Goal: Task Accomplishment & Management: Complete application form

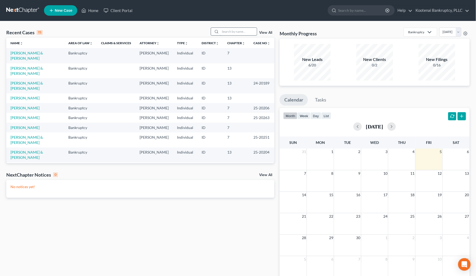
click at [229, 32] on input "search" at bounding box center [238, 32] width 37 height 8
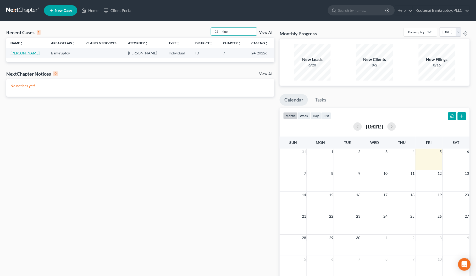
type input "klue"
click at [29, 54] on link "[PERSON_NAME]" at bounding box center [24, 53] width 29 height 4
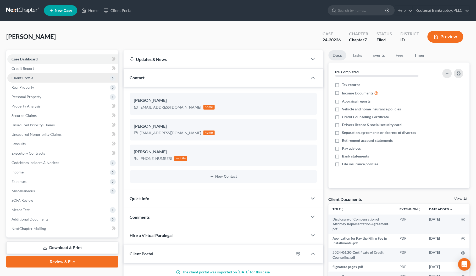
click at [22, 75] on span "Client Profile" at bounding box center [62, 77] width 111 height 9
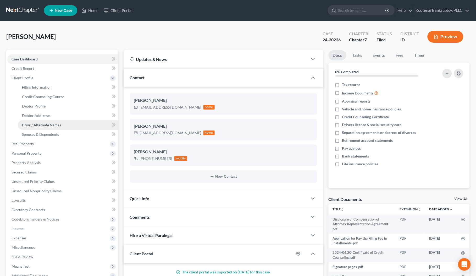
click at [33, 124] on span "Prior / Alternate Names" at bounding box center [41, 125] width 39 height 4
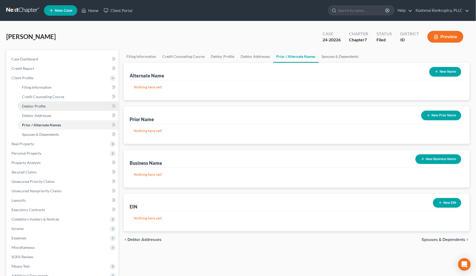
click at [33, 107] on span "Debtor Profile" at bounding box center [34, 106] width 24 height 4
select select "0"
select select "2"
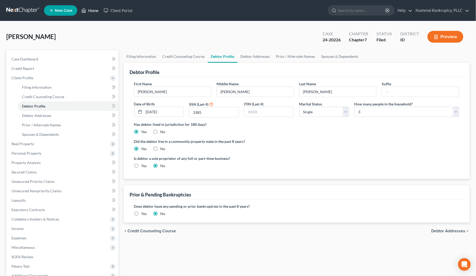
click at [92, 12] on link "Home" at bounding box center [90, 10] width 22 height 9
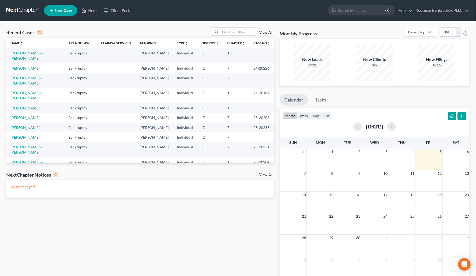
click at [33, 110] on link "Dutton, Sharon" at bounding box center [24, 108] width 29 height 4
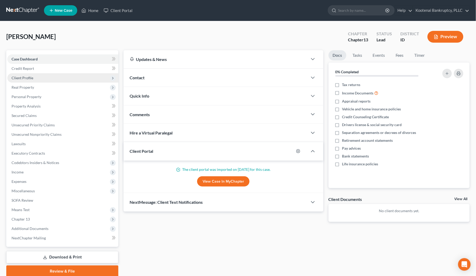
click at [20, 77] on span "Client Profile" at bounding box center [23, 78] width 22 height 4
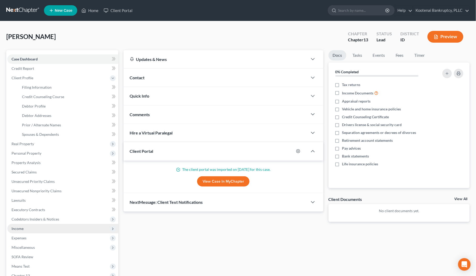
click at [18, 227] on span "Income" at bounding box center [18, 228] width 12 height 4
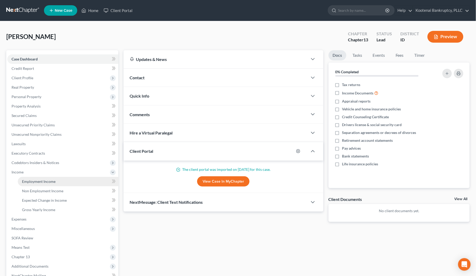
click at [31, 181] on span "Employment Income" at bounding box center [39, 181] width 34 height 4
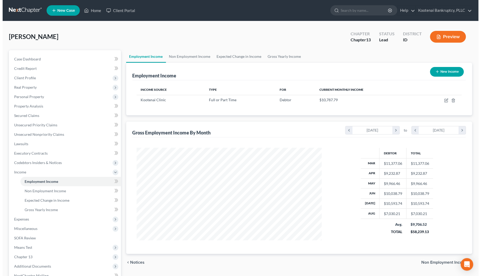
scroll to position [94, 196]
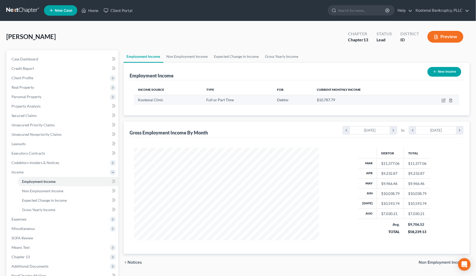
click at [444, 102] on td at bounding box center [437, 100] width 43 height 10
click at [444, 97] on td at bounding box center [437, 100] width 43 height 10
click at [444, 99] on icon "button" at bounding box center [444, 100] width 4 height 4
select select "0"
select select "13"
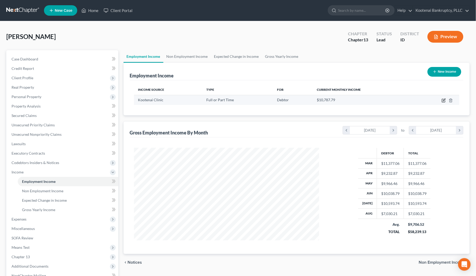
select select "2"
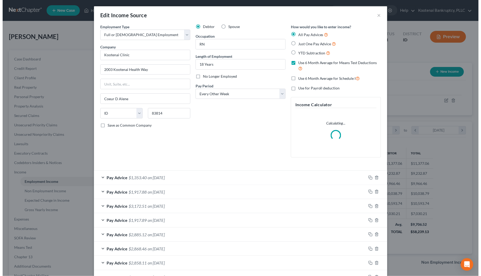
scroll to position [94, 198]
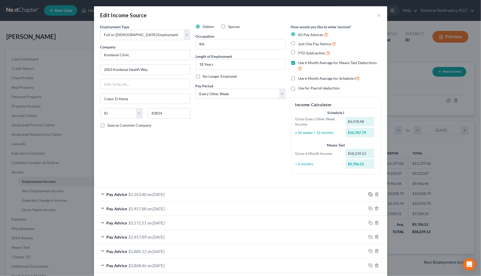
click at [369, 195] on icon "button" at bounding box center [370, 194] width 2 height 2
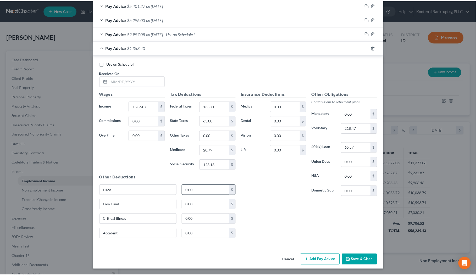
scroll to position [363, 0]
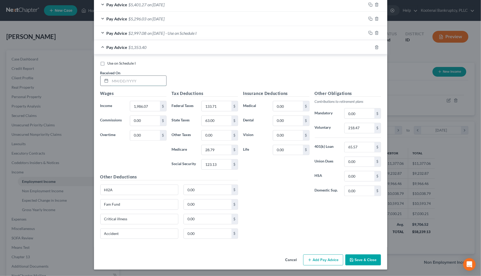
click at [119, 83] on input "text" at bounding box center [138, 81] width 56 height 10
type input "08/15/2025"
click at [148, 106] on input "1,986.07" at bounding box center [145, 106] width 30 height 10
type input "4,994.64"
click at [211, 106] on input "133.71" at bounding box center [217, 106] width 30 height 10
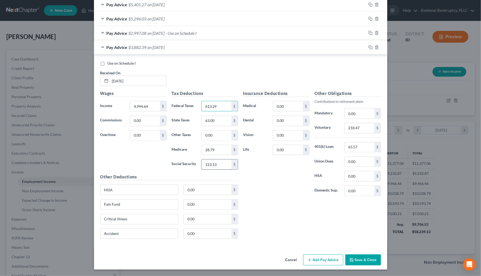
type input "613.29"
click at [217, 164] on input "123.13" at bounding box center [217, 165] width 30 height 10
type input "297.80"
click at [217, 154] on div "Tax Deductions Federal Taxes 613.29 $ State Taxes 63.00 $ Other Taxes 0.00 $ Me…" at bounding box center [204, 132] width 71 height 84
click at [214, 151] on input "28.79" at bounding box center [217, 150] width 30 height 10
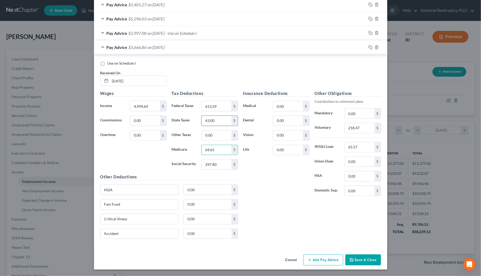
type input "69.65"
click at [216, 124] on input "63.00" at bounding box center [217, 121] width 30 height 10
type input "195.00"
click at [352, 124] on input "218.47" at bounding box center [359, 128] width 30 height 10
type input "549.41"
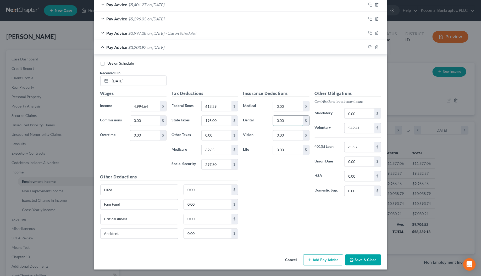
click at [287, 120] on input "0.00" at bounding box center [288, 121] width 30 height 10
type input "11.65"
click at [286, 104] on input "0.00" at bounding box center [288, 106] width 30 height 10
type input "37.50"
click at [352, 175] on input "0.00" at bounding box center [359, 176] width 30 height 10
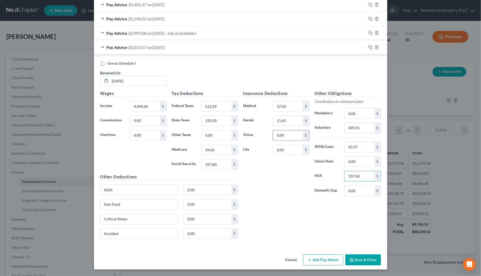
type input "137.50"
click at [291, 137] on input "0.00" at bounding box center [288, 136] width 30 height 10
type input "4.80"
click at [189, 235] on input "0.00" at bounding box center [208, 234] width 48 height 10
type input "6.69"
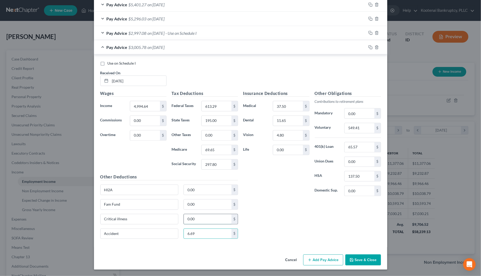
click at [188, 219] on input "0.00" at bounding box center [208, 219] width 48 height 10
type input "58.35"
click at [214, 136] on input "0.00" at bounding box center [217, 136] width 30 height 10
type input "680.36"
click at [198, 188] on input "0.00" at bounding box center [208, 190] width 48 height 10
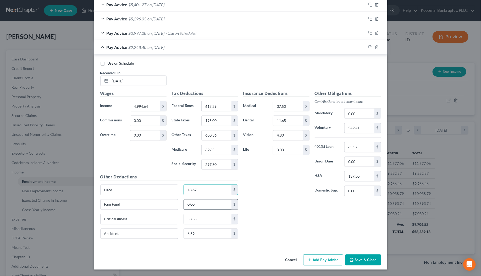
type input "18.67"
click at [201, 204] on input "0.00" at bounding box center [208, 205] width 48 height 10
type input "1.00"
click at [273, 148] on input "0.00" at bounding box center [288, 150] width 30 height 10
type input "42.64"
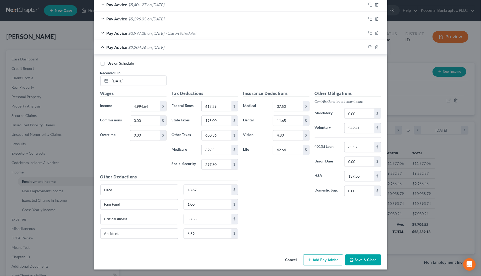
click at [355, 257] on button "Save & Close" at bounding box center [363, 260] width 36 height 11
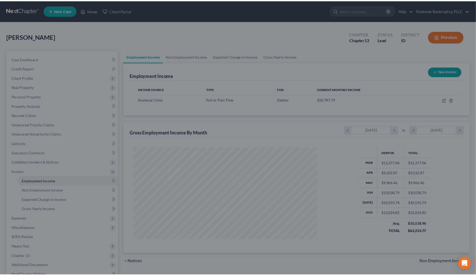
scroll to position [261672, 261570]
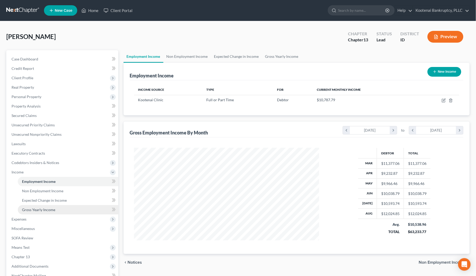
click at [29, 213] on link "Gross Yearly Income" at bounding box center [68, 209] width 101 height 9
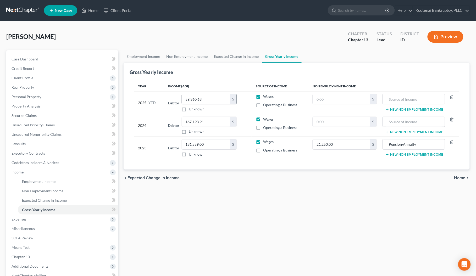
click at [203, 97] on input "89,360.63" at bounding box center [206, 99] width 48 height 10
type input "96,341.34"
click at [33, 181] on span "Employment Income" at bounding box center [39, 181] width 34 height 4
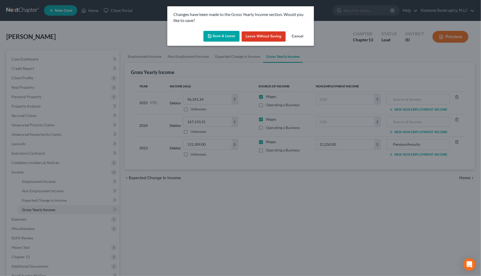
click at [215, 35] on button "Save & Leave" at bounding box center [221, 36] width 36 height 11
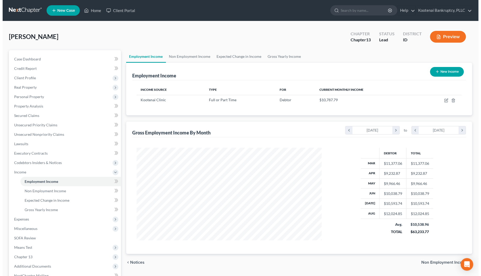
scroll to position [94, 196]
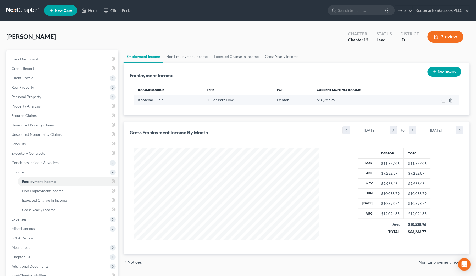
click at [444, 100] on icon "button" at bounding box center [444, 100] width 4 height 4
select select "0"
select select "13"
select select "2"
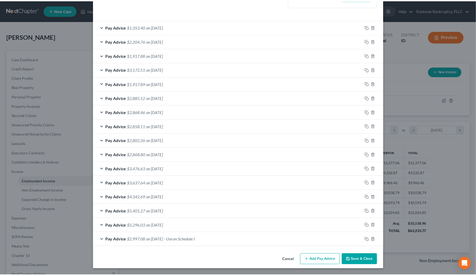
scroll to position [169, 0]
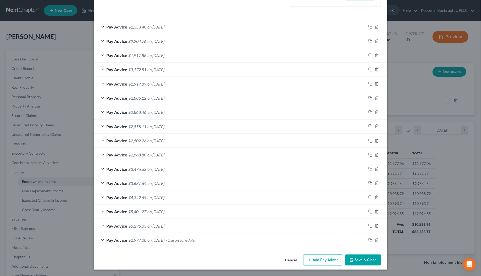
click at [355, 260] on button "Save & Close" at bounding box center [363, 260] width 36 height 11
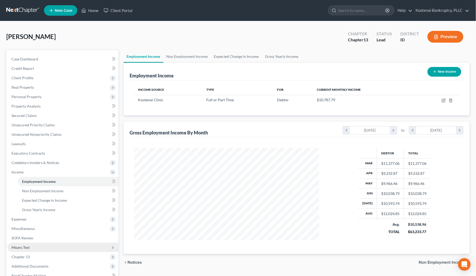
scroll to position [33, 0]
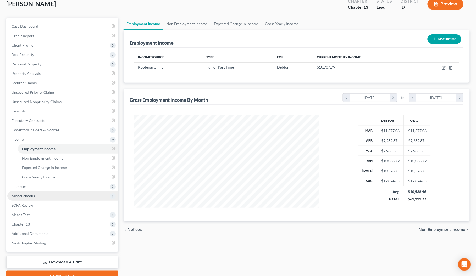
click at [22, 195] on span "Miscellaneous" at bounding box center [23, 196] width 23 height 4
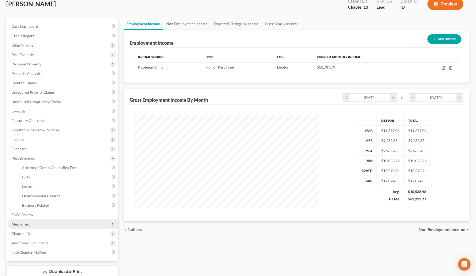
click at [19, 222] on span "Means Test" at bounding box center [21, 224] width 18 height 4
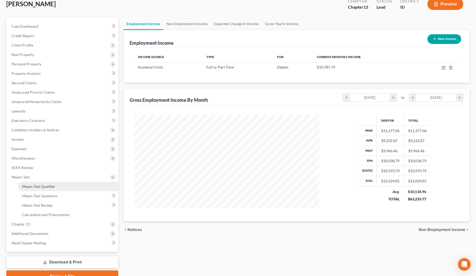
click at [30, 187] on span "Means Test Qualifier" at bounding box center [38, 186] width 33 height 4
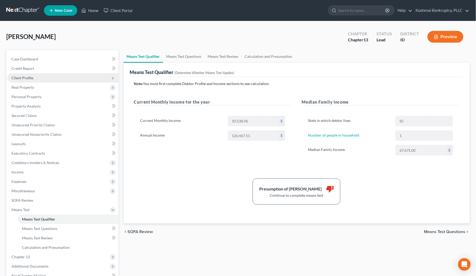
click at [20, 76] on span "Client Profile" at bounding box center [23, 78] width 22 height 4
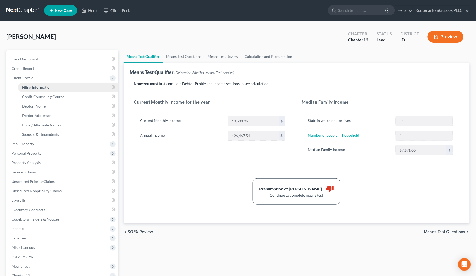
click at [26, 87] on span "Filing Information" at bounding box center [37, 87] width 30 height 4
select select "1"
select select "0"
select select "3"
select select "13"
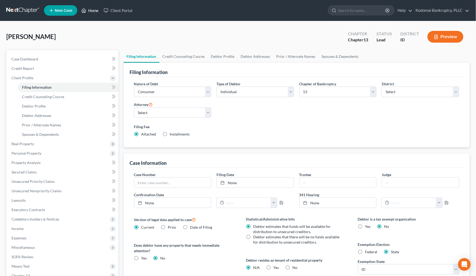
click at [96, 10] on link "Home" at bounding box center [90, 10] width 22 height 9
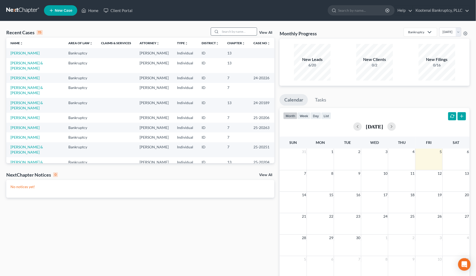
click at [228, 33] on input "search" at bounding box center [238, 32] width 37 height 8
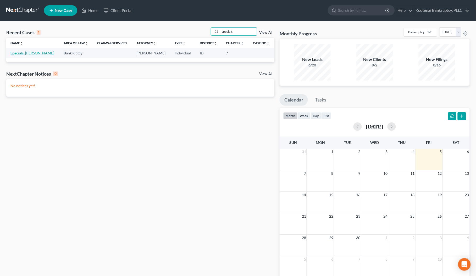
type input "specials"
click at [33, 54] on link "Specials, Heather" at bounding box center [32, 53] width 44 height 4
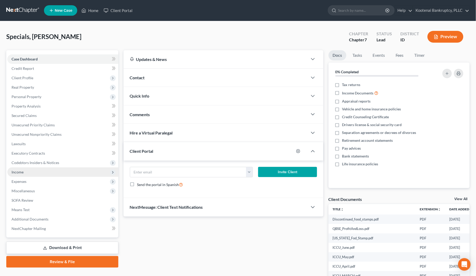
click at [19, 170] on span "Income" at bounding box center [18, 172] width 12 height 4
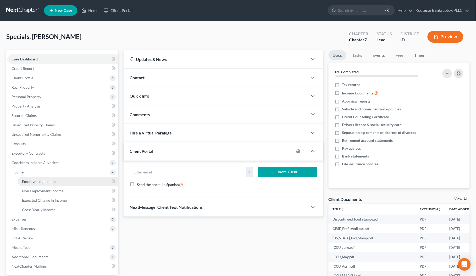
click at [28, 180] on span "Employment Income" at bounding box center [39, 181] width 34 height 4
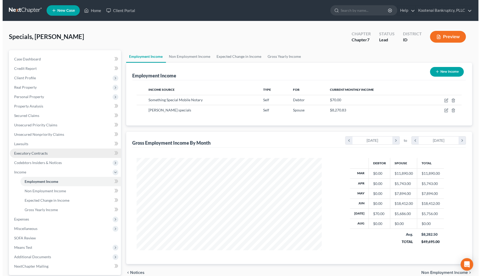
scroll to position [94, 196]
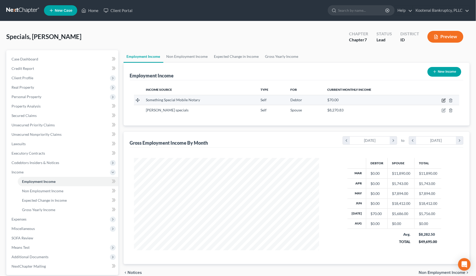
click at [443, 101] on icon "button" at bounding box center [444, 100] width 4 height 4
select select "1"
select select "0"
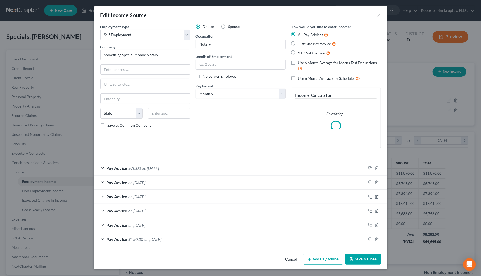
scroll to position [94, 198]
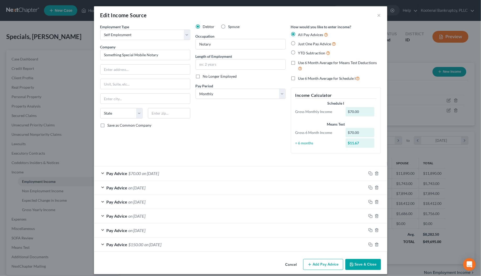
click at [325, 258] on div "Cancel Add Pay Advice Save & Close" at bounding box center [240, 265] width 293 height 17
click at [308, 265] on icon "button" at bounding box center [310, 265] width 4 height 4
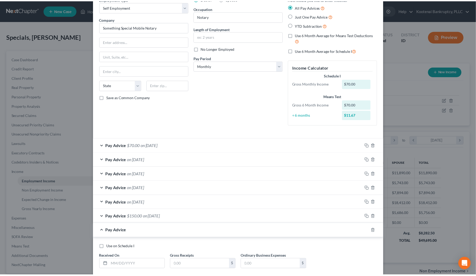
scroll to position [59, 0]
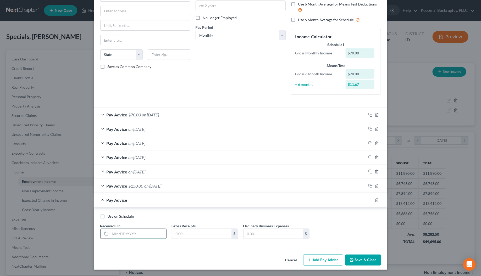
click at [115, 236] on input "text" at bounding box center [138, 234] width 56 height 10
type input "08/31/2025"
click at [173, 233] on input "text" at bounding box center [201, 234] width 59 height 10
type input "0"
click at [256, 235] on input "text" at bounding box center [272, 234] width 59 height 10
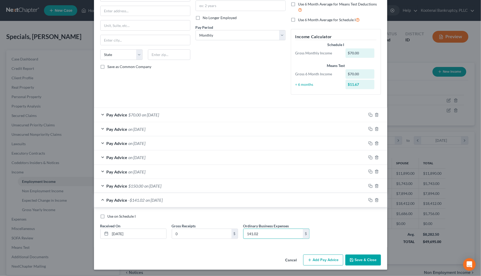
type input "141.02"
click at [355, 260] on button "Save & Close" at bounding box center [363, 260] width 36 height 11
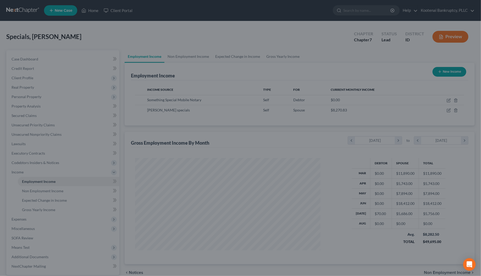
scroll to position [261672, 261570]
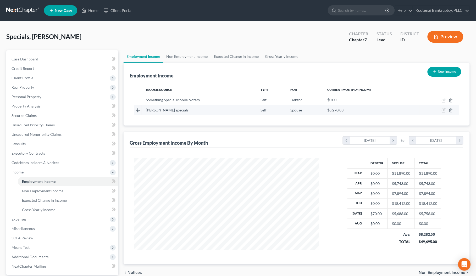
click at [444, 111] on icon "button" at bounding box center [444, 110] width 4 height 4
select select "1"
select select "0"
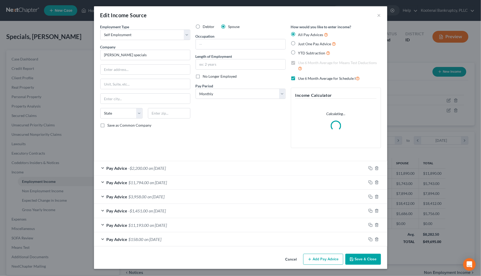
scroll to position [94, 198]
click at [116, 54] on input "Jeremy specials" at bounding box center [145, 55] width 90 height 10
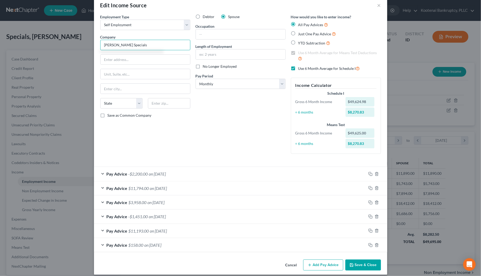
scroll to position [16, 0]
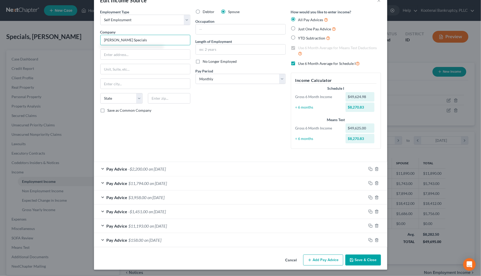
type input "Jeremy Specials"
click at [322, 260] on button "Add Pay Advice" at bounding box center [323, 260] width 40 height 11
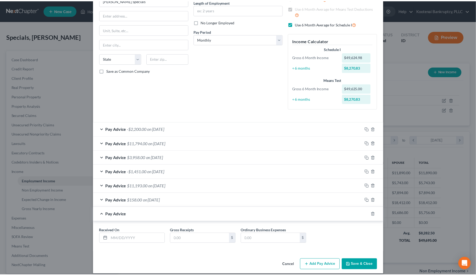
scroll to position [60, 0]
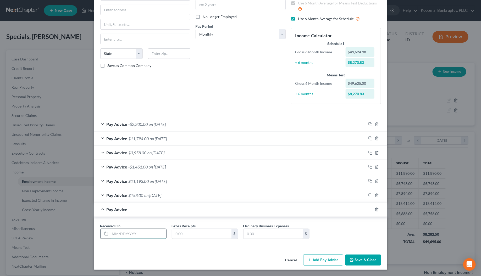
click at [129, 234] on input "text" at bounding box center [138, 234] width 56 height 10
type input "08/31/2025"
click at [175, 235] on input "text" at bounding box center [201, 234] width 59 height 10
type input "8,679.00"
click at [249, 235] on input "text" at bounding box center [272, 234] width 59 height 10
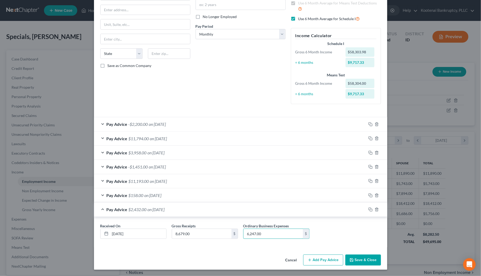
type input "6,247.00"
click at [372, 260] on button "Save & Close" at bounding box center [363, 260] width 36 height 11
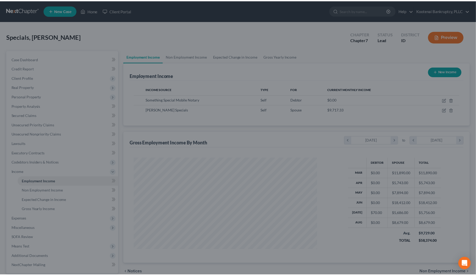
scroll to position [261672, 261570]
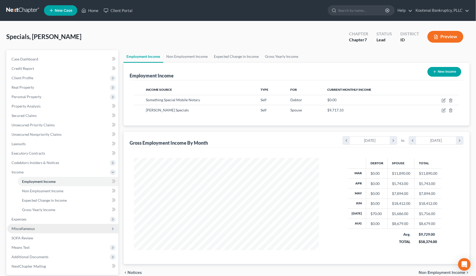
click at [27, 229] on span "Miscellaneous" at bounding box center [23, 228] width 23 height 4
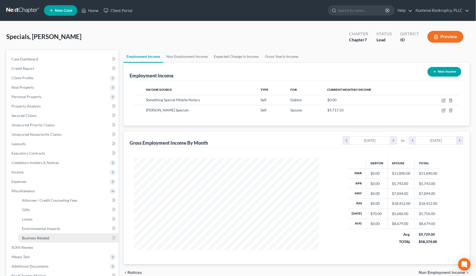
click at [33, 239] on span "Business Related" at bounding box center [35, 238] width 27 height 4
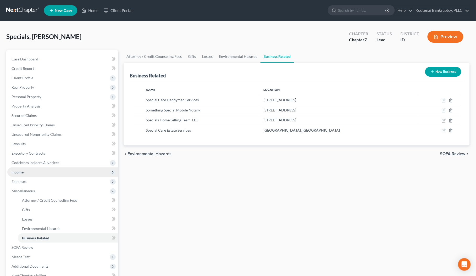
click at [24, 170] on span "Income" at bounding box center [62, 172] width 111 height 9
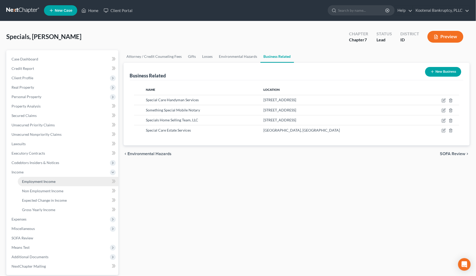
click at [32, 181] on span "Employment Income" at bounding box center [39, 181] width 34 height 4
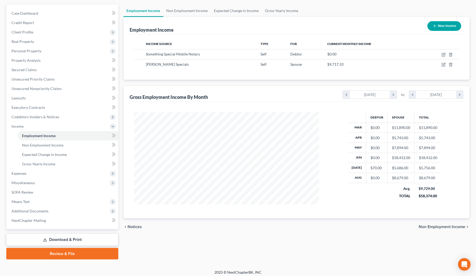
scroll to position [49, 0]
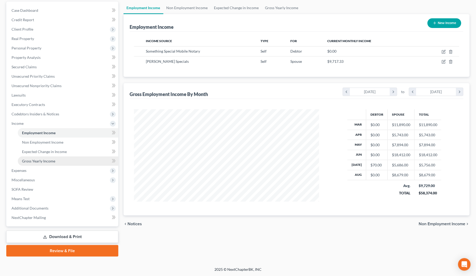
click at [45, 162] on span "Gross Yearly Income" at bounding box center [38, 161] width 33 height 4
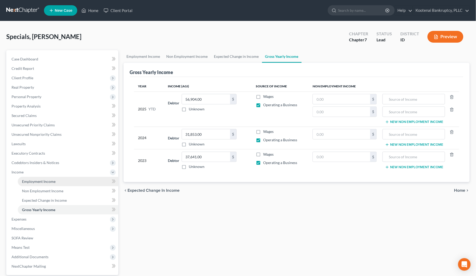
click at [35, 183] on link "Employment Income" at bounding box center [68, 181] width 101 height 9
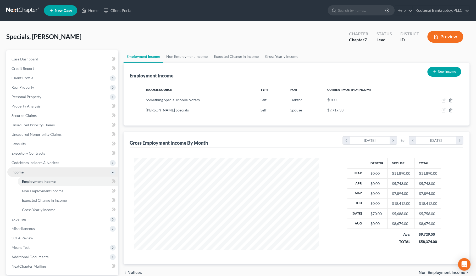
scroll to position [94, 196]
click at [32, 209] on span "Gross Yearly Income" at bounding box center [38, 210] width 33 height 4
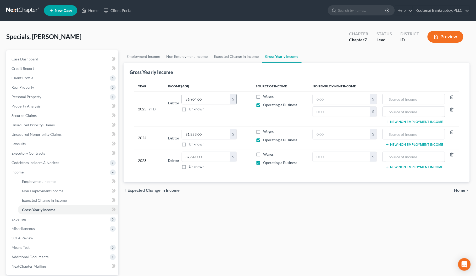
click at [206, 98] on input "56,904.00" at bounding box center [206, 99] width 48 height 10
type input "58,610.98"
click at [30, 178] on link "Employment Income" at bounding box center [68, 181] width 101 height 9
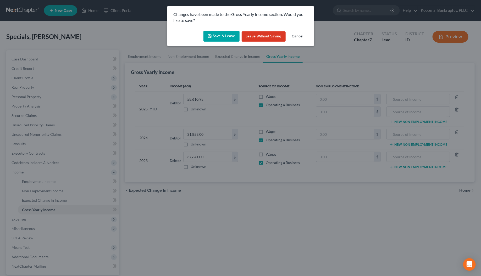
drag, startPoint x: 217, startPoint y: 35, endPoint x: 213, endPoint y: 40, distance: 6.2
click at [217, 35] on button "Save & Leave" at bounding box center [221, 36] width 36 height 11
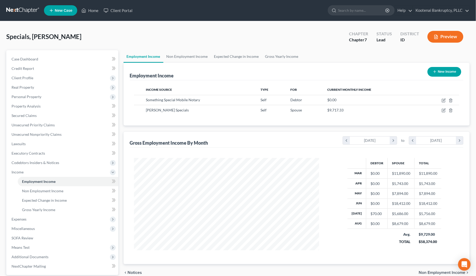
scroll to position [94, 196]
click at [93, 12] on link "Home" at bounding box center [90, 10] width 22 height 9
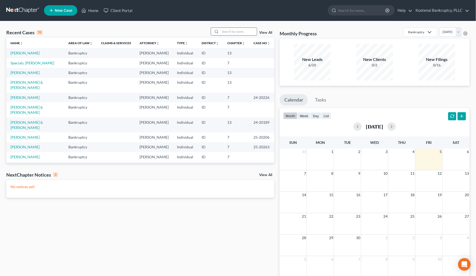
click at [233, 33] on input "search" at bounding box center [238, 32] width 37 height 8
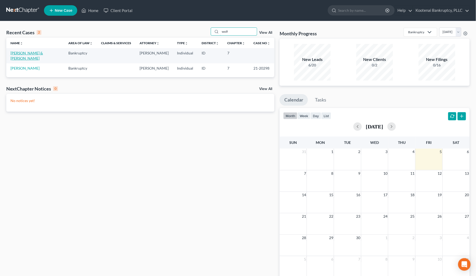
type input "wolf"
click at [21, 52] on link "[PERSON_NAME] & [PERSON_NAME]" at bounding box center [26, 56] width 32 height 10
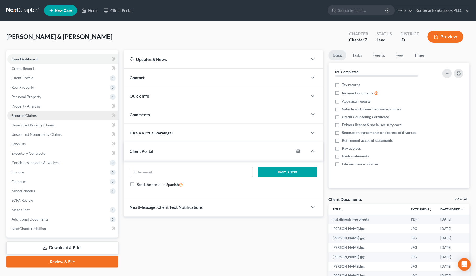
click at [20, 113] on span "Secured Claims" at bounding box center [24, 115] width 25 height 4
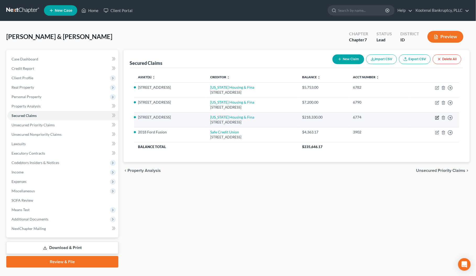
click at [437, 118] on icon "button" at bounding box center [437, 117] width 2 height 2
select select "13"
select select "0"
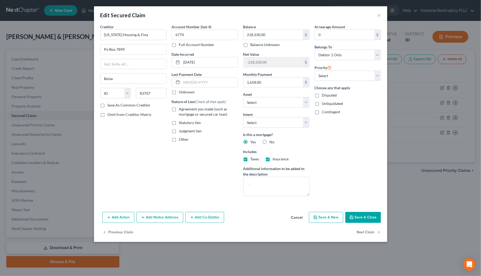
click at [358, 217] on button "Save & Close" at bounding box center [363, 217] width 36 height 11
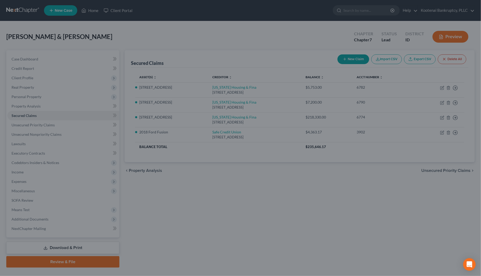
select select "2"
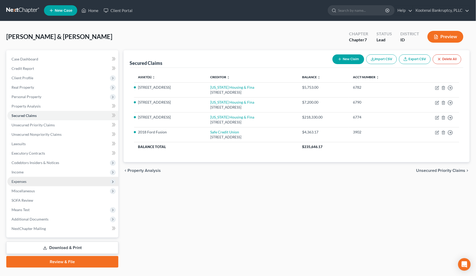
click at [21, 180] on span "Expenses" at bounding box center [19, 181] width 15 height 4
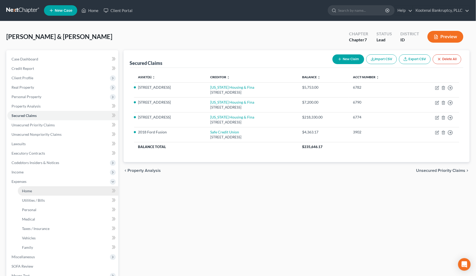
click at [29, 192] on span "Home" at bounding box center [27, 191] width 10 height 4
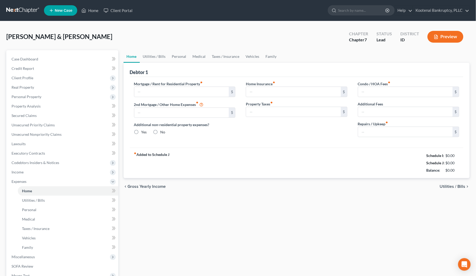
type input "1,658.00"
type input "89.10"
radio input "true"
type input "1,762.94"
type input "2,169.00"
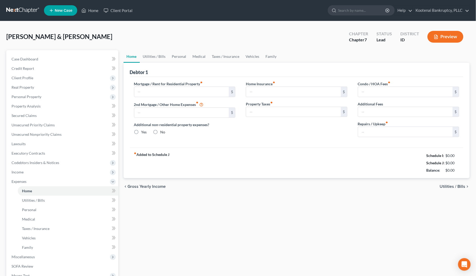
type input "0.00"
type input "1,156.00"
type input "0.00"
click at [381, 110] on input "1,156.00" at bounding box center [405, 112] width 95 height 10
click at [156, 55] on link "Utilities / Bills" at bounding box center [154, 56] width 29 height 13
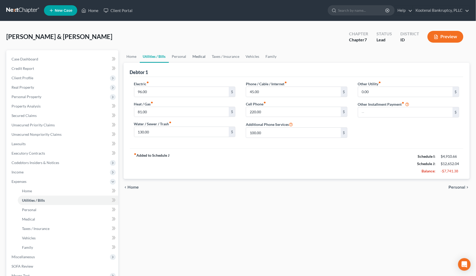
click at [197, 56] on link "Medical" at bounding box center [199, 56] width 19 height 13
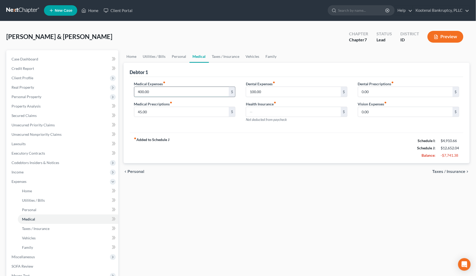
click at [153, 92] on input "400.00" at bounding box center [181, 92] width 95 height 10
click at [262, 87] on input "100.00" at bounding box center [293, 92] width 95 height 10
click at [225, 54] on link "Taxes / Insurance" at bounding box center [226, 56] width 34 height 13
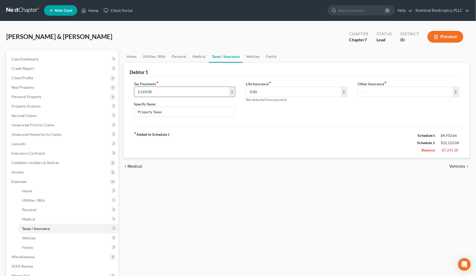
click at [160, 92] on input "2,169.00" at bounding box center [181, 92] width 95 height 10
click at [164, 116] on input "Property Taxes" at bounding box center [184, 112] width 101 height 10
type input "P"
click at [245, 55] on link "Vehicles" at bounding box center [253, 56] width 20 height 13
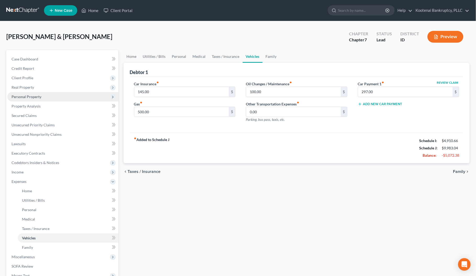
click at [21, 94] on span "Personal Property" at bounding box center [62, 96] width 111 height 9
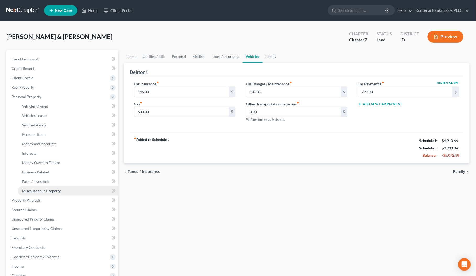
click at [46, 191] on span "Miscellaneous Property" at bounding box center [41, 191] width 39 height 4
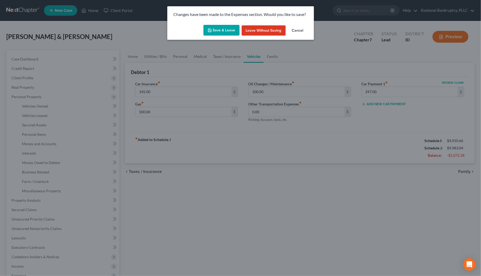
drag, startPoint x: 210, startPoint y: 31, endPoint x: 202, endPoint y: 58, distance: 28.0
click at [210, 33] on button "Save & Leave" at bounding box center [221, 30] width 36 height 11
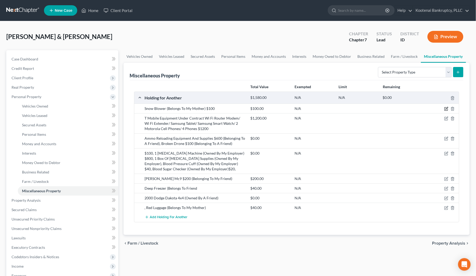
click at [447, 108] on icon "button" at bounding box center [446, 109] width 4 height 4
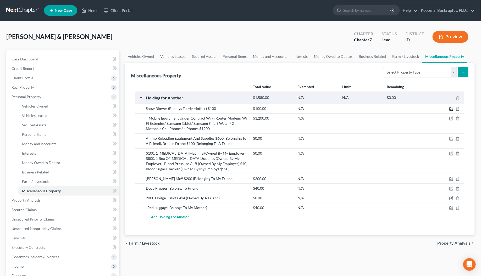
select select "13"
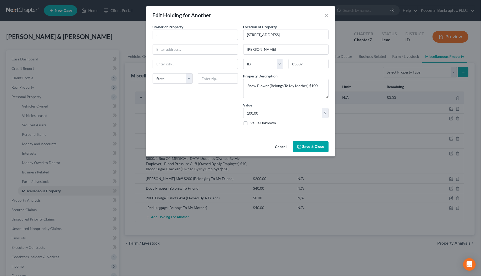
click at [313, 146] on button "Save & Close" at bounding box center [311, 146] width 36 height 11
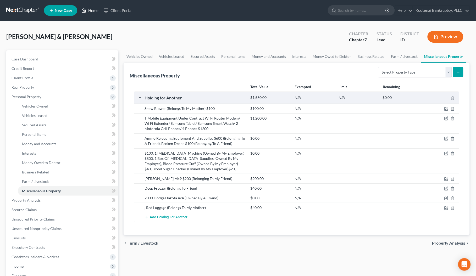
click at [92, 11] on link "Home" at bounding box center [90, 10] width 22 height 9
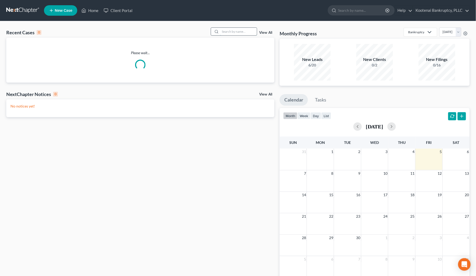
click at [232, 33] on input "search" at bounding box center [238, 32] width 37 height 8
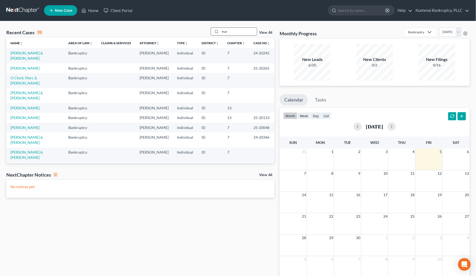
click at [235, 31] on input "mar" at bounding box center [238, 32] width 37 height 8
drag, startPoint x: 233, startPoint y: 32, endPoint x: 215, endPoint y: 33, distance: 17.8
click at [216, 34] on div "mar" at bounding box center [234, 31] width 47 height 8
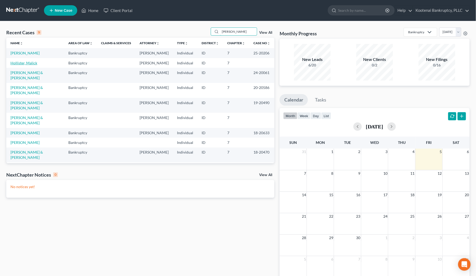
type input "holl"
click at [25, 65] on link "Hollister, Malick" at bounding box center [23, 63] width 27 height 4
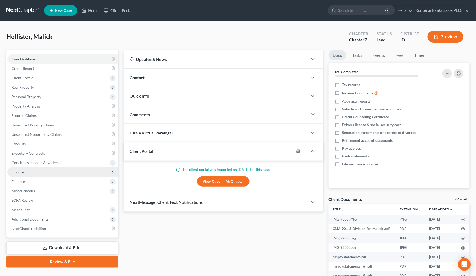
click at [18, 174] on span "Income" at bounding box center [18, 172] width 12 height 4
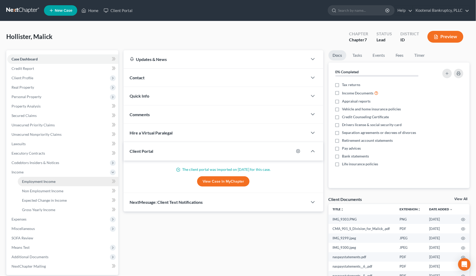
click at [30, 180] on span "Employment Income" at bounding box center [39, 181] width 34 height 4
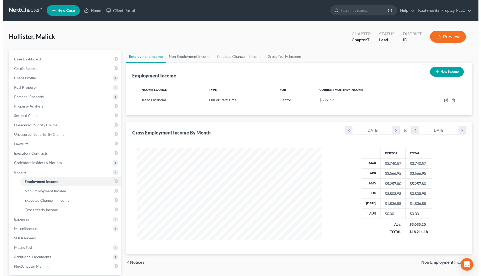
scroll to position [94, 196]
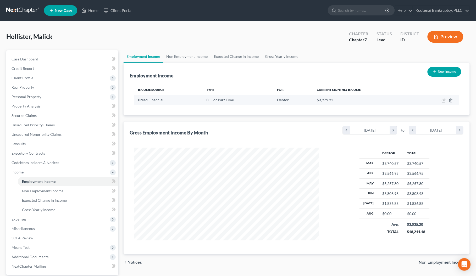
click at [445, 101] on icon "button" at bounding box center [443, 100] width 3 height 3
select select "0"
select select "13"
select select "2"
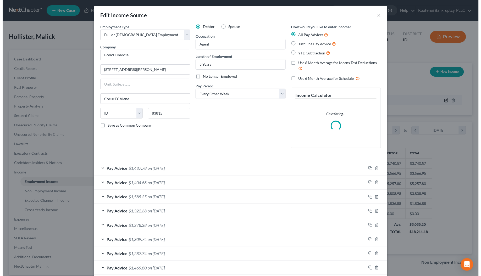
scroll to position [94, 198]
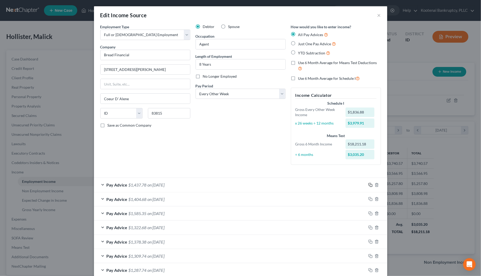
drag, startPoint x: 369, startPoint y: 186, endPoint x: 300, endPoint y: 175, distance: 69.7
click at [368, 186] on icon "button" at bounding box center [370, 185] width 4 height 4
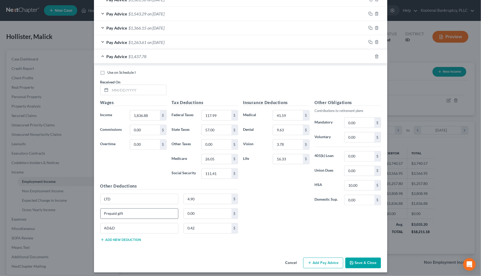
scroll to position [347, 0]
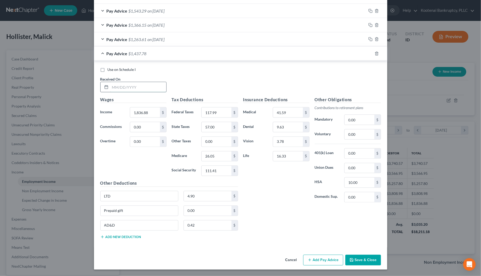
click at [112, 86] on input "text" at bounding box center [138, 87] width 56 height 10
type input "07/25/2025"
click at [140, 109] on input "1,836.88" at bounding box center [145, 113] width 30 height 10
type input "1,581.45"
click at [216, 173] on input "111.41" at bounding box center [217, 171] width 30 height 10
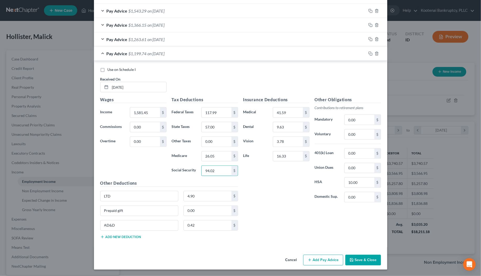
type input "94.02"
drag, startPoint x: 222, startPoint y: 147, endPoint x: 213, endPoint y: 155, distance: 12.6
click at [215, 154] on div "Tax Deductions Federal Taxes 117.99 $ State Taxes 57.00 $ Other Taxes 0.00 $ Me…" at bounding box center [204, 139] width 71 height 84
click at [213, 155] on input "26.05" at bounding box center [217, 157] width 30 height 10
type input "21.99"
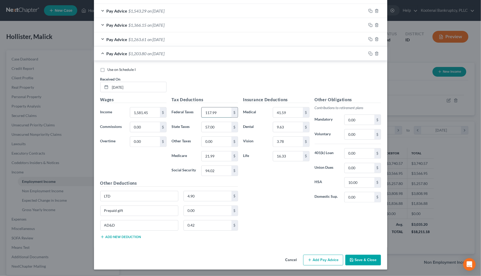
click at [215, 109] on input "117.99" at bounding box center [217, 113] width 30 height 10
type input "84.34"
click at [218, 124] on input "57.00" at bounding box center [217, 127] width 30 height 10
type input "42.00"
drag, startPoint x: 368, startPoint y: 53, endPoint x: 320, endPoint y: 59, distance: 48.6
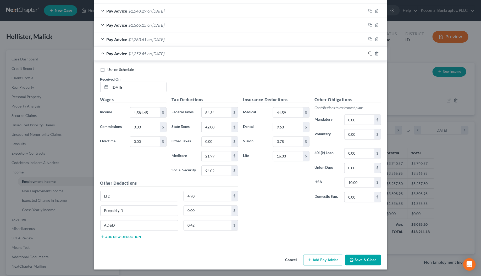
click at [368, 53] on icon "button" at bounding box center [370, 54] width 4 height 4
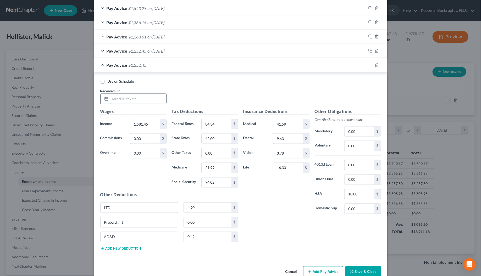
drag, startPoint x: 143, startPoint y: 100, endPoint x: 136, endPoint y: 101, distance: 6.6
click at [143, 100] on input "text" at bounding box center [138, 99] width 56 height 10
type input "08/08/2025"
click at [146, 126] on input "1,581.45" at bounding box center [145, 124] width 30 height 10
type input "1,781.07"
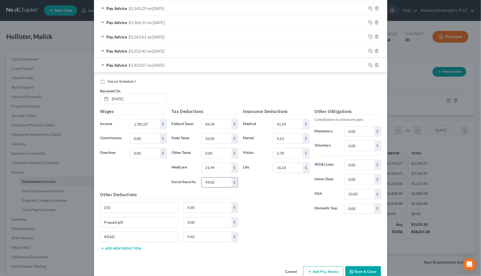
click at [216, 186] on input "94.02" at bounding box center [217, 183] width 30 height 10
type input "106.40"
click at [212, 166] on input "21.99" at bounding box center [217, 168] width 30 height 10
type input "24.88"
click at [214, 124] on input "84.34" at bounding box center [217, 124] width 30 height 10
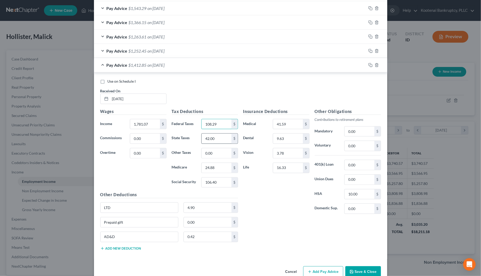
type input "108.29"
click at [214, 143] on input "42.00" at bounding box center [217, 139] width 30 height 10
type input "52.00"
drag, startPoint x: 369, startPoint y: 67, endPoint x: 3, endPoint y: 36, distance: 367.3
click at [369, 67] on icon "button" at bounding box center [370, 65] width 4 height 4
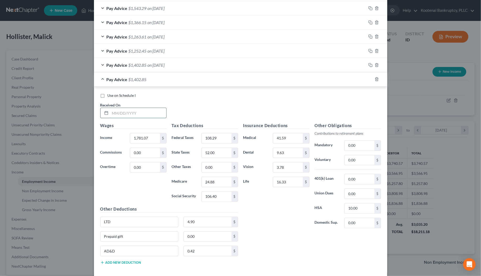
click at [120, 117] on input "text" at bounding box center [138, 113] width 56 height 10
type input "[DATE]"
click at [134, 135] on input "1,781.07" at bounding box center [145, 139] width 30 height 10
type input "314.88"
click at [203, 142] on input "108.29" at bounding box center [217, 139] width 30 height 10
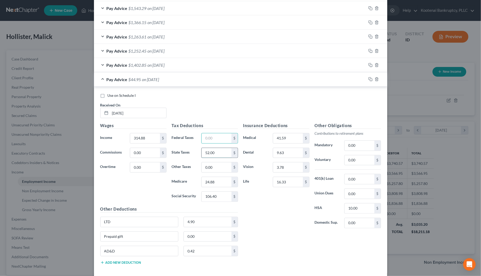
click at [219, 157] on input "52.00" at bounding box center [217, 153] width 30 height 10
click at [215, 198] on input "106.40" at bounding box center [217, 197] width 30 height 10
type input "19.52"
click at [218, 187] on input "24.88" at bounding box center [217, 182] width 30 height 10
type input "4.57"
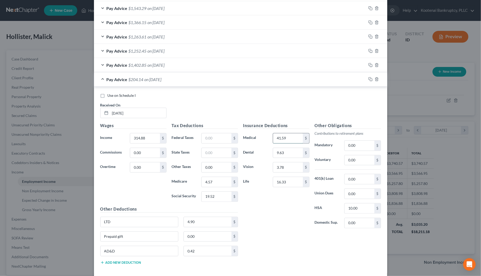
click at [282, 141] on input "41.59" at bounding box center [288, 139] width 30 height 10
click at [275, 155] on input "9.63" at bounding box center [288, 153] width 30 height 10
click at [279, 165] on input "3.78" at bounding box center [288, 168] width 30 height 10
click at [281, 187] on input "16.33" at bounding box center [288, 182] width 30 height 10
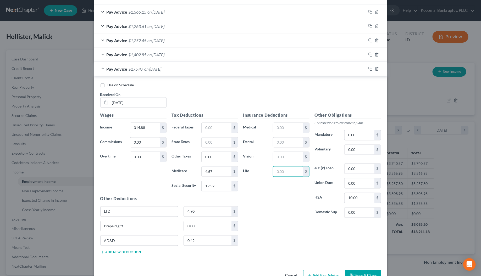
scroll to position [376, 0]
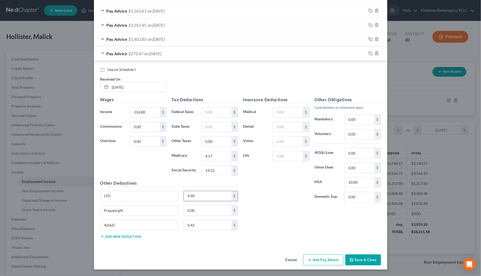
click at [192, 196] on input "4.90" at bounding box center [208, 196] width 48 height 10
click at [194, 211] on input "0.00" at bounding box center [208, 211] width 48 height 10
click at [194, 229] on input "0.42" at bounding box center [208, 225] width 48 height 10
click at [355, 183] on input "10.00" at bounding box center [359, 183] width 30 height 10
type input "0"
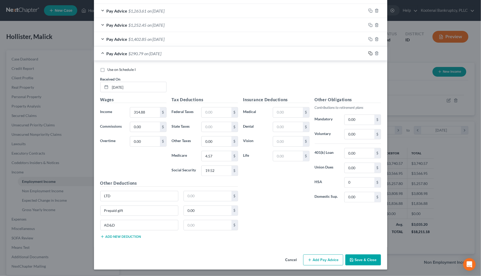
click at [368, 52] on icon "button" at bounding box center [370, 53] width 4 height 4
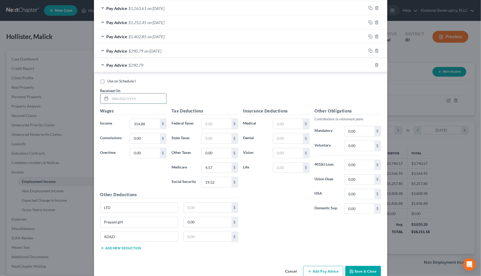
drag, startPoint x: 130, startPoint y: 102, endPoint x: 128, endPoint y: 102, distance: 2.6
click at [130, 102] on input "text" at bounding box center [138, 99] width 56 height 10
type input "[DATE]"
click at [131, 123] on input "314.88" at bounding box center [145, 124] width 30 height 10
type input "1,816.52"
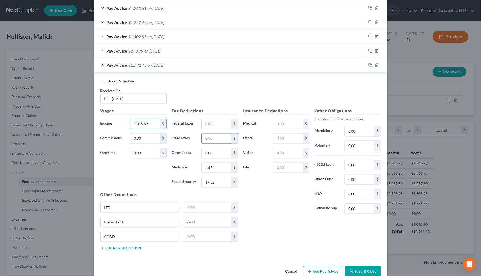
click at [219, 141] on input "text" at bounding box center [217, 139] width 30 height 10
type input "54.00"
click at [215, 126] on input "text" at bounding box center [217, 124] width 30 height 10
type input "112.55"
click at [210, 173] on input "4.57" at bounding box center [217, 168] width 30 height 10
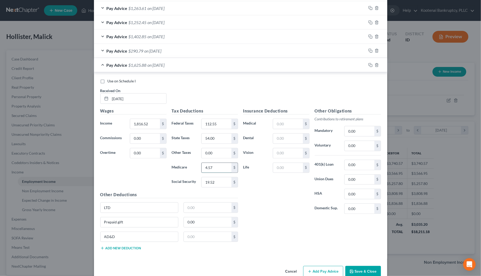
type input "5"
type input "25.39"
click at [217, 183] on input "19.52" at bounding box center [217, 182] width 30 height 10
type input "108.59"
click at [346, 194] on input "0.00" at bounding box center [359, 194] width 30 height 10
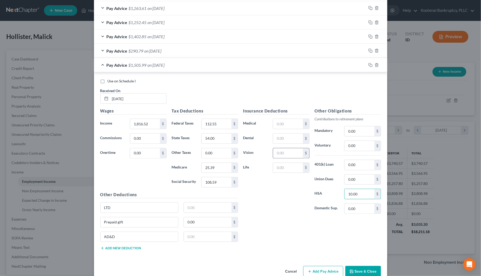
type input "10.00"
click at [295, 156] on input "text" at bounding box center [288, 153] width 30 height 10
type input "3.78"
click at [287, 143] on input "text" at bounding box center [288, 139] width 30 height 10
type input "9.63"
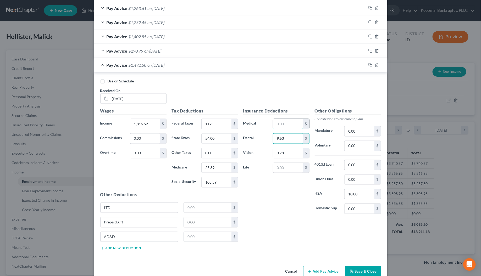
click at [278, 126] on input "text" at bounding box center [288, 124] width 30 height 10
type input "41.59"
drag, startPoint x: 191, startPoint y: 213, endPoint x: 189, endPoint y: 208, distance: 5.5
click at [191, 213] on input "text" at bounding box center [208, 208] width 48 height 10
type input "4.90"
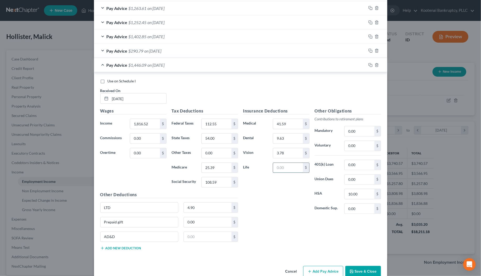
click at [279, 169] on input "text" at bounding box center [288, 168] width 30 height 10
type input "16.75"
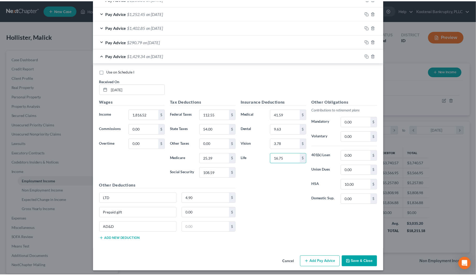
scroll to position [390, 0]
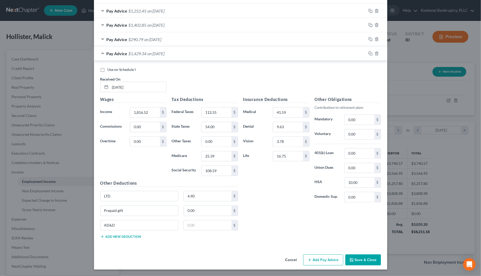
click at [368, 259] on button "Save & Close" at bounding box center [363, 260] width 36 height 11
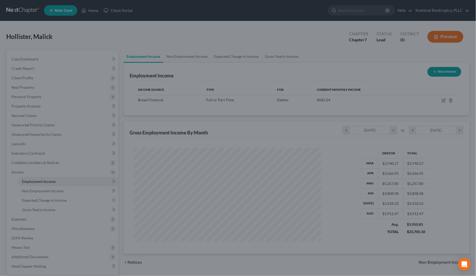
scroll to position [261672, 261570]
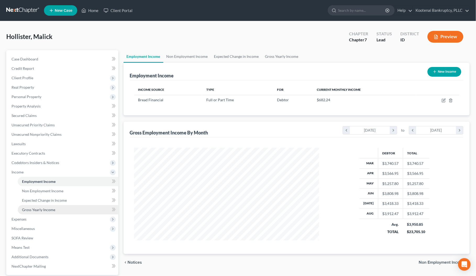
click at [40, 214] on link "Gross Yearly Income" at bounding box center [68, 209] width 101 height 9
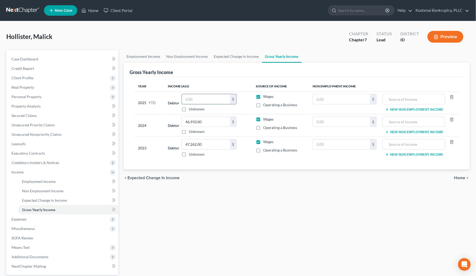
click at [198, 96] on input "text" at bounding box center [206, 99] width 48 height 10
type input "33,680.11"
click at [34, 181] on span "Employment Income" at bounding box center [39, 181] width 34 height 4
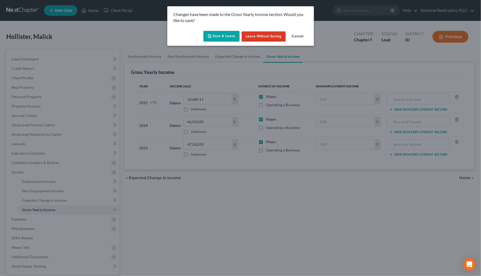
click at [226, 36] on button "Save & Leave" at bounding box center [221, 36] width 36 height 11
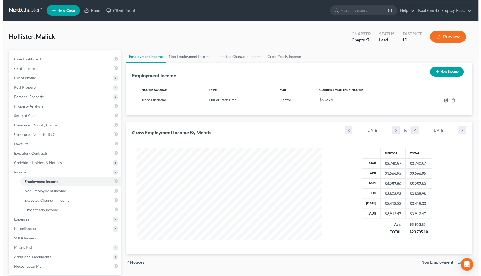
scroll to position [94, 196]
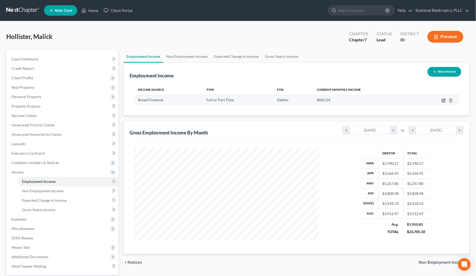
click at [444, 100] on icon "button" at bounding box center [444, 100] width 2 height 2
select select "0"
select select "13"
select select "2"
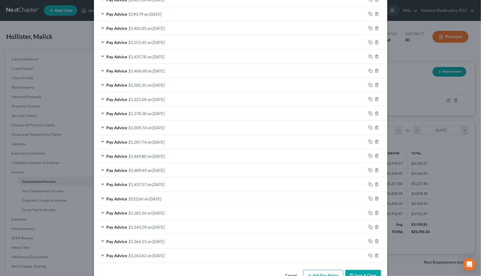
scroll to position [196, 0]
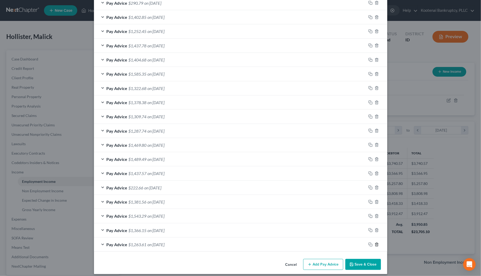
click at [375, 246] on icon "button" at bounding box center [377, 245] width 4 height 4
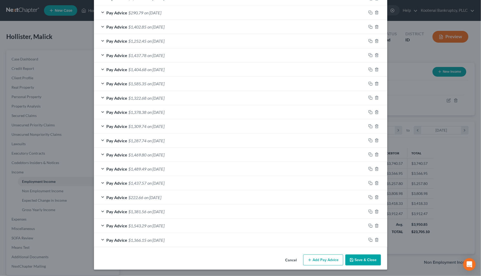
scroll to position [188, 0]
click at [375, 241] on icon "button" at bounding box center [377, 240] width 4 height 4
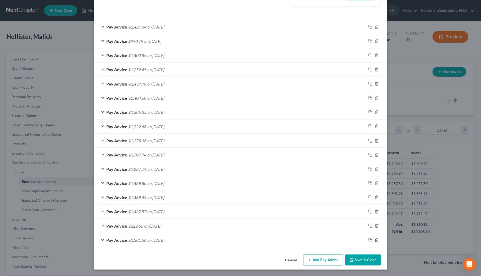
click at [375, 241] on icon "button" at bounding box center [377, 240] width 4 height 4
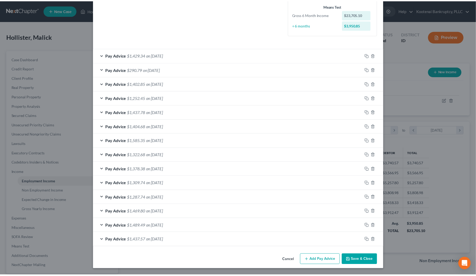
scroll to position [131, 0]
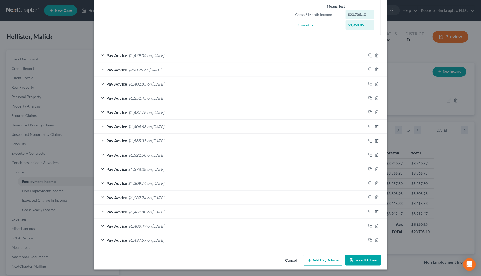
click at [351, 261] on icon "button" at bounding box center [351, 260] width 3 height 3
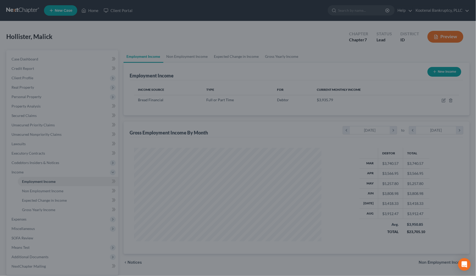
scroll to position [261672, 261570]
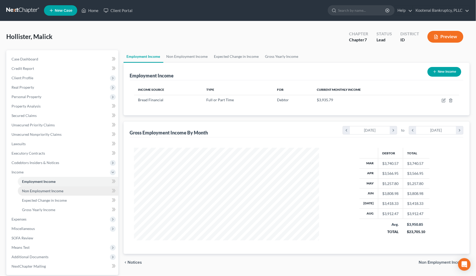
click at [26, 190] on span "Non Employment Income" at bounding box center [42, 191] width 41 height 4
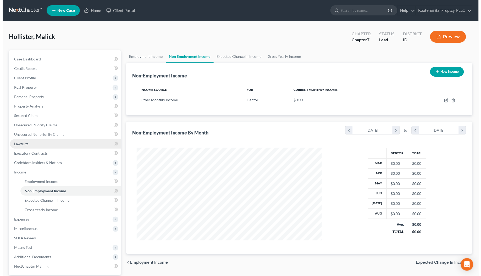
scroll to position [94, 196]
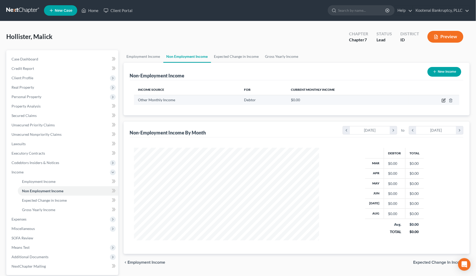
click at [443, 102] on icon "button" at bounding box center [444, 100] width 4 height 4
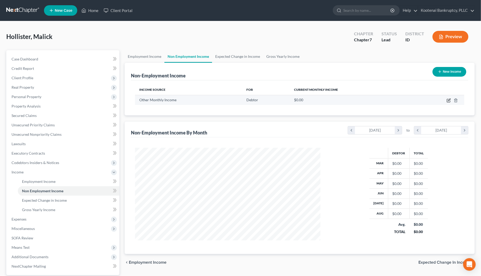
select select "13"
select select "0"
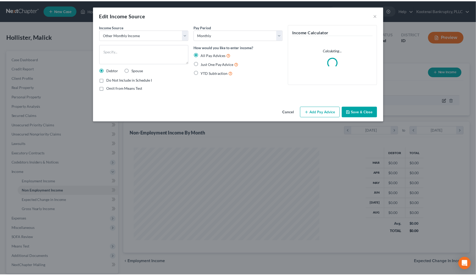
scroll to position [94, 198]
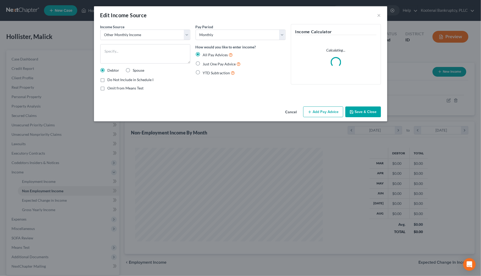
click at [351, 111] on polyline "button" at bounding box center [351, 110] width 1 height 1
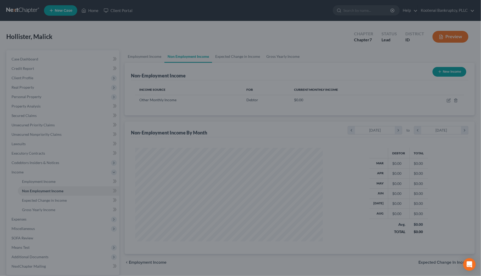
scroll to position [261672, 261570]
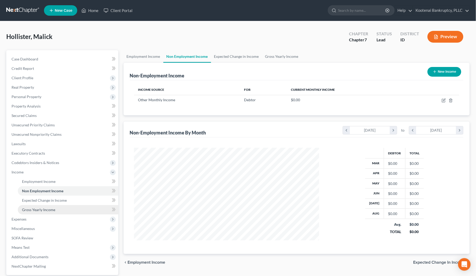
click at [32, 209] on span "Gross Yearly Income" at bounding box center [38, 210] width 33 height 4
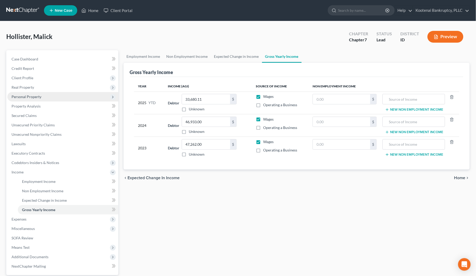
click at [18, 97] on span "Personal Property" at bounding box center [27, 96] width 30 height 4
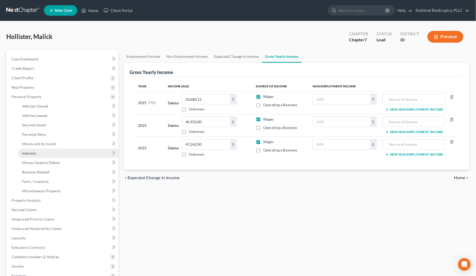
click at [30, 152] on span "Interests" at bounding box center [29, 153] width 14 height 4
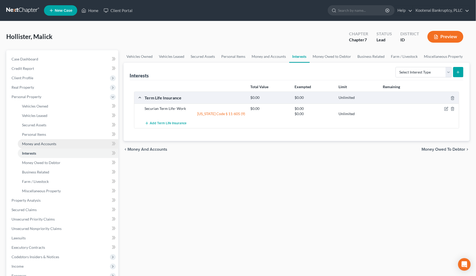
click at [44, 144] on span "Money and Accounts" at bounding box center [39, 144] width 34 height 4
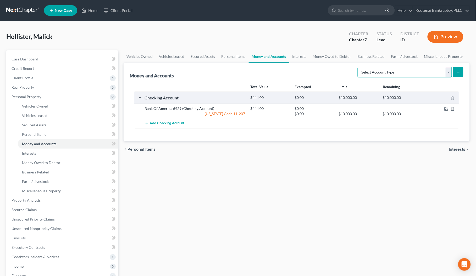
click at [447, 74] on select "Select Account Type Brokerage Cash on Hand Certificates of Deposit Checking Acc…" at bounding box center [405, 72] width 94 height 10
select select "other"
click at [359, 67] on select "Select Account Type Brokerage Cash on Hand Certificates of Deposit Checking Acc…" at bounding box center [405, 72] width 94 height 10
click at [459, 71] on icon "submit" at bounding box center [458, 72] width 4 height 4
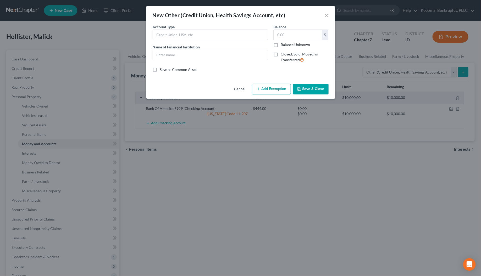
click at [311, 88] on button "Save & Close" at bounding box center [311, 89] width 36 height 11
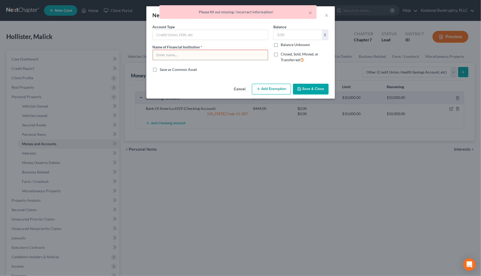
click at [235, 90] on button "Cancel" at bounding box center [240, 89] width 20 height 10
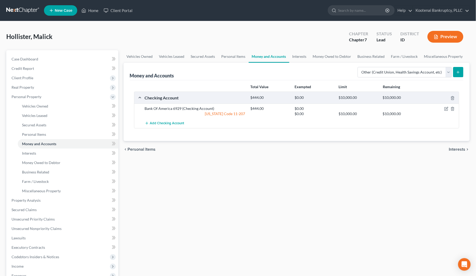
click at [461, 73] on button "submit" at bounding box center [458, 72] width 10 height 10
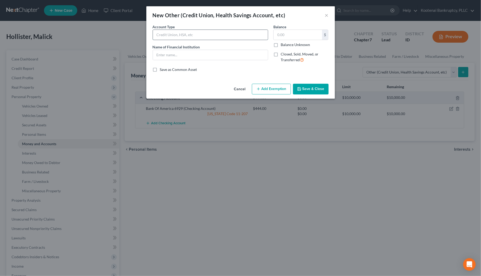
click at [159, 35] on input "text" at bounding box center [210, 35] width 115 height 10
type input "HSA"
click at [157, 54] on input "text" at bounding box center [210, 55] width 115 height 10
type input "VIA Benefits"
click at [281, 36] on input "text" at bounding box center [298, 35] width 48 height 10
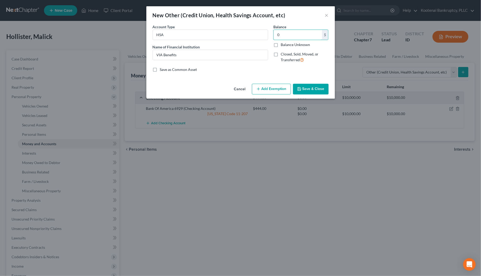
type input "0"
click at [270, 91] on button "Add Exemption" at bounding box center [271, 89] width 39 height 11
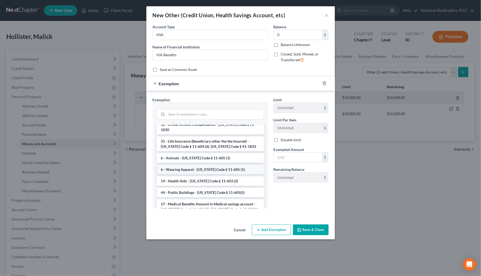
scroll to position [491, 0]
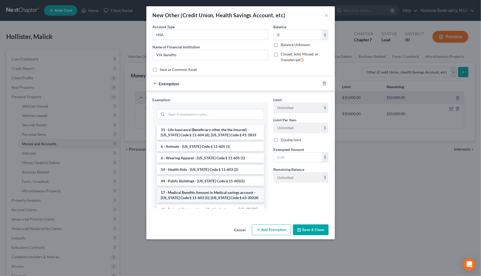
click at [187, 188] on li "17 - Medical Benefits Amount in Medical savings account - [US_STATE] Code § 11-…" at bounding box center [210, 195] width 107 height 15
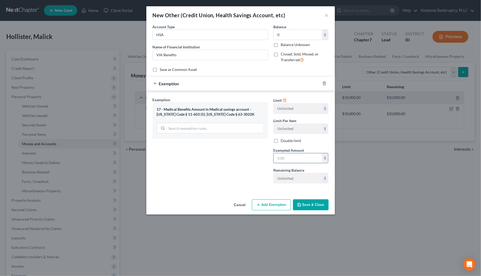
click at [287, 161] on input "text" at bounding box center [298, 158] width 48 height 10
type input "0"
drag, startPoint x: 228, startPoint y: 182, endPoint x: 266, endPoint y: 194, distance: 39.6
click at [233, 184] on div "Exemption Set must be selected for CA. Exemption * 17 - Medical Benefits Amount…" at bounding box center [210, 142] width 121 height 91
click at [318, 203] on button "Save & Close" at bounding box center [311, 204] width 36 height 11
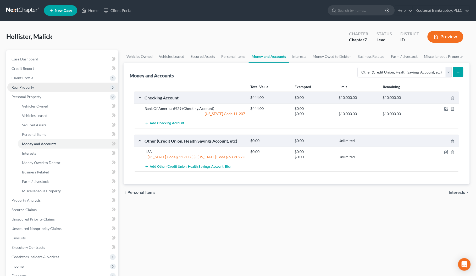
click at [27, 88] on span "Real Property" at bounding box center [23, 87] width 23 height 4
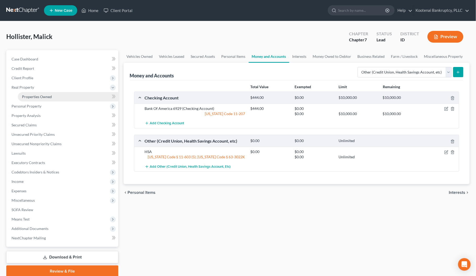
click at [33, 96] on span "Properties Owned" at bounding box center [37, 96] width 30 height 4
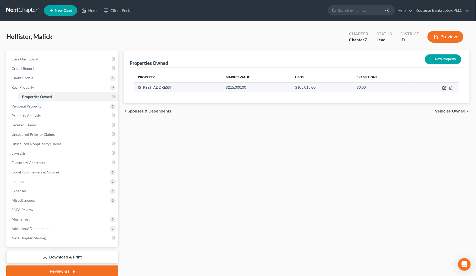
click at [444, 87] on icon "button" at bounding box center [444, 88] width 3 height 3
select select "13"
select select "0"
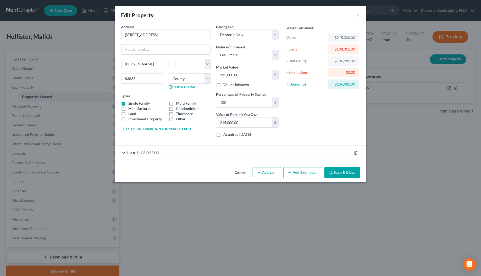
click at [296, 177] on button "Add Exemption" at bounding box center [302, 172] width 39 height 11
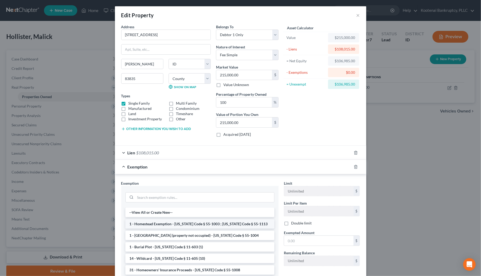
click at [141, 227] on li "1 - Homestead Exemption - [US_STATE] Code § 55-1003 ; [US_STATE] Code § 55-1113" at bounding box center [199, 223] width 149 height 9
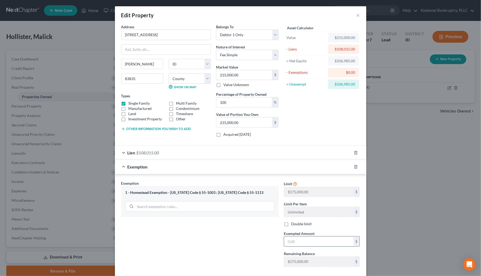
click at [286, 245] on input "text" at bounding box center [318, 242] width 69 height 10
type input "175,000.00"
click at [169, 156] on div "Lien $108,015.00" at bounding box center [233, 153] width 237 height 14
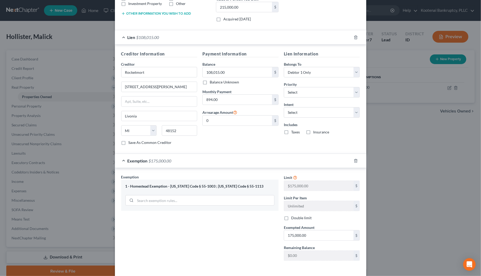
scroll to position [131, 0]
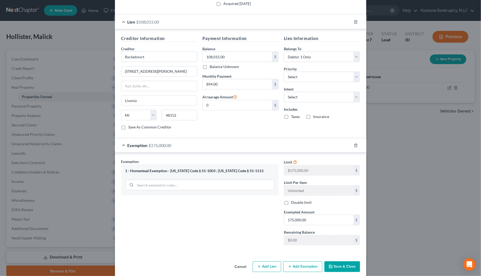
click at [291, 119] on label "Taxes" at bounding box center [295, 116] width 9 height 5
click at [293, 118] on input "Taxes" at bounding box center [294, 115] width 3 height 3
checkbox input "true"
click at [313, 117] on label "Insurance" at bounding box center [321, 116] width 16 height 5
click at [315, 117] on input "Insurance" at bounding box center [316, 115] width 3 height 3
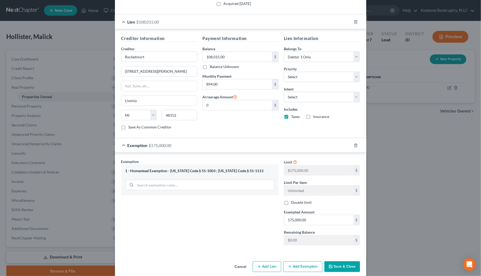
checkbox input "true"
click at [293, 97] on select "Select Surrender Redeem Reaffirm Avoid Other" at bounding box center [322, 97] width 76 height 10
select select "4"
click at [284, 93] on select "Select Surrender Redeem Reaffirm Avoid Other" at bounding box center [322, 97] width 76 height 10
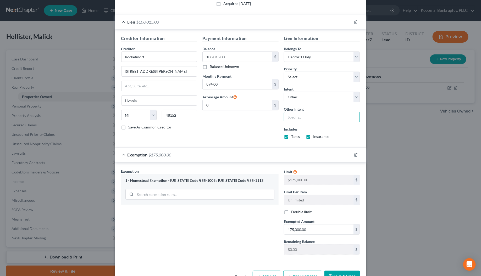
click at [293, 118] on input "text" at bounding box center [322, 117] width 76 height 10
type input "continue making regular payments"
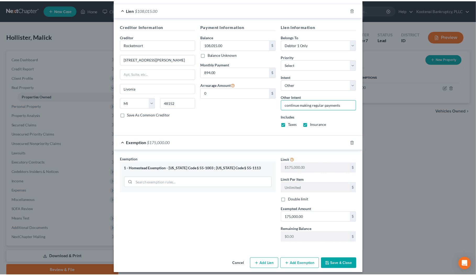
scroll to position [149, 0]
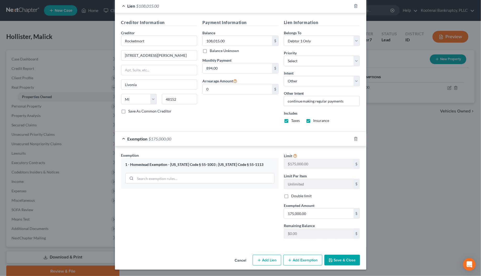
click at [336, 263] on button "Save & Close" at bounding box center [342, 260] width 36 height 11
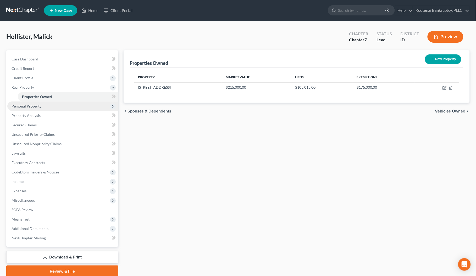
click at [22, 107] on span "Personal Property" at bounding box center [27, 106] width 30 height 4
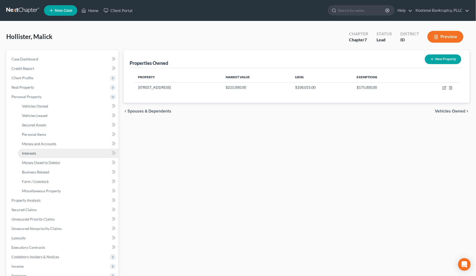
click at [26, 155] on link "Interests" at bounding box center [68, 153] width 101 height 9
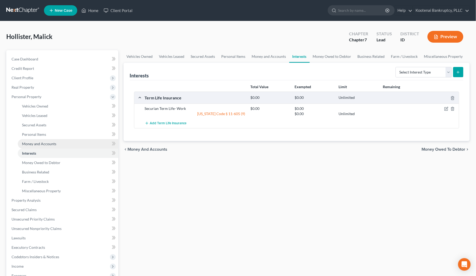
click at [26, 142] on span "Money and Accounts" at bounding box center [39, 144] width 34 height 4
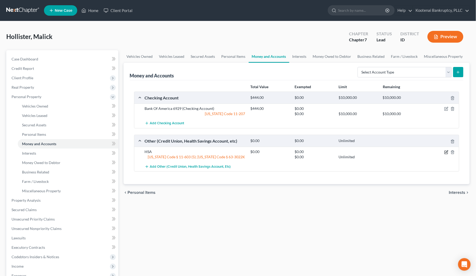
click at [446, 153] on icon "button" at bounding box center [447, 152] width 2 height 2
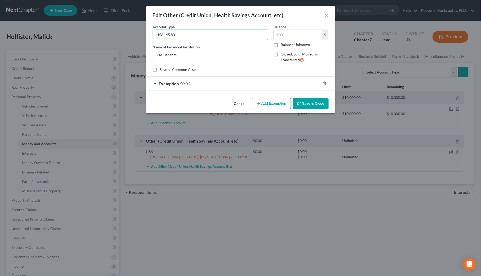
type input "HSA145.80"
click at [154, 84] on div "Exemption $0.00" at bounding box center [233, 84] width 174 height 14
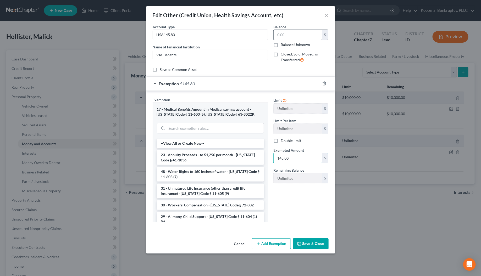
type input "145.80"
click at [278, 36] on input "text" at bounding box center [298, 35] width 48 height 10
type input "4"
type input "145.80"
click at [316, 240] on button "Save & Close" at bounding box center [311, 243] width 36 height 11
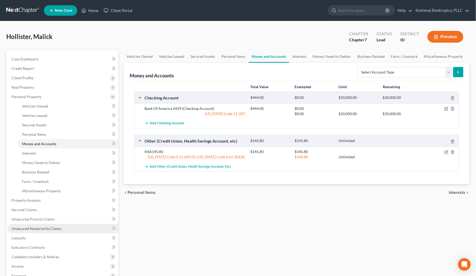
click at [45, 227] on span "Unsecured Nonpriority Claims" at bounding box center [37, 228] width 50 height 4
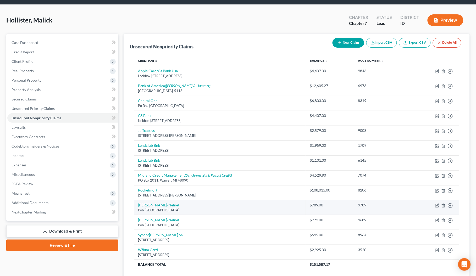
scroll to position [33, 0]
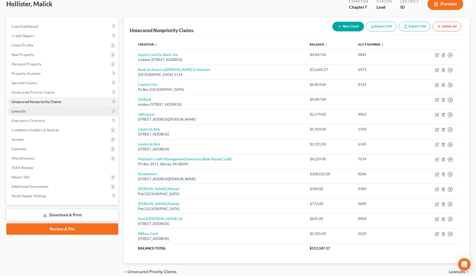
click at [19, 110] on span "Lawsuits" at bounding box center [19, 111] width 14 height 4
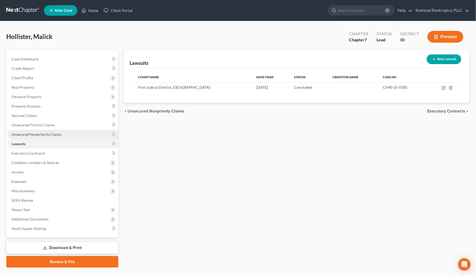
click at [34, 135] on span "Unsecured Nonpriority Claims" at bounding box center [37, 134] width 50 height 4
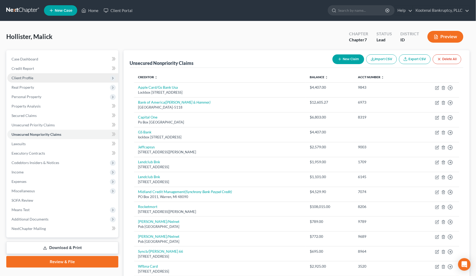
click at [21, 79] on span "Client Profile" at bounding box center [23, 78] width 22 height 4
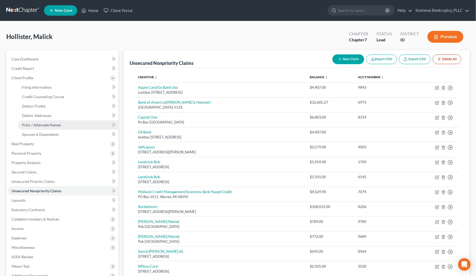
click at [34, 124] on span "Prior / Alternate Names" at bounding box center [41, 125] width 39 height 4
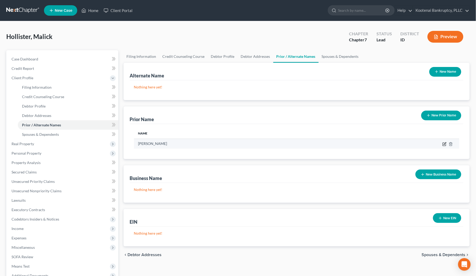
click at [444, 144] on icon "button" at bounding box center [445, 143] width 2 height 2
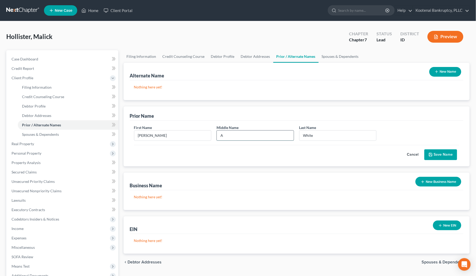
click at [225, 137] on input "A" at bounding box center [255, 136] width 77 height 10
type input "Ann"
click at [436, 157] on button "Save Name" at bounding box center [440, 154] width 33 height 11
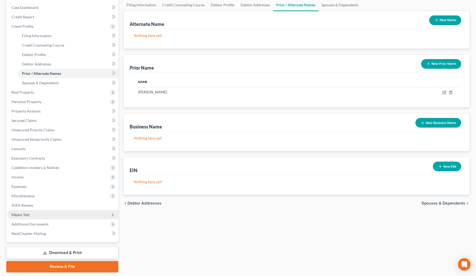
scroll to position [65, 0]
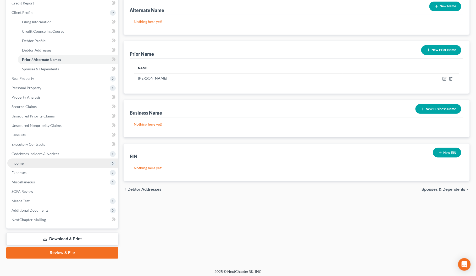
click at [14, 162] on span "Income" at bounding box center [18, 163] width 12 height 4
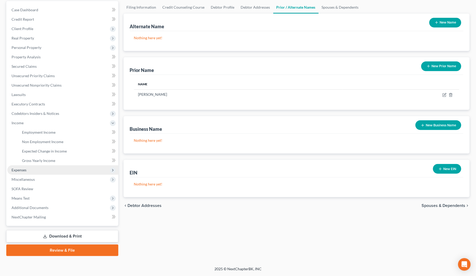
scroll to position [49, 0]
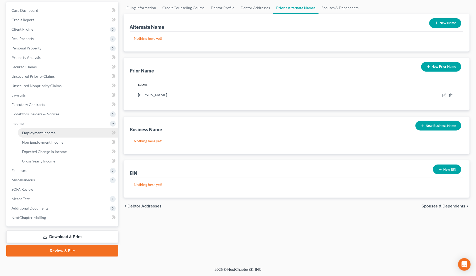
click at [35, 127] on li "Income Employment Income Non Employment Income Expected Change in Income Gross …" at bounding box center [62, 142] width 111 height 47
click at [35, 131] on span "Employment Income" at bounding box center [39, 133] width 34 height 4
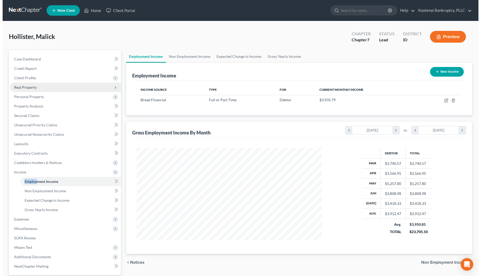
scroll to position [94, 196]
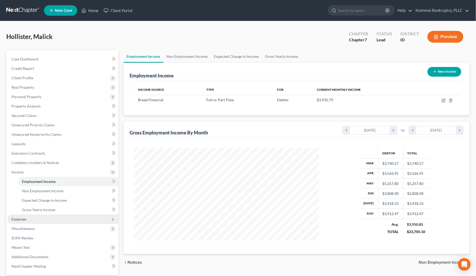
click at [19, 218] on span "Expenses" at bounding box center [19, 219] width 15 height 4
click at [28, 218] on span "Medical" at bounding box center [28, 219] width 13 height 4
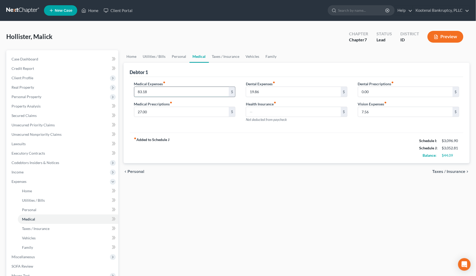
click at [151, 88] on input "83.18" at bounding box center [181, 92] width 95 height 10
click at [256, 93] on input "19.86" at bounding box center [293, 92] width 95 height 10
click at [365, 115] on input "7.56" at bounding box center [405, 112] width 95 height 10
click at [229, 58] on link "Taxes / Insurance" at bounding box center [226, 56] width 34 height 13
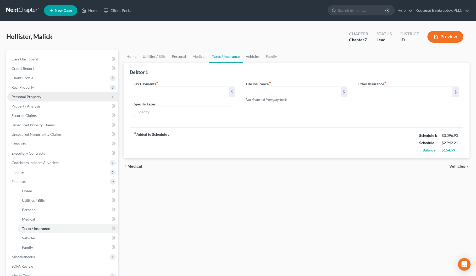
drag, startPoint x: 22, startPoint y: 97, endPoint x: 24, endPoint y: 100, distance: 3.2
click at [22, 97] on span "Personal Property" at bounding box center [27, 96] width 30 height 4
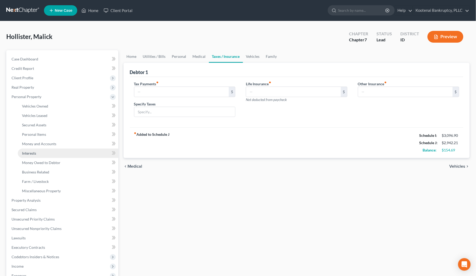
click at [34, 154] on span "Interests" at bounding box center [29, 153] width 14 height 4
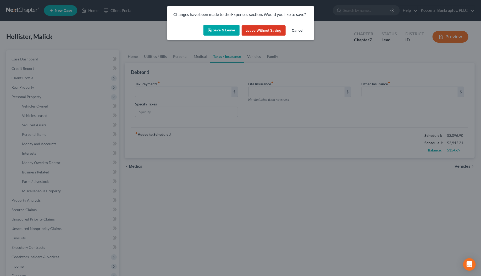
click at [213, 33] on button "Save & Leave" at bounding box center [221, 30] width 36 height 11
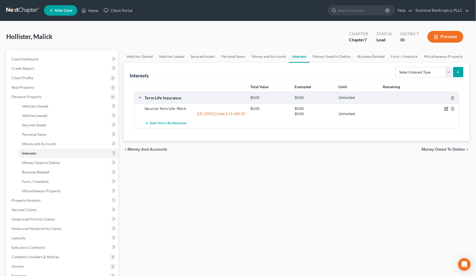
click at [447, 109] on icon "button" at bounding box center [446, 109] width 4 height 4
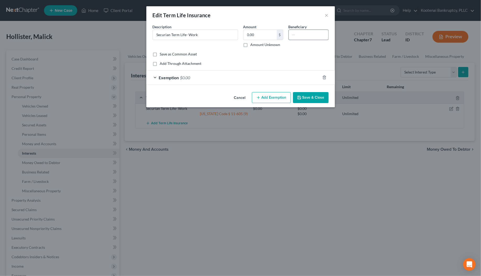
click at [294, 33] on input "text" at bounding box center [309, 35] width 40 height 10
type input "Ashley L whhite and Carrie K Hollister"
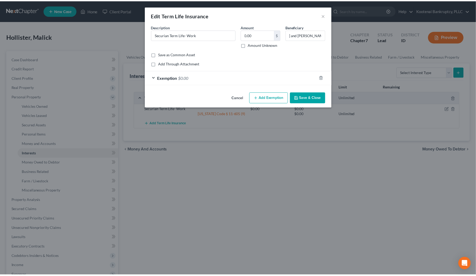
scroll to position [0, 0]
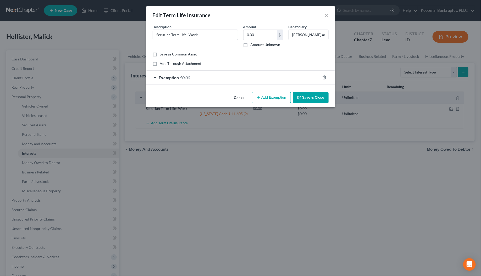
click at [314, 96] on button "Save & Close" at bounding box center [311, 97] width 36 height 11
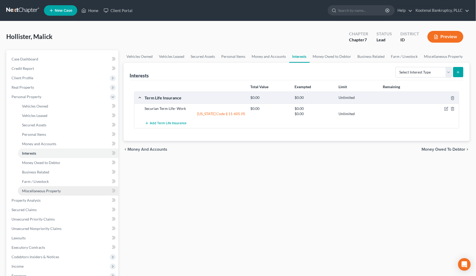
click at [29, 191] on span "Miscellaneous Property" at bounding box center [41, 191] width 39 height 4
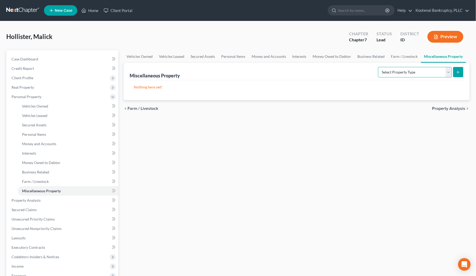
click at [448, 74] on select "Select Property Type Assigned for Creditor Benefit Within 1 Year Holding for An…" at bounding box center [415, 72] width 74 height 10
select select "holding_for_another"
click at [378, 67] on select "Select Property Type Assigned for Creditor Benefit Within 1 Year Holding for An…" at bounding box center [415, 72] width 74 height 10
click at [458, 71] on icon "submit" at bounding box center [458, 72] width 4 height 4
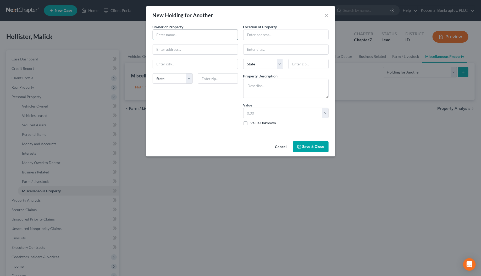
click at [169, 37] on input "text" at bounding box center [195, 35] width 85 height 10
type input "Roommates"
click at [252, 35] on input "text" at bounding box center [285, 35] width 85 height 10
click at [250, 86] on textarea at bounding box center [285, 88] width 85 height 19
type textarea "Piano and personal items"
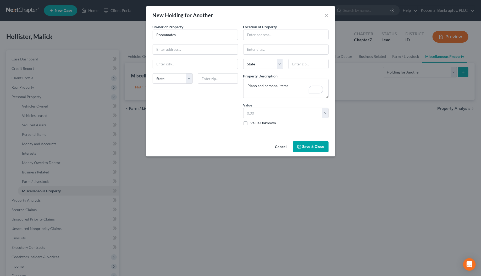
click at [251, 125] on label "Value Unknown" at bounding box center [264, 122] width 26 height 5
click at [253, 124] on input "Value Unknown" at bounding box center [254, 121] width 3 height 3
checkbox input "true"
type input "0.00"
click at [303, 149] on button "Save & Close" at bounding box center [311, 146] width 36 height 11
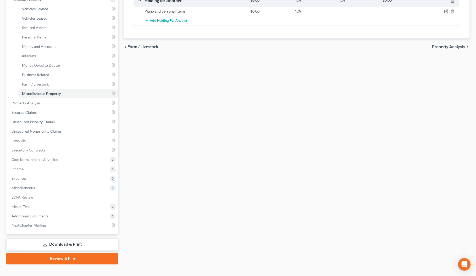
scroll to position [98, 0]
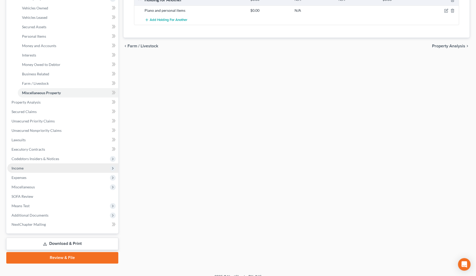
click at [18, 168] on span "Income" at bounding box center [18, 168] width 12 height 4
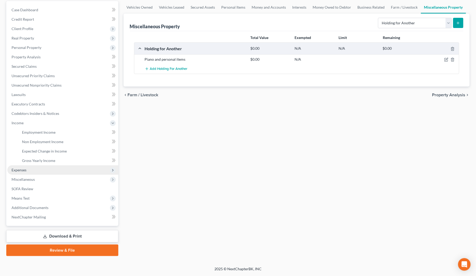
scroll to position [49, 0]
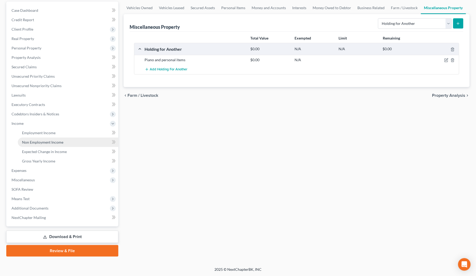
click at [31, 140] on span "Non Employment Income" at bounding box center [42, 142] width 41 height 4
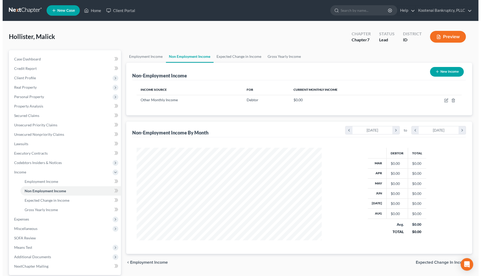
scroll to position [94, 196]
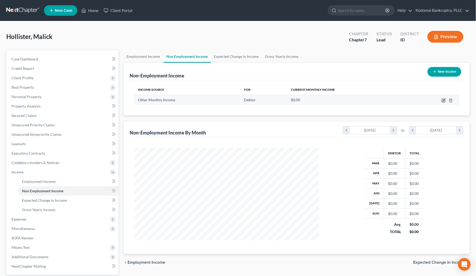
click at [444, 100] on icon "button" at bounding box center [444, 100] width 4 height 4
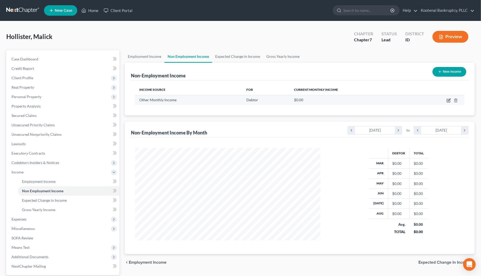
select select "13"
select select "0"
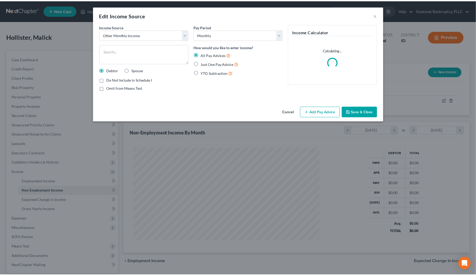
scroll to position [94, 198]
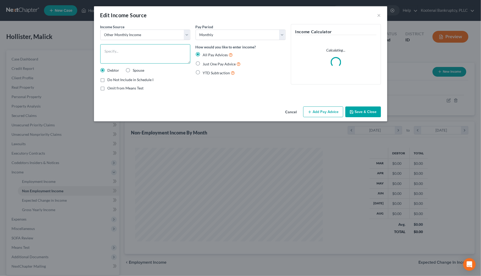
click at [105, 49] on textarea at bounding box center [145, 53] width 90 height 19
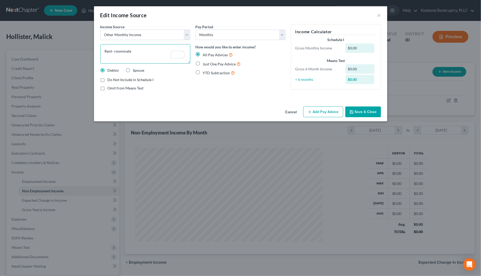
type textarea "Rent- roommate"
click at [203, 62] on label "Just One Pay Advice" at bounding box center [222, 64] width 38 height 6
click at [205, 62] on input "Just One Pay Advice" at bounding box center [206, 62] width 3 height 3
radio input "true"
drag, startPoint x: 319, startPoint y: 109, endPoint x: 305, endPoint y: 115, distance: 15.0
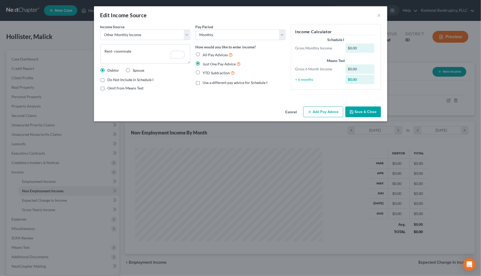
click at [319, 110] on button "Add Pay Advice" at bounding box center [323, 112] width 40 height 11
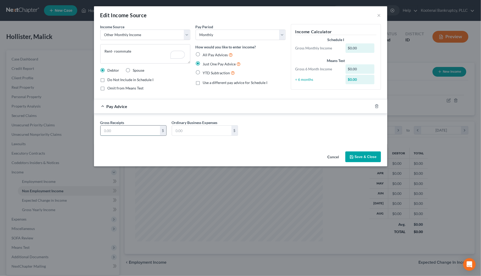
click at [112, 129] on input "text" at bounding box center [130, 131] width 59 height 10
type input "600.00"
click at [370, 160] on button "Save & Close" at bounding box center [363, 157] width 36 height 11
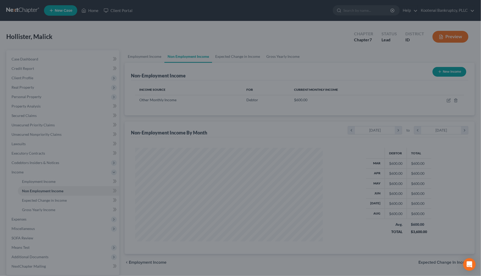
scroll to position [261672, 261570]
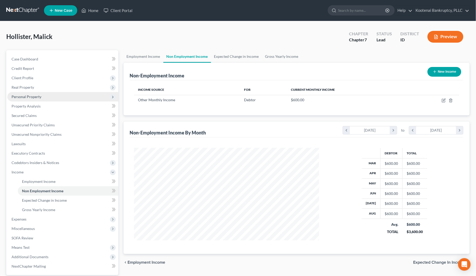
click at [14, 97] on span "Personal Property" at bounding box center [27, 96] width 30 height 4
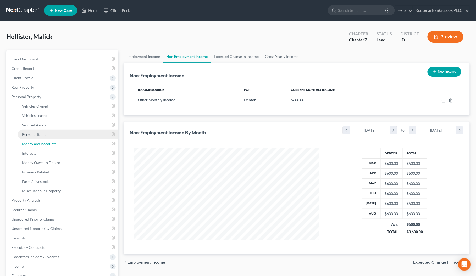
click at [30, 139] on link "Money and Accounts" at bounding box center [68, 143] width 101 height 9
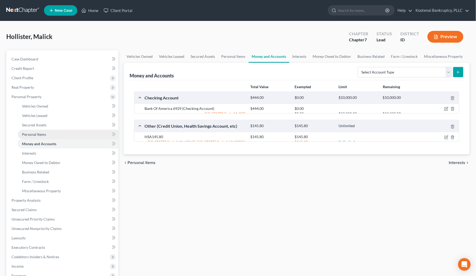
click at [30, 137] on link "Personal Items" at bounding box center [68, 134] width 101 height 9
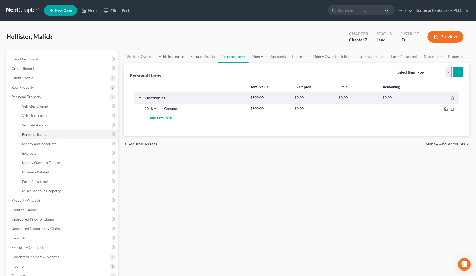
click at [448, 71] on select "Select Item Type Clothing Collectibles Of Value Electronics Firearms Household …" at bounding box center [423, 72] width 58 height 10
select select "household_goods"
click at [394, 67] on select "Select Item Type Clothing Collectibles Of Value Electronics Firearms Household …" at bounding box center [423, 72] width 58 height 10
click at [456, 75] on button "submit" at bounding box center [458, 72] width 10 height 10
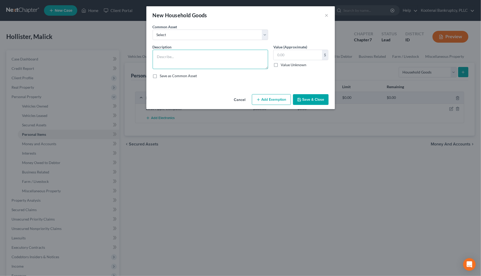
click at [154, 55] on textarea at bounding box center [210, 59] width 115 height 19
type textarea "Cd rack-$5"
click at [302, 101] on button "Save & Close" at bounding box center [311, 99] width 36 height 11
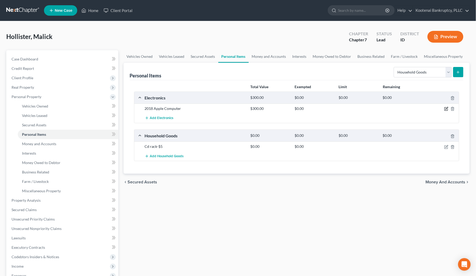
drag, startPoint x: 446, startPoint y: 108, endPoint x: 359, endPoint y: 102, distance: 87.4
click at [444, 109] on div at bounding box center [441, 108] width 35 height 5
click at [447, 109] on icon "button" at bounding box center [446, 109] width 4 height 4
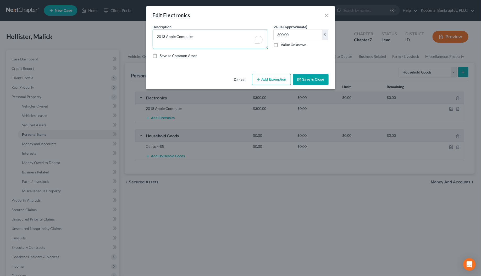
click at [196, 35] on textarea "2018 Apple Computer" at bounding box center [210, 39] width 115 height 19
drag, startPoint x: 175, startPoint y: 36, endPoint x: 153, endPoint y: 38, distance: 21.4
click at [153, 38] on textarea "2018 Apple Computer-$300" at bounding box center [210, 39] width 115 height 19
click at [187, 37] on textarea "Computer-$300" at bounding box center [210, 39] width 115 height 19
type textarea "Computer-$300, 60 CDs-$30"
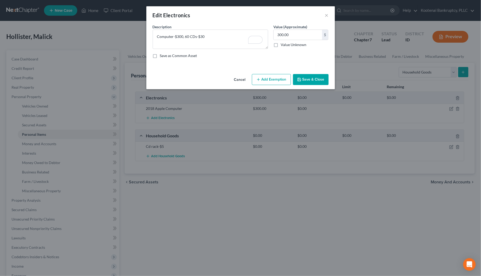
click at [323, 77] on button "Save & Close" at bounding box center [311, 79] width 36 height 11
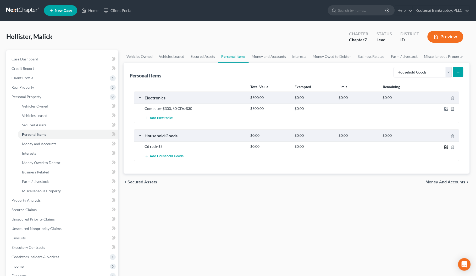
click at [447, 148] on icon "button" at bounding box center [446, 147] width 4 height 4
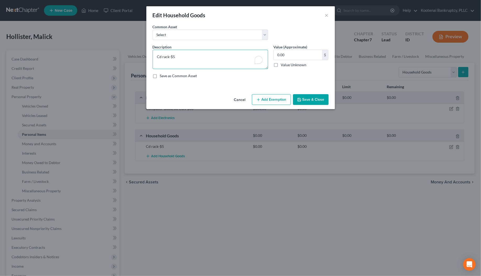
click at [179, 57] on textarea "Cd rack-$5" at bounding box center [210, 59] width 115 height 19
click at [211, 58] on textarea "Cd rack-$5, air conditioner-$100" at bounding box center [210, 59] width 115 height 19
type textarea "Cd rack-$5, air conditioner-$100, coffee table-$25, end table-$10"
click at [309, 99] on button "Save & Close" at bounding box center [311, 99] width 36 height 11
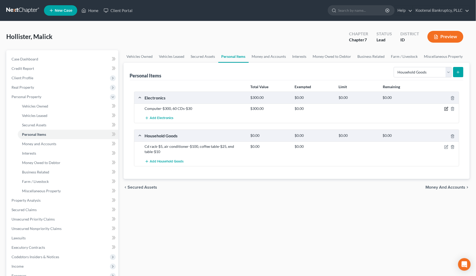
click at [447, 109] on icon "button" at bounding box center [446, 109] width 4 height 4
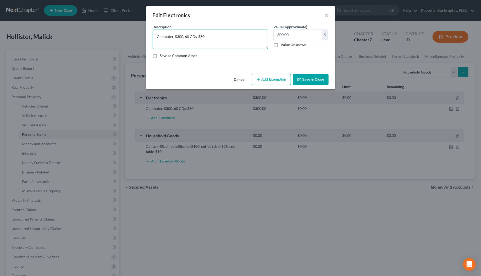
click at [206, 36] on textarea "Computer-$300, 60 CDs-$30" at bounding box center [210, 39] width 115 height 19
type textarea "Computer-$300, 60 CDs-$30, printer-$20"
click at [304, 81] on button "Save & Close" at bounding box center [311, 79] width 36 height 11
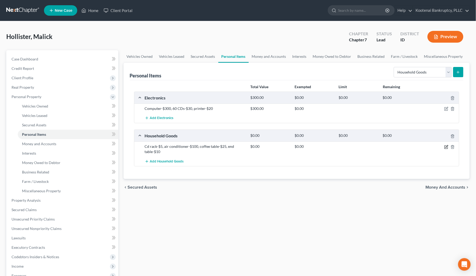
click at [445, 149] on icon "button" at bounding box center [446, 147] width 4 height 4
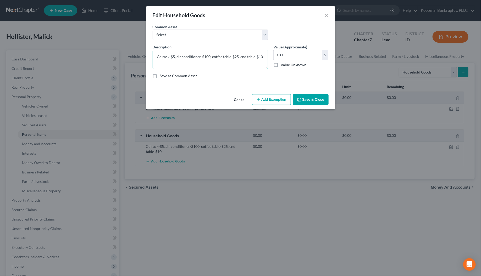
click at [262, 57] on textarea "Cd rack-$5, air conditioner-$100, coffee table-$25, end table-$10" at bounding box center [210, 59] width 115 height 19
type textarea "Cd rack-$5, air conditioner-$100, coffee table-$25, end table-$10, oil radiator…"
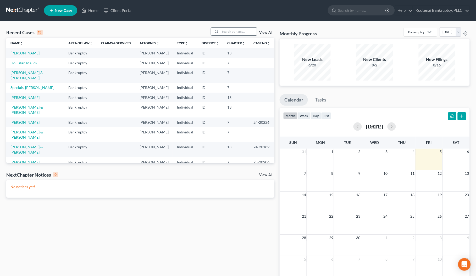
drag, startPoint x: 226, startPoint y: 31, endPoint x: 227, endPoint y: 34, distance: 2.6
click at [227, 34] on input "search" at bounding box center [238, 32] width 37 height 8
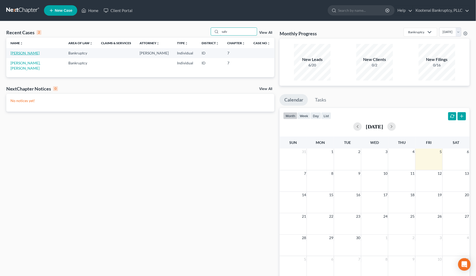
type input "salv"
click at [33, 52] on link "Salvador, Heidi" at bounding box center [24, 53] width 29 height 4
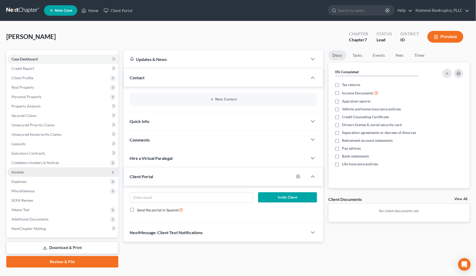
click at [20, 174] on span "Income" at bounding box center [62, 172] width 111 height 9
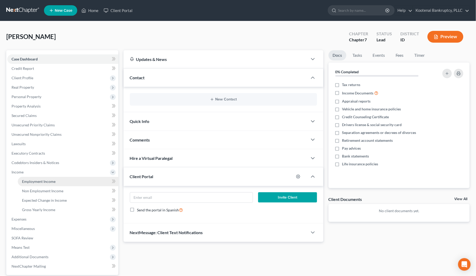
click at [26, 183] on span "Employment Income" at bounding box center [39, 181] width 34 height 4
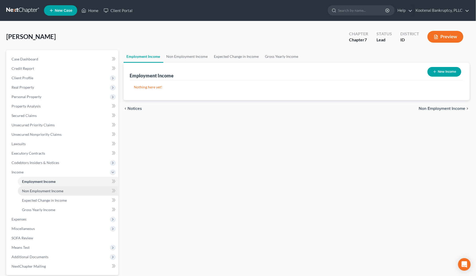
click at [39, 190] on span "Non Employment Income" at bounding box center [42, 191] width 41 height 4
click at [36, 181] on span "Employment Income" at bounding box center [39, 181] width 34 height 4
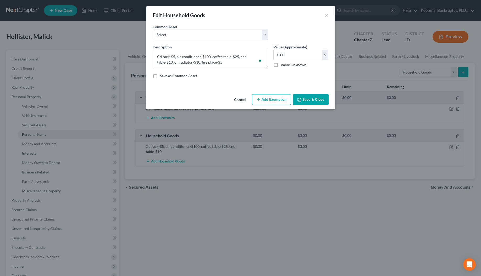
select select "household_goods"
click at [236, 62] on textarea "Cd rack-$5, air conditioner-$100, coffee table-$25, end table-$10, oil radiator…" at bounding box center [210, 59] width 115 height 19
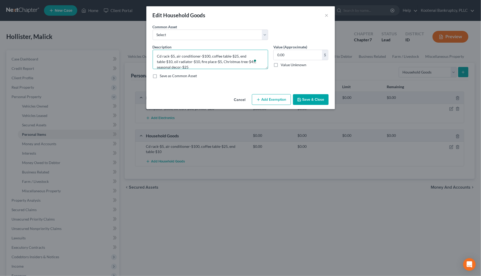
click at [191, 66] on textarea "Cd rack-$5, air conditioner-$100, coffee table-$25, end table-$10, oil radiator…" at bounding box center [210, 59] width 115 height 19
type textarea "Cd rack-$5, air conditioner-$100, coffee table-$25, end table-$10, oil radiator…"
click at [288, 58] on input "0.00" at bounding box center [298, 55] width 48 height 10
type input "265.00"
click at [278, 95] on button "Add Exemption" at bounding box center [271, 99] width 39 height 11
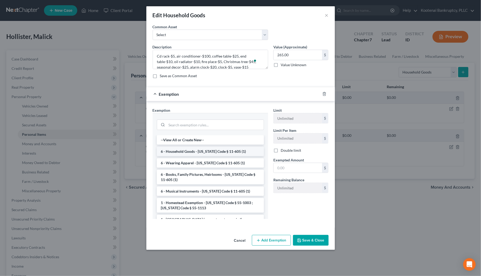
click at [175, 153] on li "6 - Household Goods - [US_STATE] Code § 11-605 (1)" at bounding box center [210, 151] width 107 height 9
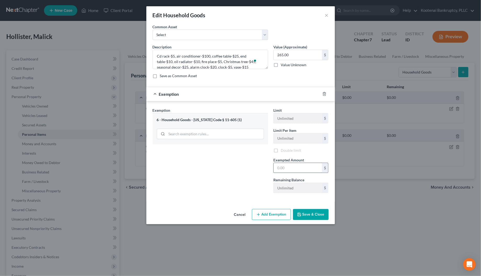
click at [279, 171] on input "text" at bounding box center [298, 168] width 48 height 10
type input "265.00"
click at [310, 212] on button "Save & Close" at bounding box center [311, 214] width 36 height 11
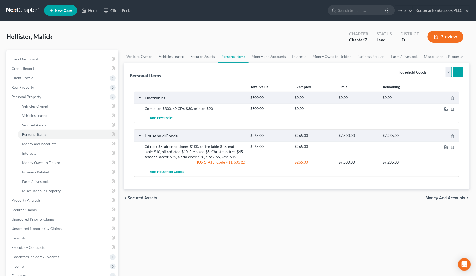
click at [448, 72] on select "Select Item Type Clothing Collectibles Of Value Electronics Firearms Household …" at bounding box center [423, 72] width 58 height 10
select select "collectibles_of_value"
click at [394, 67] on select "Select Item Type Clothing Collectibles Of Value Electronics Firearms Household …" at bounding box center [423, 72] width 58 height 10
click at [457, 71] on icon "submit" at bounding box center [458, 72] width 4 height 4
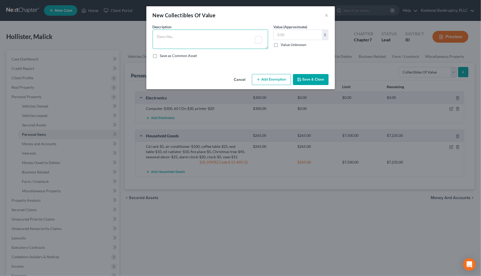
click at [164, 38] on textarea "To enrich screen reader interactions, please activate Accessibility in Grammarl…" at bounding box center [210, 39] width 115 height 19
type textarea "perfume and liquor bottles-$8"
click at [302, 80] on button "Save & Close" at bounding box center [311, 79] width 36 height 11
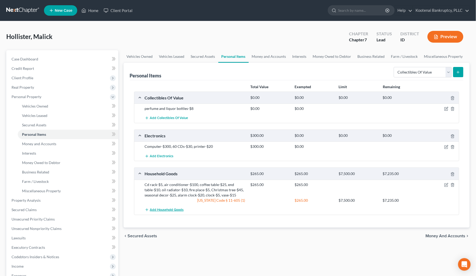
click at [174, 211] on span "Add Household Goods" at bounding box center [167, 210] width 34 height 4
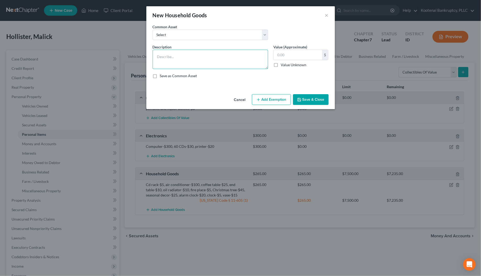
click at [165, 55] on textarea at bounding box center [210, 59] width 115 height 19
click at [213, 63] on textarea "12 canes/umbrella stand-$25, kitchenware-$5, small appliances-$65, refrigerator…" at bounding box center [210, 59] width 115 height 19
type textarea "12 canes/umbrella stand-$25, kitchenware-$5, small appliances-$65, refrigerator…"
drag, startPoint x: 316, startPoint y: 98, endPoint x: 314, endPoint y: 99, distance: 2.7
click at [316, 98] on button "Save & Close" at bounding box center [311, 99] width 36 height 11
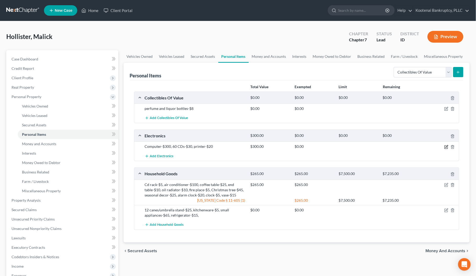
drag, startPoint x: 445, startPoint y: 147, endPoint x: 345, endPoint y: 140, distance: 100.5
click at [444, 147] on icon "button" at bounding box center [446, 147] width 4 height 4
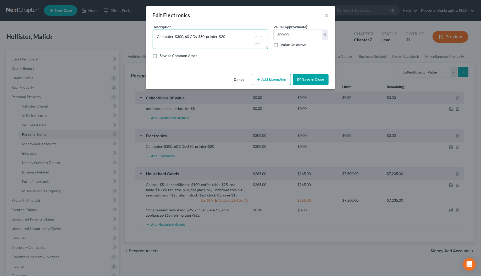
click at [224, 39] on textarea "Computer-$300, 60 CDs-$30, printer-$20" at bounding box center [210, 39] width 115 height 19
click at [177, 36] on textarea "Computer-$300, 60 CDs-$30, printer-$20, 30 dvds-$40, dvd player-$15, sound bar-…" at bounding box center [210, 39] width 115 height 19
type textarea "Computer-$400, 60 CDs-$30, printer-$20, 30 dvds-$40, dvd player-$15, sound bar-…"
click at [307, 77] on button "Save & Close" at bounding box center [311, 79] width 36 height 11
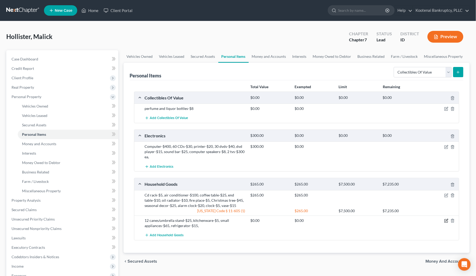
click at [444, 221] on icon "button" at bounding box center [445, 221] width 3 height 3
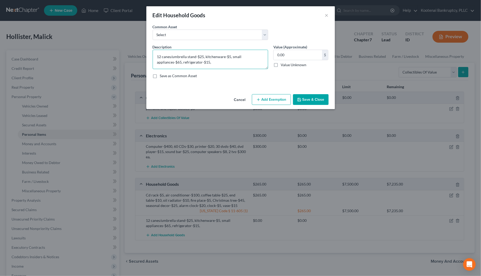
click at [214, 62] on textarea "12 canes/umbrella stand-$25, kitchenware-$5, small appliances-$65, refrigerator…" at bounding box center [210, 59] width 115 height 19
click at [212, 65] on textarea "12 canes/umbrella stand-$25, kitchenware-$5, small appliances-$65, refrigerator…" at bounding box center [210, 59] width 115 height 19
click at [237, 61] on textarea "12 canes/umbrella stand-$25, kitchenware-$5, small appliances-$65, refrigerator…" at bounding box center [210, 59] width 115 height 19
type textarea "12 canes/umbrella stand-$25, kitchenware-$5, small appliances-$65, refrigerator…"
click at [306, 99] on button "Save & Close" at bounding box center [311, 99] width 36 height 11
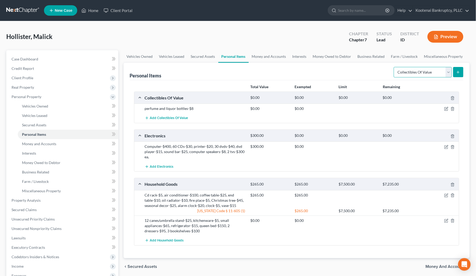
click at [449, 74] on select "Select Item Type Clothing Collectibles Of Value Electronics Firearms Household …" at bounding box center [423, 72] width 58 height 10
select select "pets"
click at [394, 67] on select "Select Item Type Clothing Collectibles Of Value Electronics Firearms Household …" at bounding box center [423, 72] width 58 height 10
click at [457, 75] on button "submit" at bounding box center [458, 72] width 10 height 10
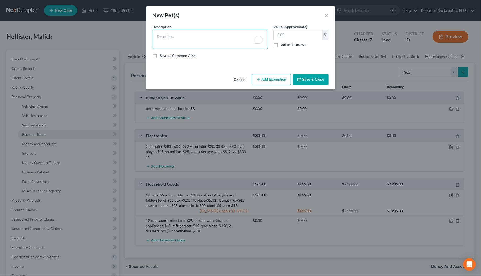
click at [158, 34] on textarea "To enrich screen reader interactions, please activate Accessibility in Grammarl…" at bounding box center [210, 39] width 115 height 19
click at [169, 42] on textarea "tarantials" at bounding box center [210, 39] width 115 height 19
click at [174, 39] on textarea "tarantials" at bounding box center [210, 39] width 115 height 19
click at [166, 36] on textarea "tarantials" at bounding box center [210, 39] width 115 height 19
type textarea "tarantulas-$100"
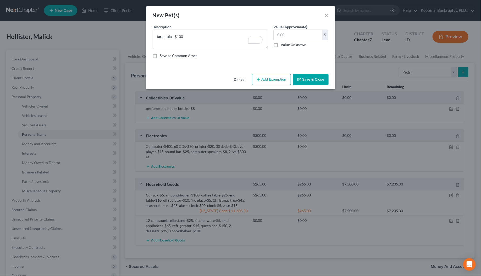
click at [308, 83] on button "Save & Close" at bounding box center [311, 79] width 36 height 11
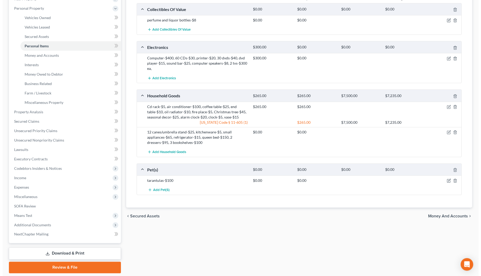
scroll to position [98, 0]
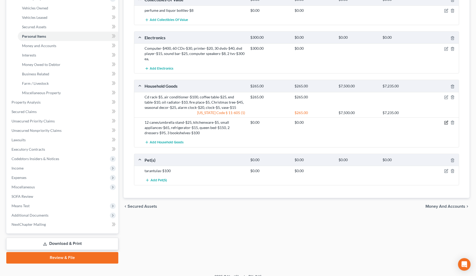
click at [447, 124] on icon "button" at bounding box center [446, 123] width 4 height 4
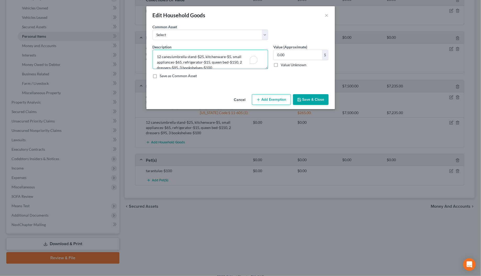
click at [213, 67] on textarea "12 canes/umbrella stand-$25, kitchenware-$5, small appliances-$65, refrigerator…" at bounding box center [210, 59] width 115 height 19
type textarea "12 canes/umbrella stand-$25, kitchenware-$5, small appliances-$65, refrigerator…"
click at [290, 56] on input "0.00" at bounding box center [298, 55] width 48 height 10
type input "600.00"
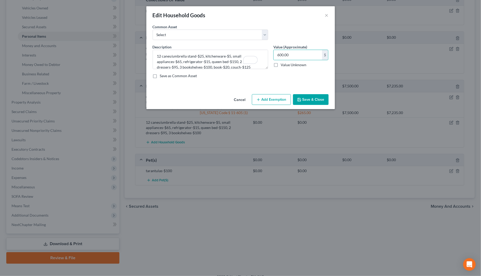
click at [277, 99] on button "Add Exemption" at bounding box center [271, 99] width 39 height 11
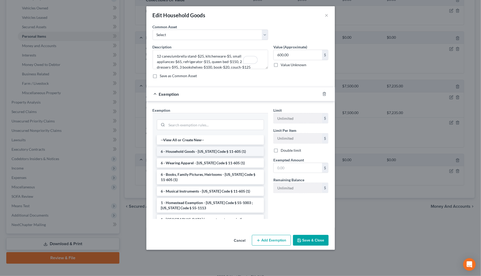
click at [188, 152] on li "6 - Household Goods - [US_STATE] Code § 11-605 (1)" at bounding box center [210, 151] width 107 height 9
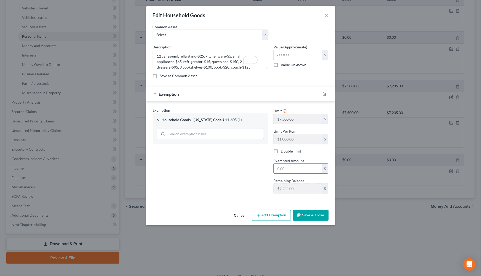
click at [289, 172] on input "text" at bounding box center [298, 169] width 48 height 10
type input "580.00"
click at [308, 215] on button "Save & Close" at bounding box center [311, 215] width 36 height 11
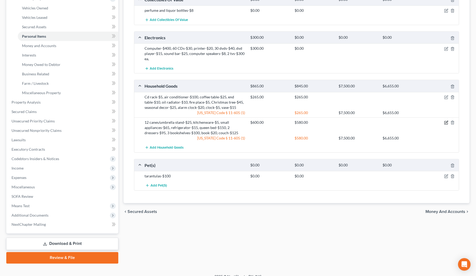
click at [446, 122] on icon "button" at bounding box center [446, 123] width 4 height 4
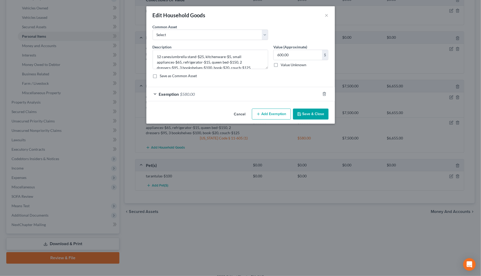
click at [278, 118] on button "Add Exemption" at bounding box center [271, 114] width 39 height 11
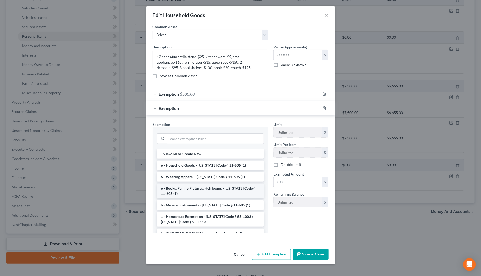
click at [180, 193] on li "6 - Books, Family Pictures, Heirlooms - [US_STATE] Code § 11-605 (1)" at bounding box center [210, 191] width 107 height 15
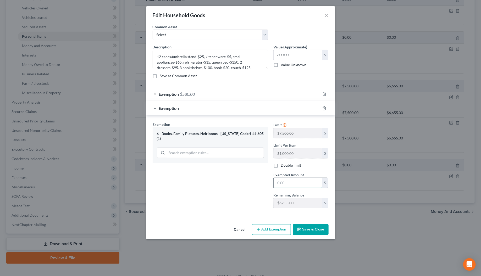
click at [281, 185] on input "text" at bounding box center [298, 183] width 48 height 10
type input "20.0"
click at [309, 230] on button "Save & Close" at bounding box center [311, 229] width 36 height 11
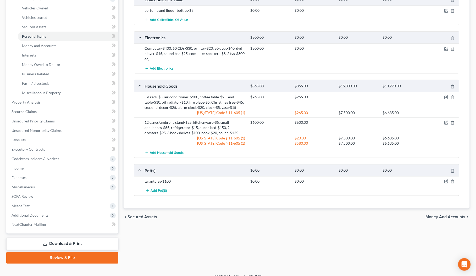
click at [160, 151] on span "Add Household Goods" at bounding box center [167, 153] width 34 height 4
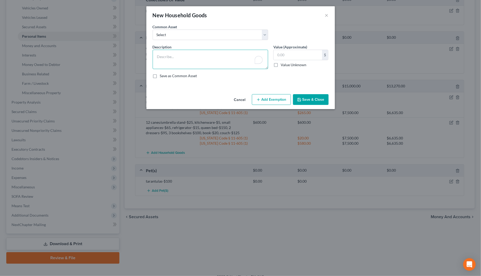
click at [162, 55] on textarea "To enrich screen reader interactions, please activate Accessibility in Grammarl…" at bounding box center [210, 59] width 115 height 19
click at [176, 62] on textarea "2- tv stands-$100, 3 lamps-$15, computer desk-$25table with chairs-$20, litter …" at bounding box center [210, 59] width 115 height 19
click at [203, 63] on textarea "2- tv stands-$100, 3 lamps-$15, computer desk-$25table with chairs-$20, 2 litte…" at bounding box center [210, 59] width 115 height 19
type textarea "2- tv stands-$100, 3 lamps-$15, computer desk-$25table with chairs-$20, 2 litte…"
click at [312, 100] on button "Save & Close" at bounding box center [311, 99] width 36 height 11
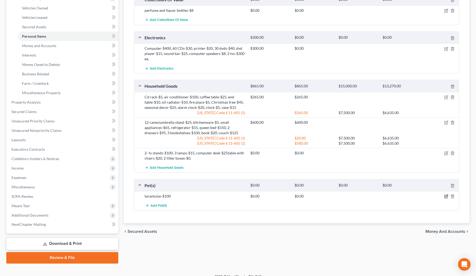
drag, startPoint x: 446, startPoint y: 198, endPoint x: 431, endPoint y: 198, distance: 15.2
click at [446, 197] on icon "button" at bounding box center [447, 196] width 2 height 2
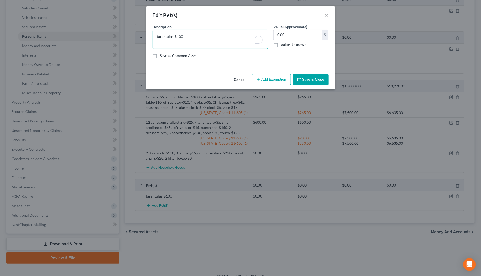
click at [189, 36] on textarea "tarantulas-$100" at bounding box center [210, 39] width 115 height 19
type textarea "tarantulas-$100, 3 cats-$1"
click at [301, 82] on icon "button" at bounding box center [299, 79] width 4 height 4
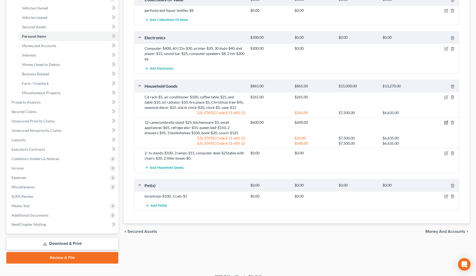
click at [445, 122] on icon "button" at bounding box center [446, 123] width 4 height 4
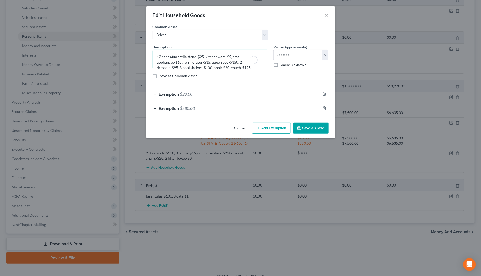
click at [229, 56] on textarea "12 canes/umbrella stand-$25, kitchenware-$5, small appliances-$65, refrigerator…" at bounding box center [210, 59] width 115 height 19
type textarea "12 canes/umbrella stand-$25, kitchenware-$18, small appliances-$65, refrigerato…"
click at [319, 130] on button "Save & Close" at bounding box center [311, 128] width 36 height 11
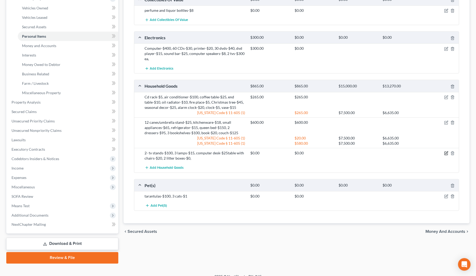
drag, startPoint x: 446, startPoint y: 153, endPoint x: 425, endPoint y: 152, distance: 21.0
click at [446, 153] on icon "button" at bounding box center [446, 153] width 4 height 4
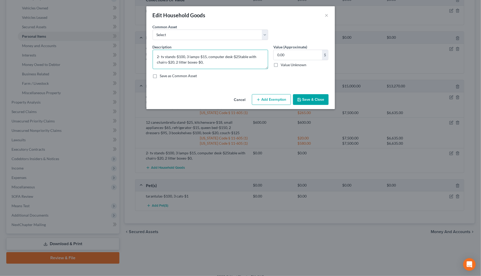
click at [205, 60] on textarea "2- tv stands-$100, 3 lamps-$15, computer desk-$25table with chairs-$20, 2 litte…" at bounding box center [210, 59] width 115 height 19
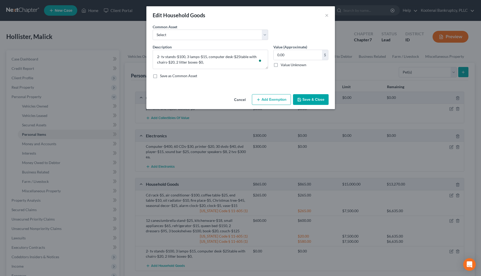
select select "pets"
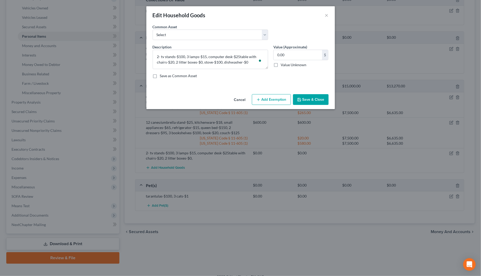
type textarea "2- tv stands-$100, 3 lamps-$15, computer desk-$25table with chairs-$20, 2 litte…"
click at [306, 96] on button "Save & Close" at bounding box center [311, 99] width 36 height 11
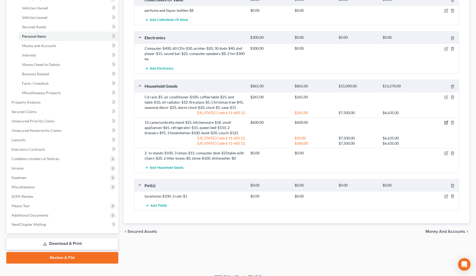
click at [446, 123] on icon "button" at bounding box center [446, 123] width 4 height 4
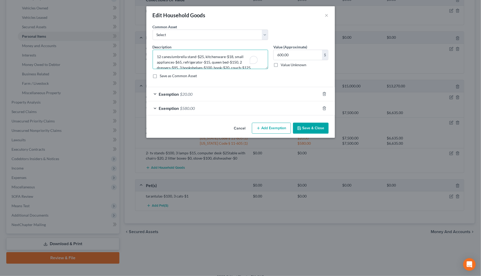
click at [177, 62] on textarea "12 canes/umbrella stand-$25, kitchenware-$18, small appliances-$65, refrigerato…" at bounding box center [210, 59] width 115 height 19
type textarea "12 canes/umbrella stand-$25, kitchenware-$18, small appliances-$105, refrigerat…"
type input "640.00"
click at [154, 106] on div "Exemption $580.00" at bounding box center [233, 108] width 174 height 14
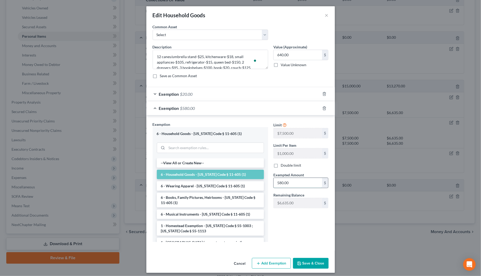
click at [288, 181] on input "580.00" at bounding box center [298, 183] width 48 height 10
type input "620.00"
click at [301, 265] on button "Save & Close" at bounding box center [311, 263] width 36 height 11
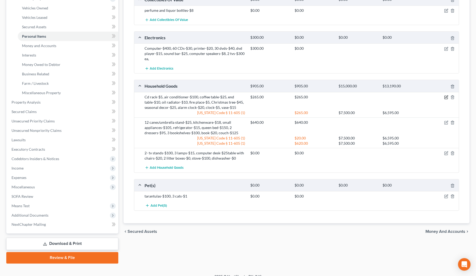
click at [448, 98] on icon "button" at bounding box center [446, 97] width 4 height 4
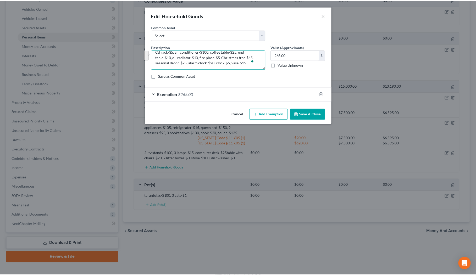
scroll to position [5, 0]
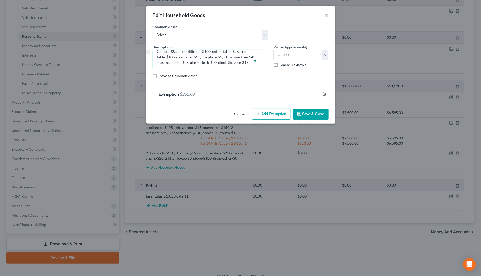
drag, startPoint x: 223, startPoint y: 62, endPoint x: 189, endPoint y: 63, distance: 34.0
click at [189, 63] on textarea "Cd rack-$5, air conditioner-$100, coffee table-$25, end table-$10, oil radiator…" at bounding box center [210, 59] width 115 height 19
type textarea "Cd rack-$5, air conditioner-$100, coffee table-$25, end table-$10, oil radiator…"
click at [321, 113] on button "Save & Close" at bounding box center [311, 114] width 36 height 11
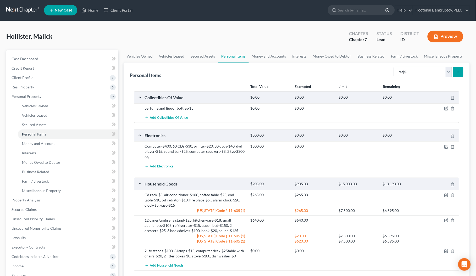
scroll to position [0, 0]
click at [443, 108] on div at bounding box center [441, 108] width 35 height 5
drag, startPoint x: 446, startPoint y: 109, endPoint x: 401, endPoint y: 117, distance: 45.7
click at [446, 109] on icon "button" at bounding box center [446, 109] width 4 height 4
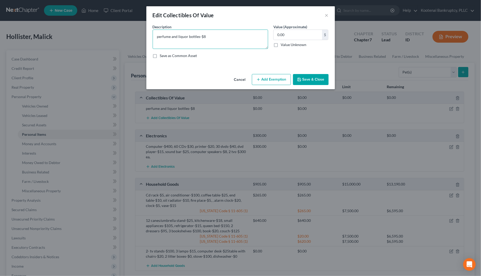
click at [207, 36] on textarea "perfume and liquor bottles-$8" at bounding box center [210, 39] width 115 height 19
paste textarea "Christmas tree-$45, seasonal decor-$25"
type textarea "perfume and liquor bottles-$8, Christmas tree-$45, seasonal decor-$25"
click at [304, 81] on button "Save & Close" at bounding box center [311, 79] width 36 height 11
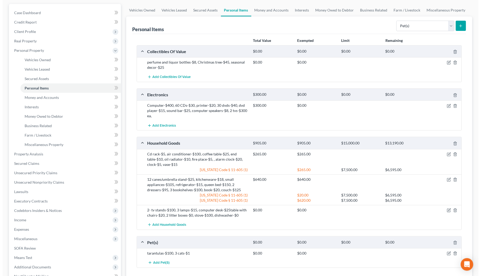
scroll to position [105, 0]
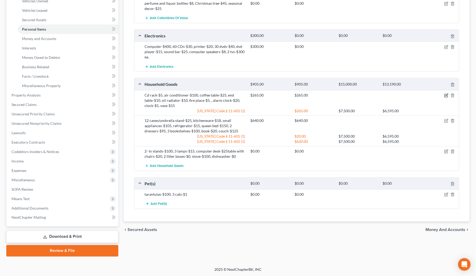
drag, startPoint x: 447, startPoint y: 97, endPoint x: 422, endPoint y: 101, distance: 25.2
click at [447, 97] on icon "button" at bounding box center [446, 95] width 4 height 4
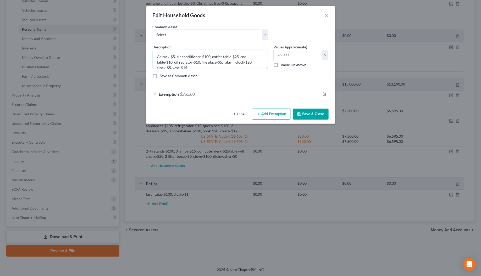
click at [191, 67] on textarea "Cd rack-$5, air conditioner-$100, coffee table-$25, end table-$10, oil radiator…" at bounding box center [210, 59] width 115 height 19
click at [219, 68] on textarea "Cd rack-$5, air conditioner-$100, coffee table-$25, end table-$10, oil radiator…" at bounding box center [210, 59] width 115 height 19
type textarea "Cd rack-$5, air conditioner-$100, coffee table-$25, end table-$10, oil radiator…"
drag, startPoint x: 300, startPoint y: 115, endPoint x: 294, endPoint y: 123, distance: 9.5
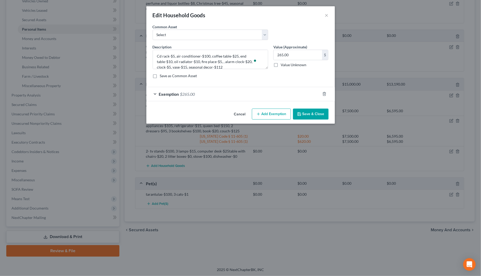
click at [300, 115] on polyline "button" at bounding box center [299, 114] width 2 height 1
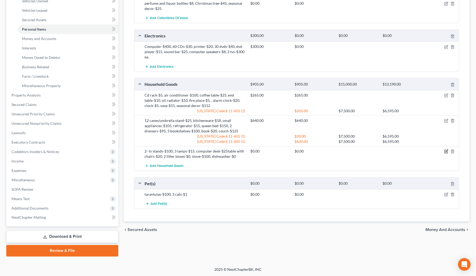
click at [444, 152] on icon "button" at bounding box center [445, 151] width 3 height 3
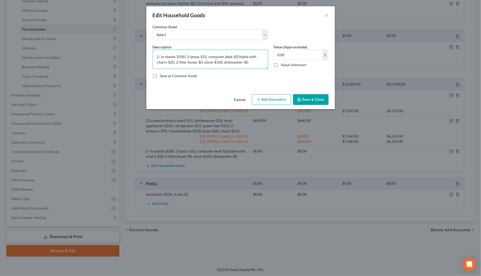
click at [249, 60] on textarea "2- tv stands-$100, 3 lamps-$15, computer desk-$25table with chairs-$20, 2 litte…" at bounding box center [210, 59] width 115 height 19
type textarea "2- tv stands-$100, 3 lamps-$15, computer desk-$25table with chairs-$20, 2 litte…"
click at [320, 99] on button "Save & Close" at bounding box center [311, 99] width 36 height 11
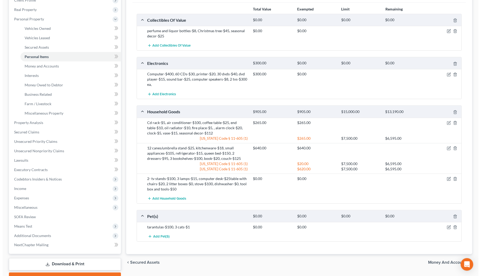
scroll to position [40, 0]
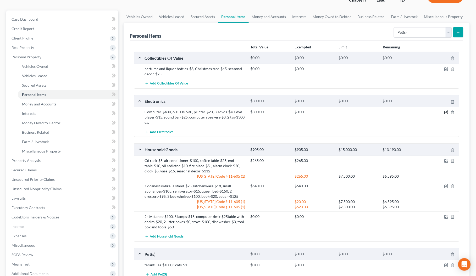
click at [447, 113] on icon "button" at bounding box center [446, 112] width 4 height 4
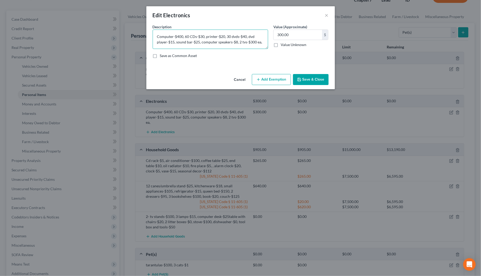
click at [158, 45] on textarea "Computer-$400, 60 CDs-$30, printer-$20, 30 dvds-$40, dvd player-$15, sound bar-…" at bounding box center [210, 39] width 115 height 19
click at [265, 43] on textarea "Computer-$400, 60 CDs-$30, printer-$20, 30 dvds-$40, dvd player-$15, sound bar-…" at bounding box center [210, 39] width 115 height 19
click at [166, 41] on textarea "Computer-$400, 60 CDs-$30, printer-$20, 30 dvds-$40, dvd player-$15, sound bar-…" at bounding box center [210, 39] width 115 height 19
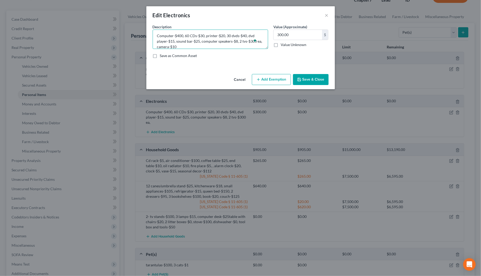
type textarea "Computer-$400, 60 CDs-$30, printer-$20, 30 dvds-$40, dvd player-$15, sound bar-…"
click at [300, 81] on icon "button" at bounding box center [299, 79] width 4 height 4
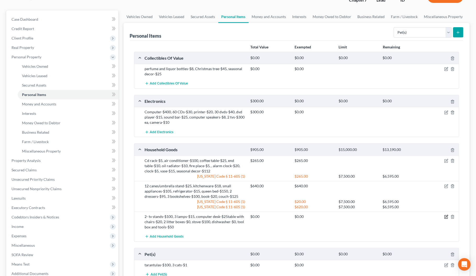
click at [448, 218] on icon "button" at bounding box center [446, 217] width 4 height 4
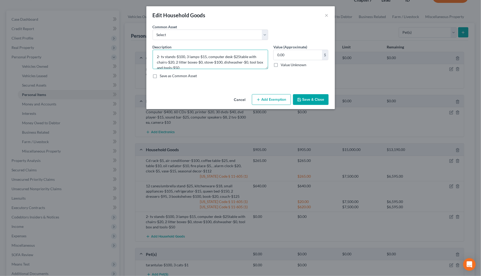
click at [187, 67] on textarea "2- tv stands-$100, 3 lamps-$15, computer desk-$25table with chairs-$20, 2 litte…" at bounding box center [210, 59] width 115 height 19
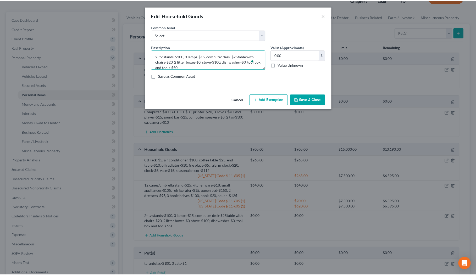
scroll to position [1, 0]
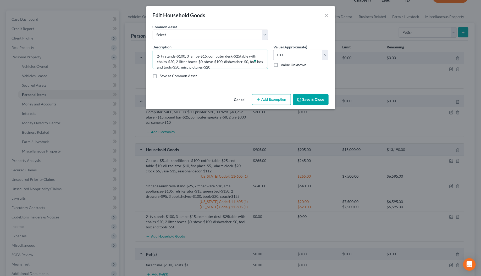
type textarea "2- tv stands-$100, 3 lamps-$15, computer desk-$25table with chairs-$20, 2 litte…"
click at [307, 95] on button "Save & Close" at bounding box center [311, 99] width 36 height 11
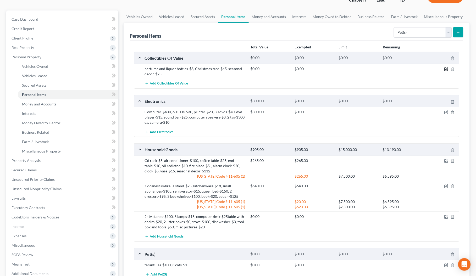
drag, startPoint x: 447, startPoint y: 70, endPoint x: 437, endPoint y: 76, distance: 12.1
click at [447, 70] on icon "button" at bounding box center [446, 69] width 4 height 4
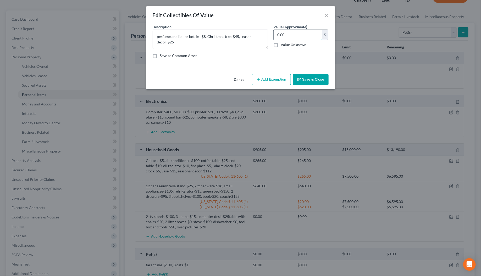
click at [284, 34] on input "0.00" at bounding box center [298, 35] width 48 height 10
type input "78.00"
click at [268, 83] on button "Add Exemption" at bounding box center [271, 79] width 39 height 11
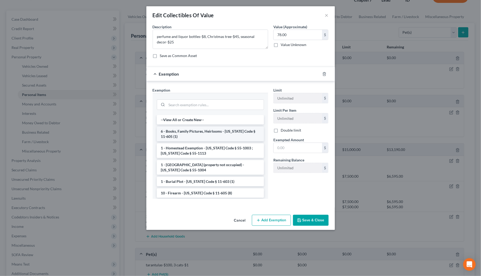
click at [182, 136] on li "6 - Books, Family Pictures, Heirlooms - [US_STATE] Code § 11-605 (1)" at bounding box center [210, 134] width 107 height 15
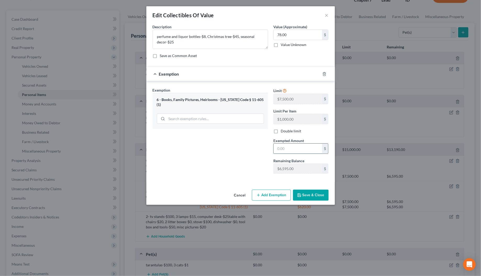
click at [293, 152] on input "text" at bounding box center [298, 149] width 48 height 10
type input "78.00"
click at [302, 194] on button "Save & Close" at bounding box center [311, 195] width 36 height 11
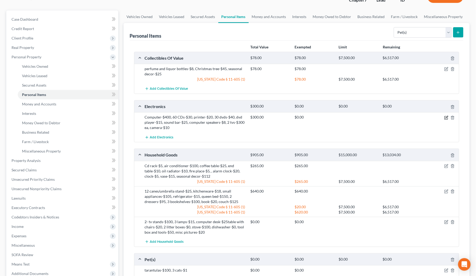
click at [446, 117] on icon "button" at bounding box center [446, 118] width 4 height 4
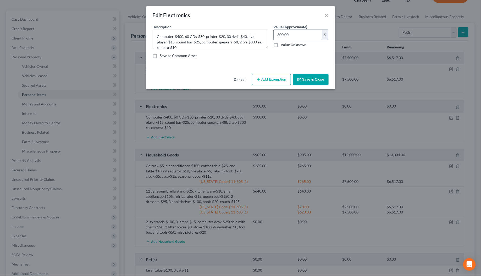
click at [275, 40] on div "300.00 $" at bounding box center [300, 35] width 55 height 10
click at [277, 34] on input "300.00" at bounding box center [298, 35] width 48 height 10
drag, startPoint x: 299, startPoint y: 33, endPoint x: 297, endPoint y: 35, distance: 2.8
click at [299, 34] on input "808.00" at bounding box center [298, 35] width 48 height 10
type input "1,148.00"
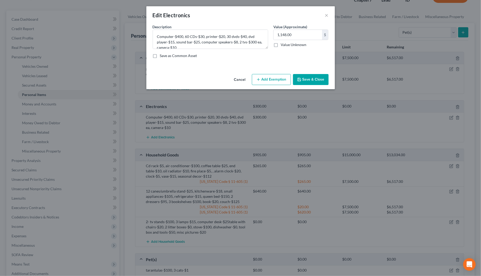
click at [277, 82] on button "Add Exemption" at bounding box center [271, 79] width 39 height 11
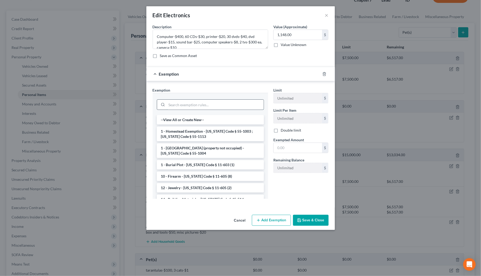
click at [171, 106] on input "search" at bounding box center [215, 105] width 97 height 10
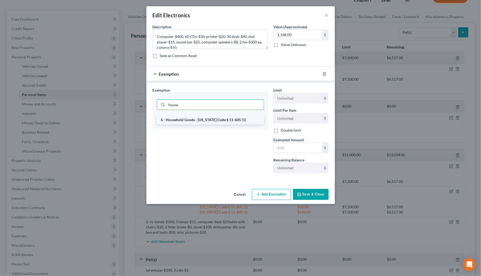
type input "house"
click at [178, 122] on li "6 - Household Goods - [US_STATE] Code § 11-605 (1)" at bounding box center [210, 119] width 107 height 9
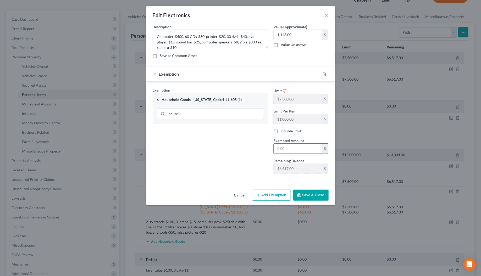
click at [281, 148] on input "text" at bounding box center [298, 149] width 48 height 10
type input "1,148.00"
click at [312, 197] on button "Save & Close" at bounding box center [311, 195] width 36 height 11
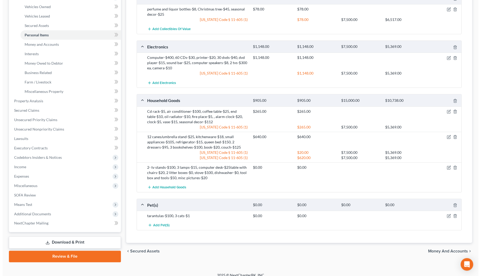
scroll to position [105, 0]
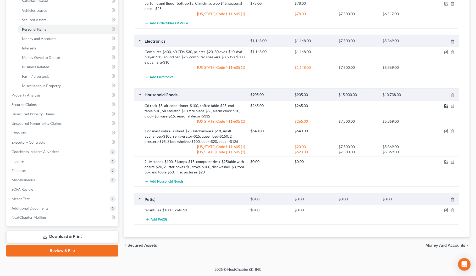
click at [446, 106] on icon "button" at bounding box center [446, 106] width 4 height 4
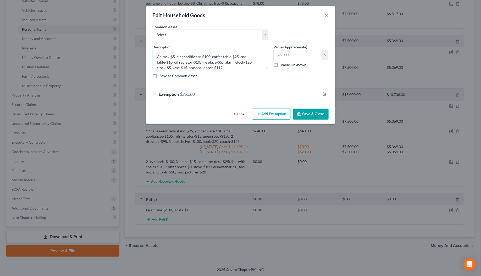
click at [222, 63] on textarea "Cd rack-$5, air conditioner-$100, coffee table-$25, end table-$10, oil radiator…" at bounding box center [210, 59] width 115 height 19
type textarea "Cd rack-$5, air conditioner-$100, coffee table-$25, end table-$10, oil radiator…"
click at [298, 57] on input "265.00" at bounding box center [298, 55] width 48 height 10
type input "307.00"
click at [222, 65] on textarea "Cd rack-$5, air conditioner-$100, coffee table-$25, end table-$10, oil radiator…" at bounding box center [210, 59] width 115 height 19
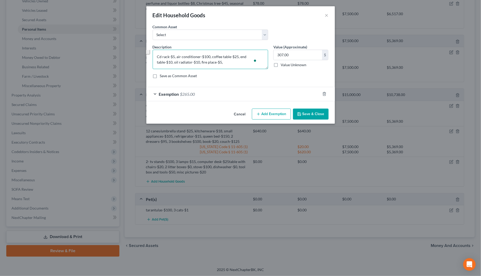
scroll to position [0, 0]
type textarea "Cd rack-$5, air conditioner-$100, coffee table-$25, end table-$10, oil radiator…"
click at [154, 93] on div "Exemption $265.00" at bounding box center [233, 94] width 174 height 14
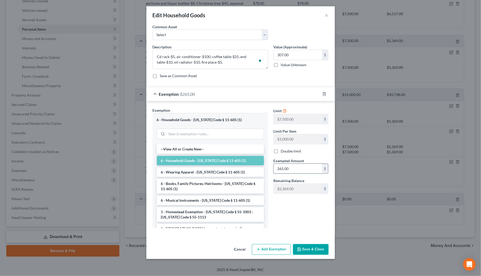
click at [290, 168] on input "265.00" at bounding box center [298, 169] width 48 height 10
type input "307.00"
click at [312, 249] on button "Save & Close" at bounding box center [311, 249] width 36 height 11
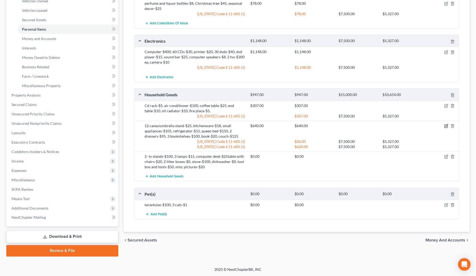
click at [447, 126] on icon "button" at bounding box center [447, 125] width 2 height 2
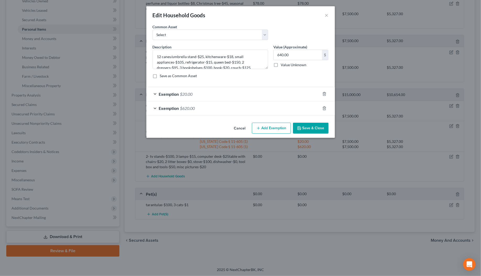
click at [320, 127] on button "Save & Close" at bounding box center [311, 128] width 36 height 11
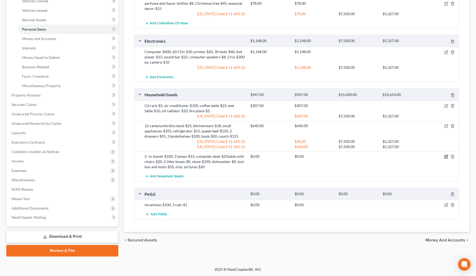
click at [446, 158] on icon "button" at bounding box center [446, 157] width 4 height 4
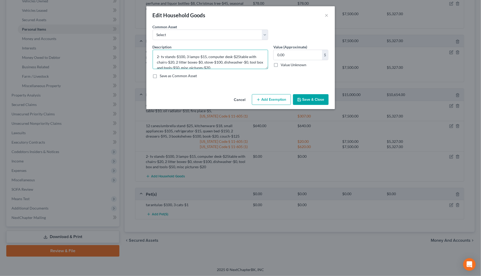
click at [239, 56] on textarea "2- tv stands-$100, 3 lamps-$15, computer desk-$25table with chairs-$20, 2 litte…" at bounding box center [210, 59] width 115 height 19
type textarea "2- tv stands-$100, 3 lamps-$15, computer desk-$25, table with chairs-$20, 2 lit…"
type input "330.00"
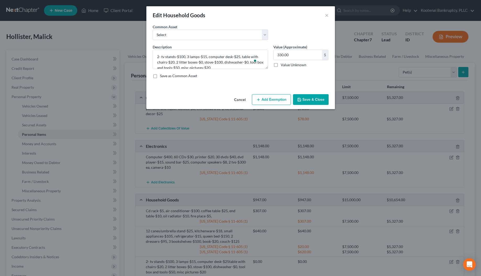
select select "pets"
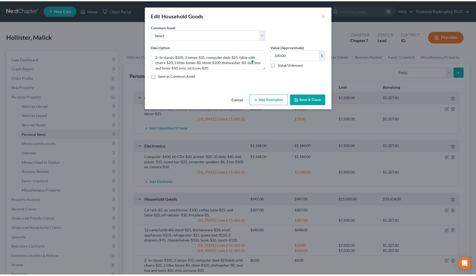
scroll to position [105, 0]
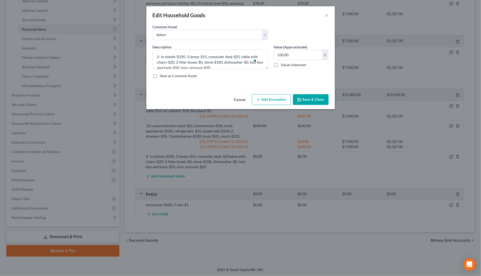
click at [259, 102] on icon "button" at bounding box center [258, 100] width 4 height 4
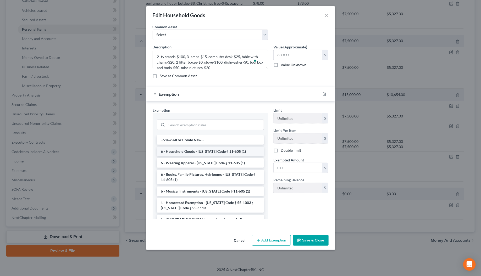
click at [175, 152] on li "6 - Household Goods - [US_STATE] Code § 11-605 (1)" at bounding box center [210, 151] width 107 height 9
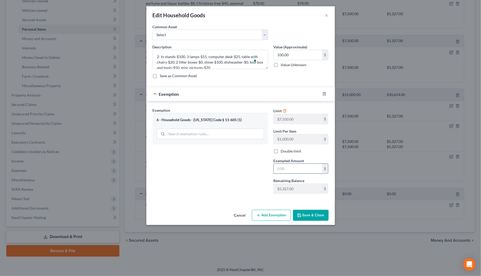
click at [285, 171] on input "text" at bounding box center [298, 169] width 48 height 10
type input "330.00"
click at [317, 215] on button "Save & Close" at bounding box center [311, 215] width 36 height 11
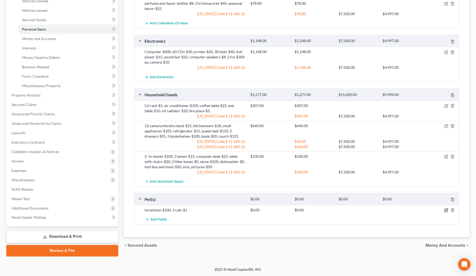
click at [444, 210] on icon "button" at bounding box center [445, 210] width 3 height 3
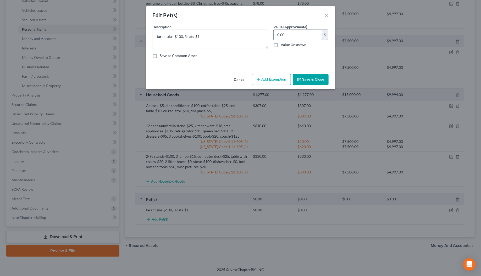
click at [286, 36] on input "0.00" at bounding box center [298, 35] width 48 height 10
type input "101.00"
click at [261, 79] on button "Add Exemption" at bounding box center [271, 79] width 39 height 11
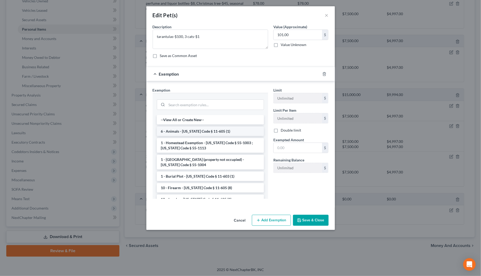
click at [185, 129] on li "6 - Animals - [US_STATE] Code § 11-605 (1)" at bounding box center [210, 131] width 107 height 9
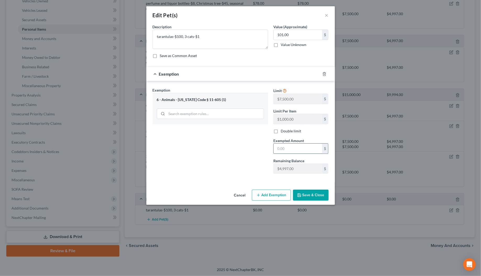
click at [276, 149] on input "text" at bounding box center [298, 149] width 48 height 10
type input "101.00"
click at [300, 194] on icon "button" at bounding box center [299, 195] width 4 height 4
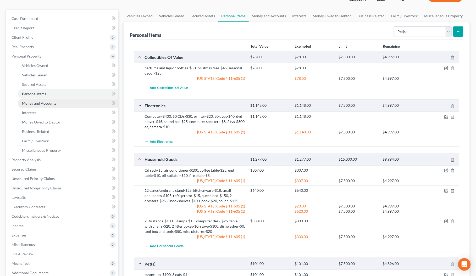
scroll to position [40, 0]
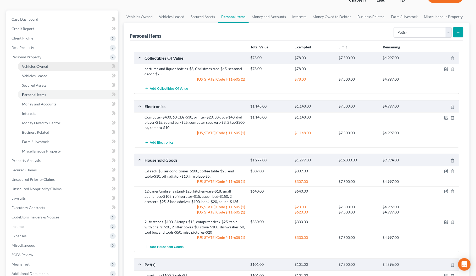
click at [29, 67] on span "Vehicles Owned" at bounding box center [35, 66] width 26 height 4
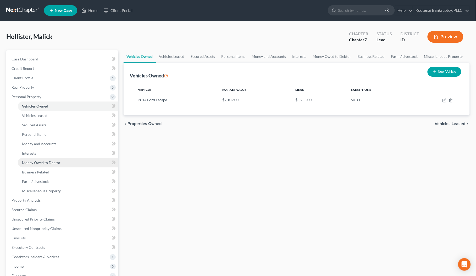
click at [29, 162] on span "Money Owed to Debtor" at bounding box center [41, 162] width 38 height 4
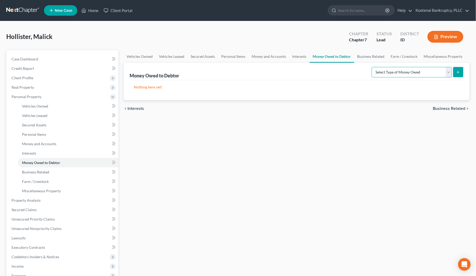
click at [449, 70] on select "Select Type of Money Owed Accounts Receivable Alimony Child Support Claims Agai…" at bounding box center [412, 72] width 80 height 10
select select "expected_tax_refund"
click at [373, 67] on select "Select Type of Money Owed Accounts Receivable Alimony Child Support Claims Agai…" at bounding box center [412, 72] width 80 height 10
click at [458, 69] on button "submit" at bounding box center [458, 72] width 10 height 10
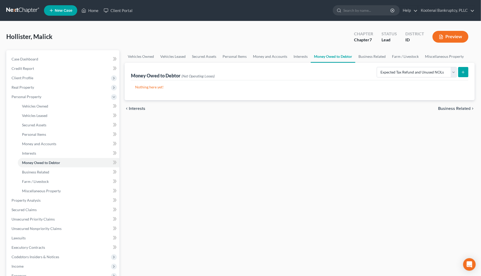
select select "0"
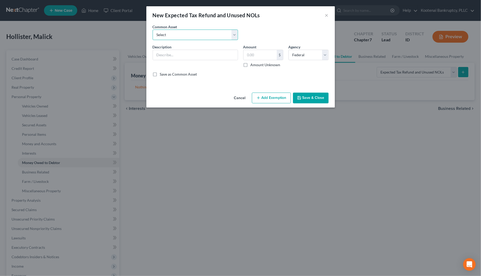
drag, startPoint x: 181, startPoint y: 35, endPoint x: 179, endPoint y: 40, distance: 5.4
click at [181, 35] on select "Select 2023 Federal Tax Refund 2023 Expected EIC 2023 State Tax Refund 2023 Exp…" at bounding box center [195, 35] width 85 height 10
select select "8"
click at [153, 30] on select "Select 2023 Federal Tax Refund 2023 Expected EIC 2023 State Tax Refund 2023 Exp…" at bounding box center [195, 35] width 85 height 10
type input "2025 Expected ACTC"
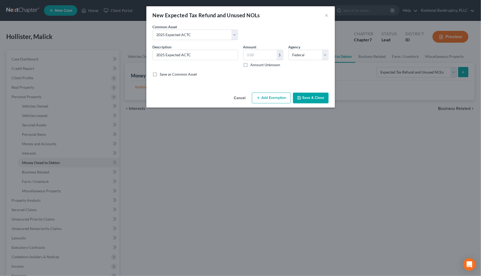
click at [251, 65] on label "Amount Unknown" at bounding box center [266, 64] width 30 height 5
click at [253, 65] on input "Amount Unknown" at bounding box center [254, 63] width 3 height 3
checkbox input "true"
type input "0.00"
click at [271, 98] on button "Add Exemption" at bounding box center [271, 98] width 39 height 11
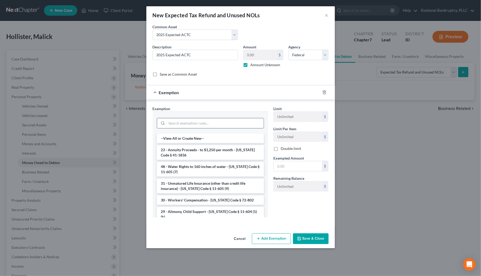
click at [183, 125] on input "search" at bounding box center [215, 123] width 97 height 10
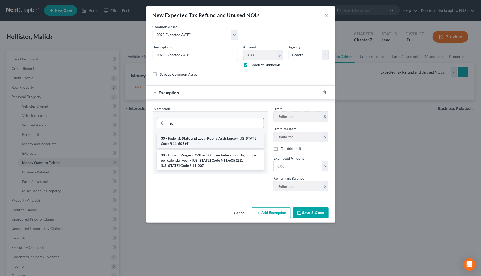
type input "fed"
click at [173, 138] on li "30 - Federal, State and Local Public Assistance - [US_STATE] Code § 11-603 (4)" at bounding box center [210, 141] width 107 height 15
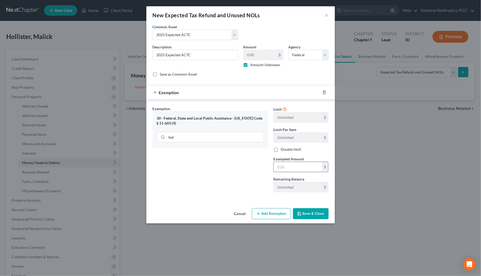
click at [274, 168] on input "text" at bounding box center [298, 167] width 48 height 10
type input "0"
click at [245, 179] on div "Exemption Set must be selected for CA. Exemption * 30 - Federal, State and Loca…" at bounding box center [210, 151] width 121 height 91
click at [304, 218] on button "Save & Close" at bounding box center [311, 213] width 36 height 11
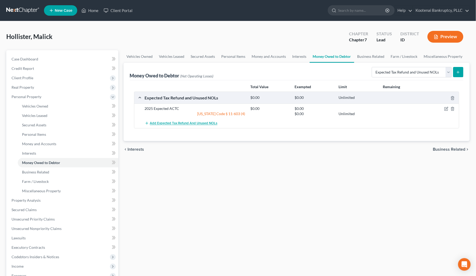
click at [168, 123] on span "Add Expected Tax Refund and Unused NOLs" at bounding box center [184, 123] width 68 height 4
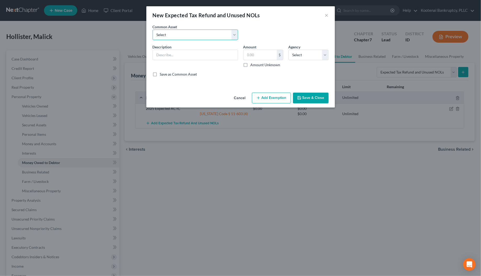
drag, startPoint x: 167, startPoint y: 37, endPoint x: 168, endPoint y: 40, distance: 2.7
click at [167, 37] on select "Select 2023 Federal Tax Refund 2023 Expected EIC 2023 State Tax Refund 2023 Exp…" at bounding box center [195, 35] width 85 height 10
select select "9"
click at [153, 30] on select "Select 2023 Federal Tax Refund 2023 Expected EIC 2023 State Tax Refund 2023 Exp…" at bounding box center [195, 35] width 85 height 10
type input "2025 Expected EIC"
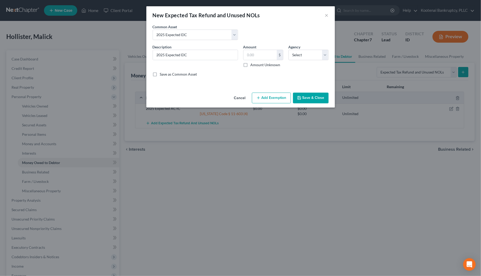
click at [251, 64] on label "Amount Unknown" at bounding box center [266, 64] width 30 height 5
click at [253, 64] on input "Amount Unknown" at bounding box center [254, 63] width 3 height 3
checkbox input "true"
type input "0.00"
click at [296, 56] on select "Select Federal State Local" at bounding box center [308, 55] width 40 height 10
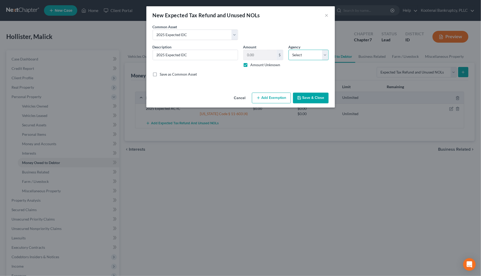
select select "0"
click at [288, 50] on select "Select Federal State Local" at bounding box center [308, 55] width 40 height 10
click at [273, 100] on button "Add Exemption" at bounding box center [271, 98] width 39 height 11
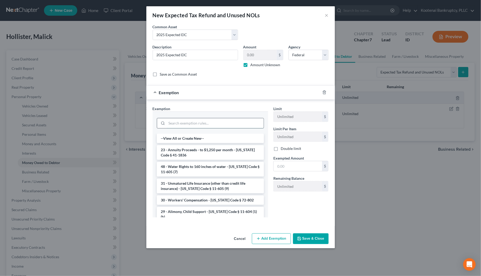
click at [176, 122] on input "search" at bounding box center [215, 123] width 97 height 10
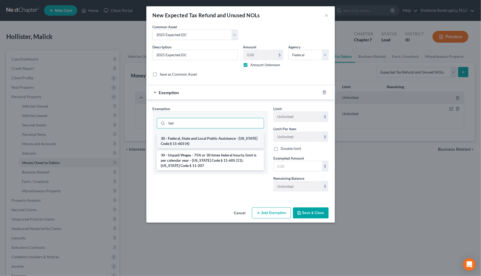
type input "fed"
click at [182, 138] on li "30 - Federal, State and Local Public Assistance - [US_STATE] Code § 11-603 (4)" at bounding box center [210, 141] width 107 height 15
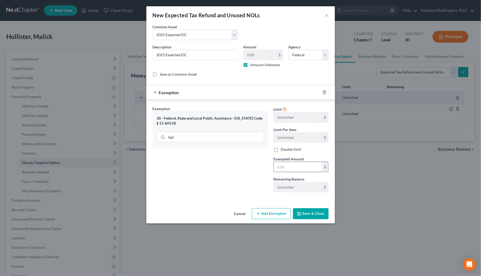
click at [278, 168] on input "text" at bounding box center [298, 167] width 48 height 10
type input "0"
click at [255, 177] on div "Exemption Set must be selected for CA. Exemption * 30 - Federal, State and Loca…" at bounding box center [210, 151] width 121 height 91
click at [313, 215] on button "Save & Close" at bounding box center [311, 213] width 36 height 11
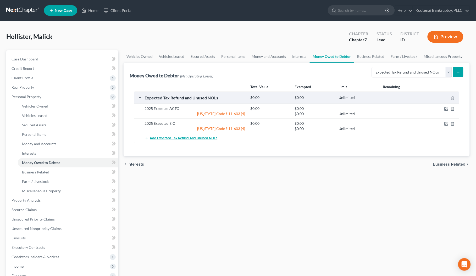
click at [155, 138] on span "Add Expected Tax Refund and Unused NOLs" at bounding box center [184, 138] width 68 height 4
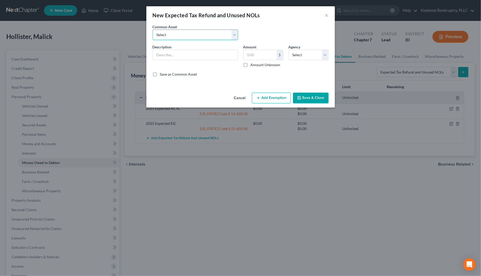
click at [169, 36] on select "Select 2023 Federal Tax Refund 2023 Expected EIC 2023 State Tax Refund 2023 Exp…" at bounding box center [195, 35] width 85 height 10
select select "10"
click at [153, 30] on select "Select 2023 Federal Tax Refund 2023 Expected EIC 2023 State Tax Refund 2023 Exp…" at bounding box center [195, 35] width 85 height 10
type input "2025 Federal Tax Refund"
drag, startPoint x: 244, startPoint y: 64, endPoint x: 281, endPoint y: 59, distance: 36.9
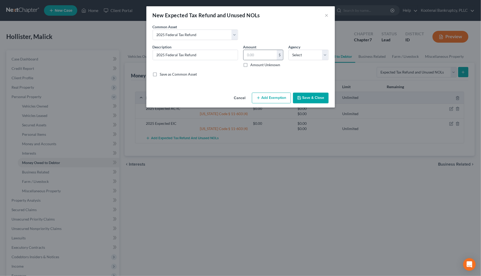
click at [251, 64] on label "Amount Unknown" at bounding box center [266, 64] width 30 height 5
click at [253, 64] on input "Amount Unknown" at bounding box center [254, 63] width 3 height 3
checkbox input "true"
type input "0.00"
click at [294, 57] on select "Select Federal State Local" at bounding box center [308, 55] width 40 height 10
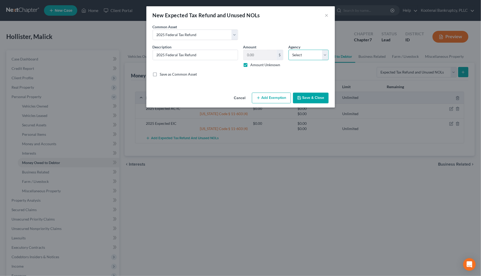
select select "0"
click at [288, 50] on select "Select Federal State Local" at bounding box center [308, 55] width 40 height 10
click at [304, 98] on button "Save & Close" at bounding box center [311, 98] width 36 height 11
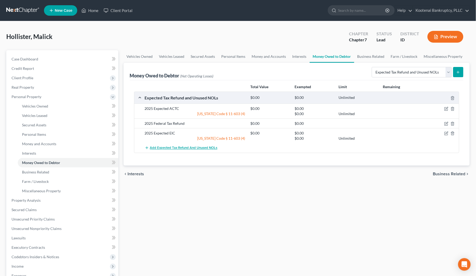
click at [192, 148] on span "Add Expected Tax Refund and Unused NOLs" at bounding box center [184, 148] width 68 height 4
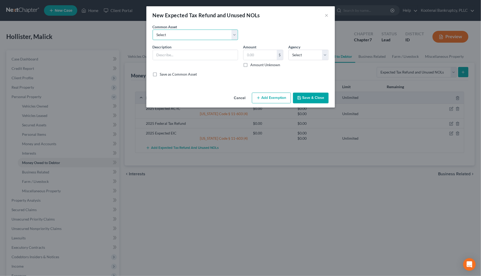
drag, startPoint x: 169, startPoint y: 34, endPoint x: 171, endPoint y: 38, distance: 4.9
click at [169, 34] on select "Select 2023 Federal Tax Refund 2023 Expected EIC 2023 State Tax Refund 2023 Exp…" at bounding box center [195, 35] width 85 height 10
select select "11"
click at [153, 30] on select "Select 2023 Federal Tax Refund 2023 Expected EIC 2023 State Tax Refund 2023 Exp…" at bounding box center [195, 35] width 85 height 10
type input "2025 State Tax refund"
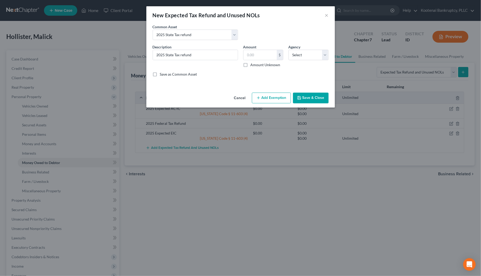
click at [251, 65] on label "Amount Unknown" at bounding box center [266, 64] width 30 height 5
click at [253, 65] on input "Amount Unknown" at bounding box center [254, 63] width 3 height 3
checkbox input "true"
type input "0.00"
click at [296, 57] on select "Select Federal State Local" at bounding box center [308, 55] width 40 height 10
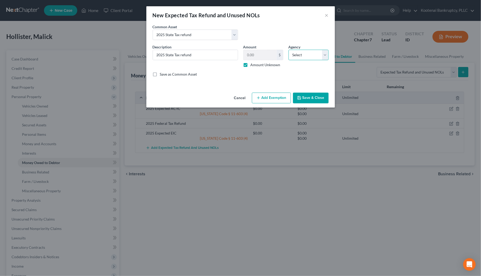
select select "1"
click at [288, 50] on select "Select Federal State Local" at bounding box center [308, 55] width 40 height 10
click at [304, 102] on button "Save & Close" at bounding box center [311, 98] width 36 height 11
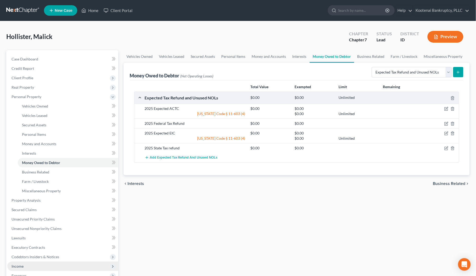
click at [15, 267] on span "Income" at bounding box center [18, 266] width 12 height 4
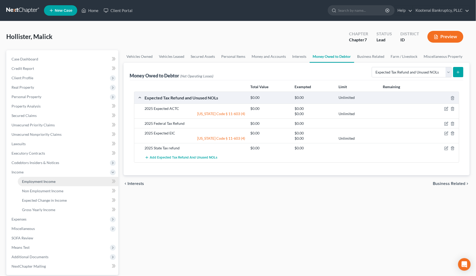
click at [31, 182] on span "Employment Income" at bounding box center [39, 181] width 34 height 4
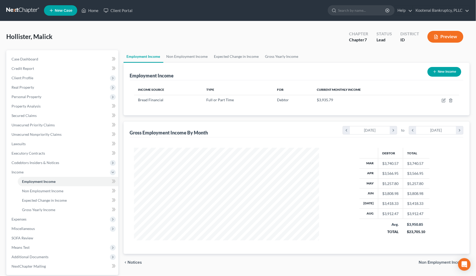
scroll to position [94, 196]
click at [22, 118] on link "Secured Claims" at bounding box center [62, 115] width 111 height 9
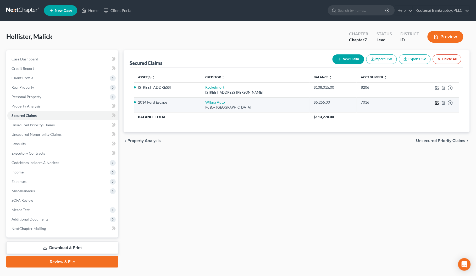
click at [438, 104] on icon "button" at bounding box center [436, 103] width 3 height 3
select select "28"
select select "0"
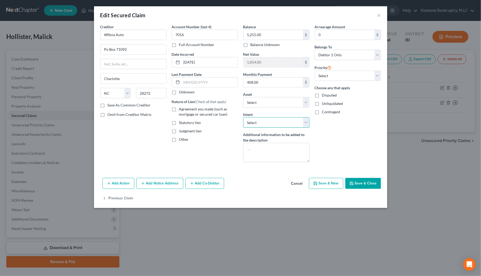
drag, startPoint x: 257, startPoint y: 124, endPoint x: 256, endPoint y: 127, distance: 3.7
click at [256, 124] on select "Select Surrender Redeem Reaffirm Avoid Other" at bounding box center [276, 122] width 66 height 10
select select "4"
click at [243, 118] on select "Select Surrender Redeem Reaffirm Avoid Other" at bounding box center [276, 122] width 66 height 10
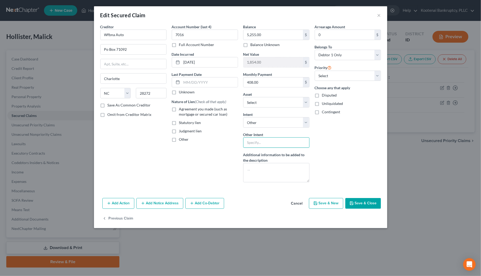
click at [257, 143] on input "text" at bounding box center [276, 142] width 66 height 10
type input "continue making regular payments"
click at [360, 204] on button "Save & Close" at bounding box center [363, 203] width 36 height 11
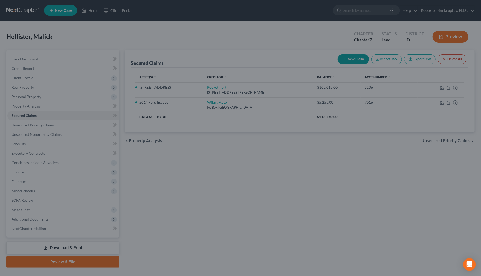
select select "2"
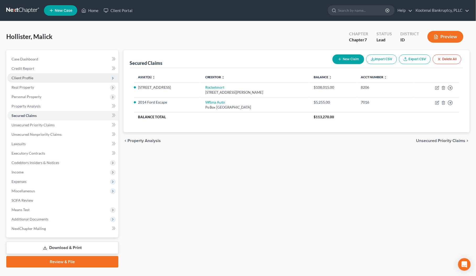
click at [19, 76] on span "Client Profile" at bounding box center [23, 78] width 22 height 4
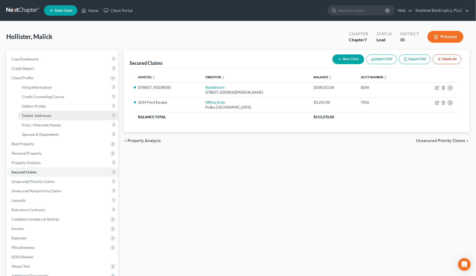
click at [29, 113] on span "Debtor Addresses" at bounding box center [36, 115] width 29 height 4
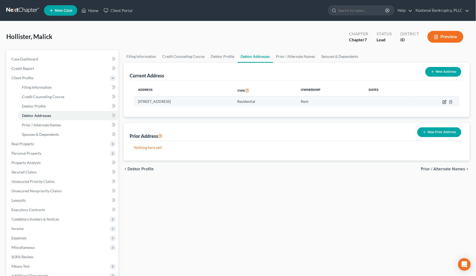
click at [446, 102] on icon "button" at bounding box center [444, 102] width 4 height 4
select select "13"
select select "39"
select select "0"
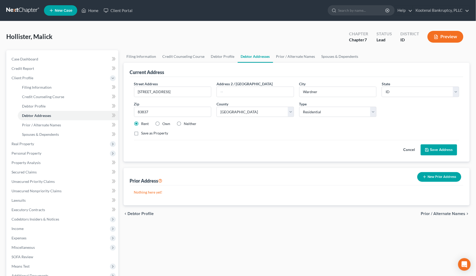
drag, startPoint x: 155, startPoint y: 123, endPoint x: 176, endPoint y: 124, distance: 20.7
click at [163, 123] on label "Own" at bounding box center [167, 123] width 8 height 5
click at [165, 123] on input "Own" at bounding box center [166, 122] width 3 height 3
radio input "true"
click at [441, 150] on button "Save Address" at bounding box center [439, 149] width 36 height 11
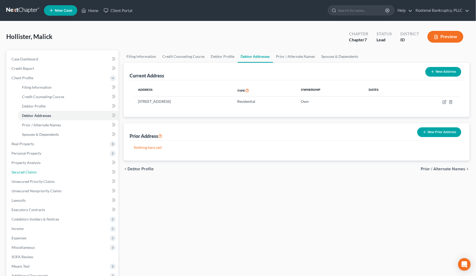
drag, startPoint x: 18, startPoint y: 170, endPoint x: 2, endPoint y: 166, distance: 17.2
click at [18, 170] on span "Secured Claims" at bounding box center [24, 172] width 25 height 4
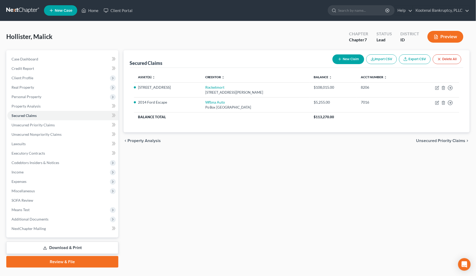
click at [436, 141] on span "Unsecured Priority Claims" at bounding box center [440, 141] width 49 height 4
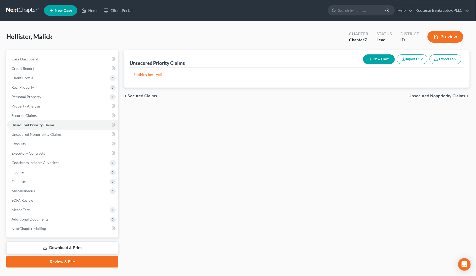
click at [422, 94] on span "Unsecured Nonpriority Claims" at bounding box center [437, 96] width 57 height 4
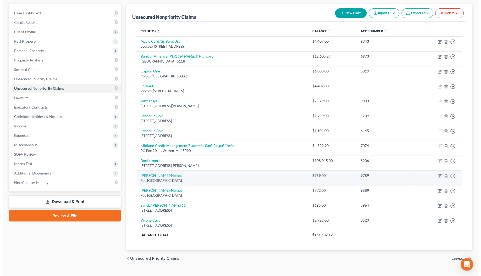
scroll to position [58, 0]
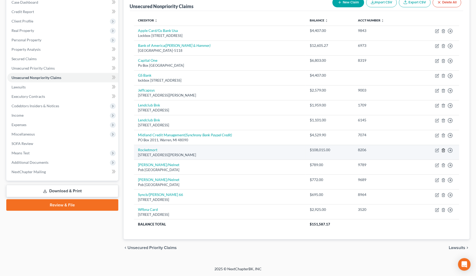
click at [443, 148] on icon "button" at bounding box center [443, 150] width 4 height 4
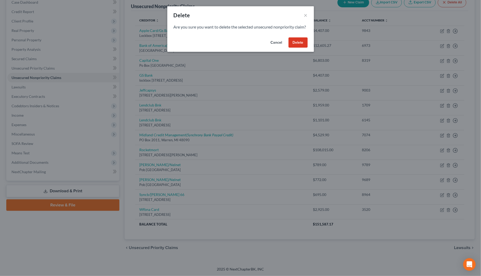
click at [291, 48] on button "Delete" at bounding box center [297, 42] width 19 height 10
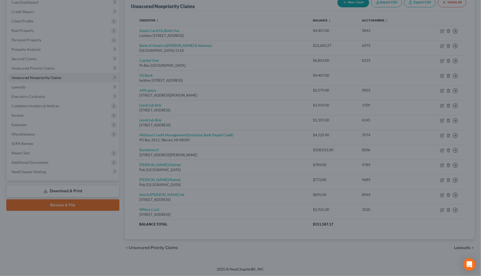
scroll to position [43, 0]
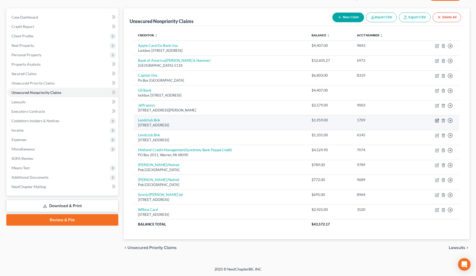
click at [437, 119] on icon "button" at bounding box center [437, 120] width 2 height 2
select select "4"
select select "0"
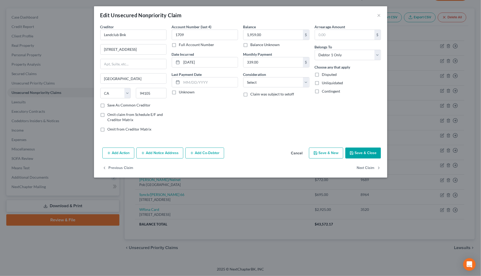
click at [179, 45] on label "Full Account Number" at bounding box center [196, 44] width 35 height 5
click at [181, 45] on input "Full Account Number" at bounding box center [182, 43] width 3 height 3
click at [186, 33] on input "1709" at bounding box center [205, 35] width 66 height 10
type input "1709,6145"
click at [269, 35] on input "1,959.00" at bounding box center [272, 35] width 59 height 10
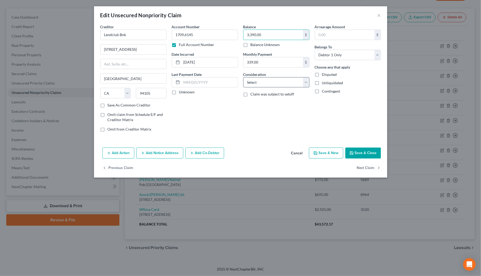
type input "3,390.00"
click at [253, 85] on select "Select Cable / Satellite Services Collection Agency Credit Card Debt Debt Couns…" at bounding box center [276, 82] width 66 height 10
select select "10"
click at [243, 77] on select "Select Cable / Satellite Services Collection Agency Credit Card Debt Debt Couns…" at bounding box center [276, 82] width 66 height 10
click at [179, 93] on label "Unknown" at bounding box center [187, 92] width 16 height 5
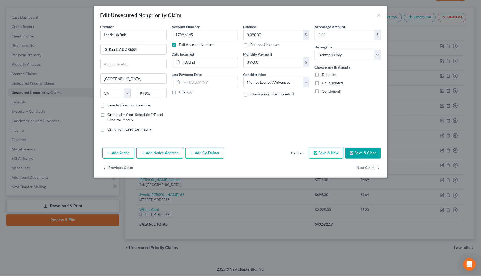
click at [181, 93] on input "Unknown" at bounding box center [182, 91] width 3 height 3
checkbox input "true"
click at [371, 151] on button "Save & Close" at bounding box center [363, 153] width 36 height 11
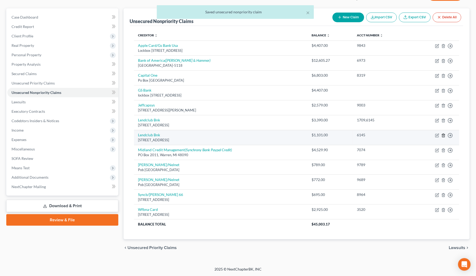
click at [444, 136] on icon "button" at bounding box center [443, 135] width 2 height 3
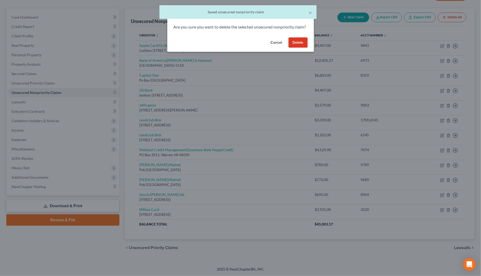
click at [302, 45] on button "Delete" at bounding box center [297, 42] width 19 height 10
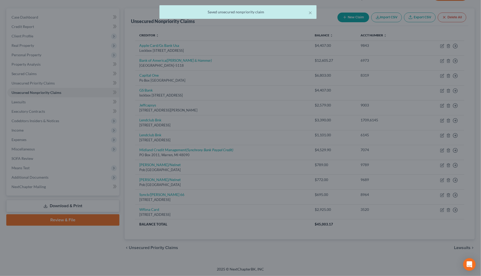
scroll to position [28, 0]
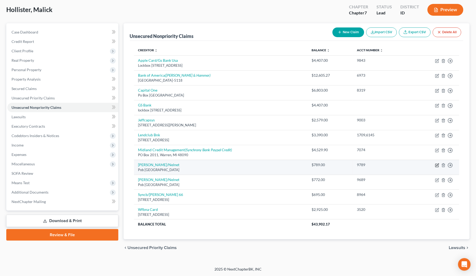
click at [438, 165] on icon "button" at bounding box center [437, 165] width 4 height 4
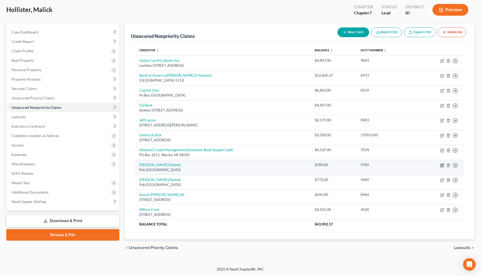
select select "5"
select select "17"
select select "0"
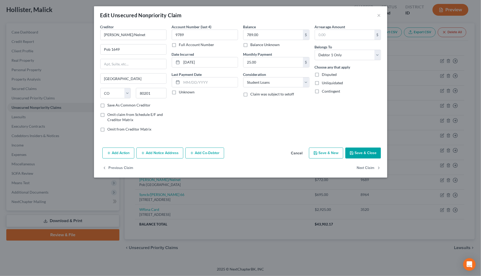
click at [179, 45] on label "Full Account Number" at bounding box center [196, 44] width 35 height 5
click at [181, 45] on input "Full Account Number" at bounding box center [182, 43] width 3 height 3
click at [188, 36] on input "9789" at bounding box center [205, 35] width 66 height 10
type input "9789,9689"
click at [274, 33] on input "789.00" at bounding box center [272, 35] width 59 height 10
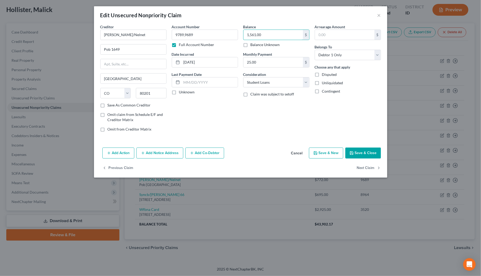
type input "1,561.00"
click at [151, 156] on button "Add Notice Address" at bounding box center [159, 153] width 47 height 11
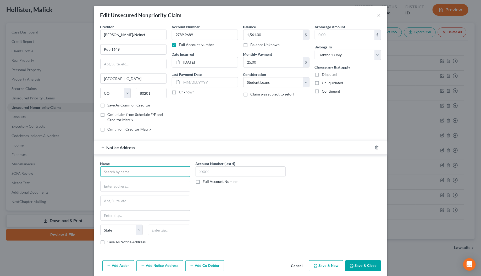
click at [118, 173] on input "text" at bounding box center [145, 171] width 90 height 10
type input "s"
drag, startPoint x: 99, startPoint y: 105, endPoint x: 102, endPoint y: 121, distance: 15.3
click at [108, 105] on label "Save As Common Creditor" at bounding box center [129, 105] width 43 height 5
click at [110, 105] on input "Save As Common Creditor" at bounding box center [111, 104] width 3 height 3
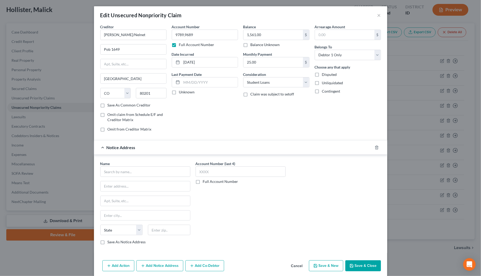
checkbox input "true"
click at [104, 174] on input "text" at bounding box center [145, 171] width 90 height 10
click at [114, 183] on div "Nelnet" at bounding box center [131, 180] width 54 height 5
type input "Nelnet"
type input "[STREET_ADDRESS]"
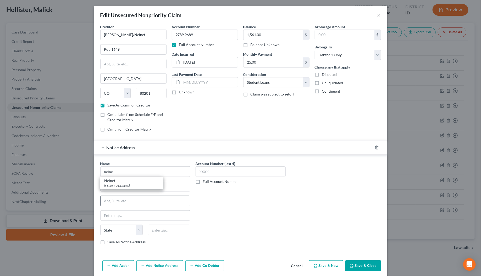
type input "Suite 201"
type input "Lincoln"
select select "30"
type input "68508"
click at [152, 268] on button "Add Notice Address" at bounding box center [159, 265] width 47 height 11
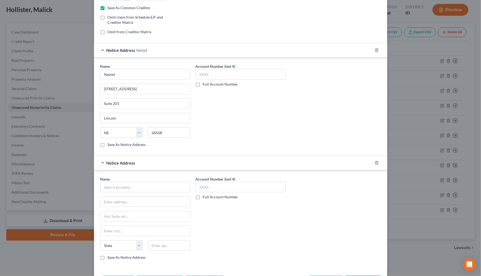
scroll to position [98, 0]
click at [101, 186] on input "text" at bounding box center [145, 186] width 90 height 10
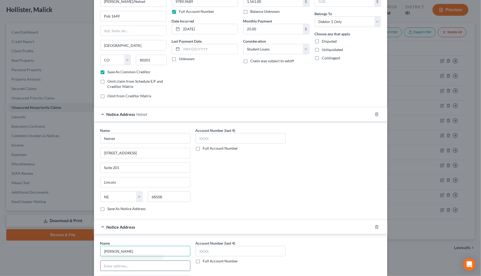
scroll to position [33, 0]
type input "sloa"
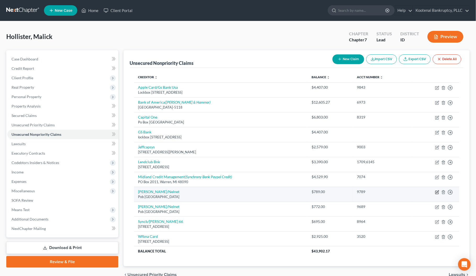
click at [438, 193] on icon "button" at bounding box center [437, 192] width 2 height 2
select select "5"
select select "17"
select select "0"
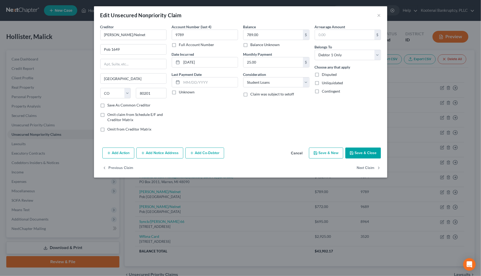
click at [179, 45] on label "Full Account Number" at bounding box center [196, 44] width 35 height 5
click at [181, 45] on input "Full Account Number" at bounding box center [182, 43] width 3 height 3
click at [187, 35] on input "9789" at bounding box center [205, 35] width 66 height 10
type input "9789,9689"
click at [262, 37] on input "789.00" at bounding box center [272, 35] width 59 height 10
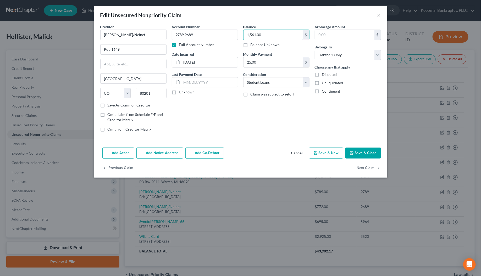
type input "1,561.00"
click at [179, 93] on label "Unknown" at bounding box center [187, 92] width 16 height 5
click at [181, 93] on input "Unknown" at bounding box center [182, 91] width 3 height 3
checkbox input "true"
click at [108, 105] on label "Save As Common Creditor" at bounding box center [129, 105] width 43 height 5
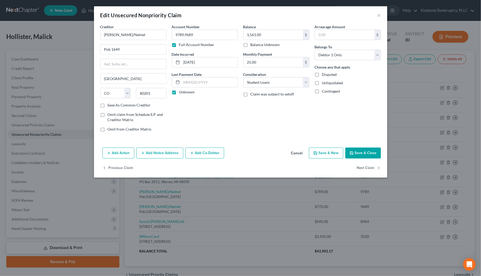
click at [110, 105] on input "Save As Common Creditor" at bounding box center [111, 104] width 3 height 3
checkbox input "true"
click at [149, 156] on button "Add Notice Address" at bounding box center [159, 153] width 47 height 11
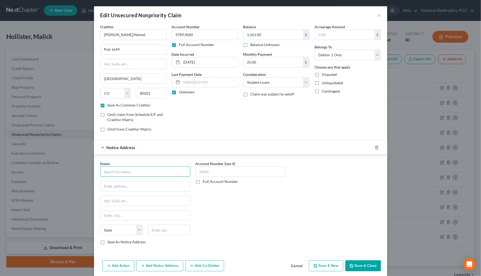
click at [109, 172] on input "text" at bounding box center [145, 171] width 90 height 10
click at [113, 185] on div "[STREET_ADDRESS]" at bounding box center [131, 185] width 54 height 4
type input "Nelnet"
type input "[STREET_ADDRESS]"
type input "Suite 201"
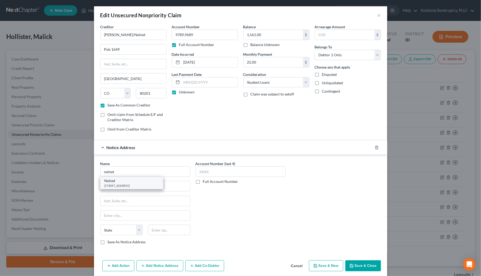
type input "Lincoln"
select select "30"
type input "68508"
click at [147, 270] on button "Add Notice Address" at bounding box center [159, 265] width 47 height 11
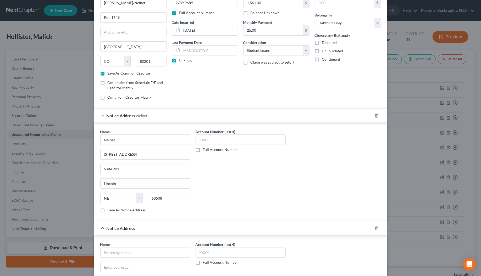
scroll to position [136, 0]
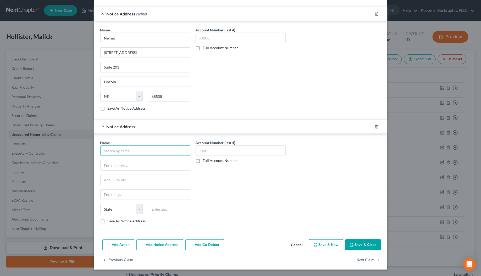
click at [108, 152] on input "text" at bounding box center [145, 151] width 90 height 10
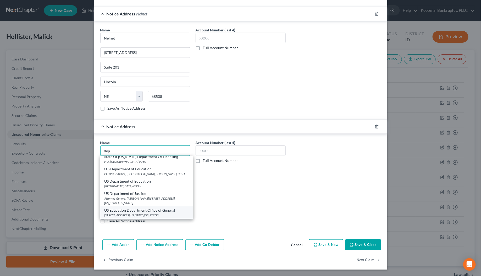
scroll to position [207, 0]
click at [120, 196] on div "Attorney General [PERSON_NAME] [STREET_ADDRESS][US_STATE][US_STATE]" at bounding box center [146, 200] width 84 height 9
type input "US Department of Justice"
type input "Attorney General [PERSON_NAME]"
type input "[STREET_ADDRESS][US_STATE]"
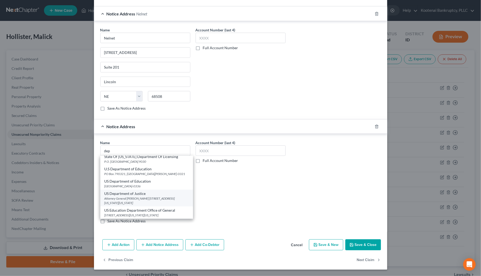
type input "[US_STATE]"
select select "8"
type input "20530"
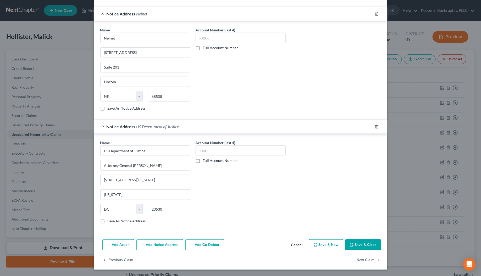
click at [156, 248] on button "Add Notice Address" at bounding box center [159, 245] width 47 height 11
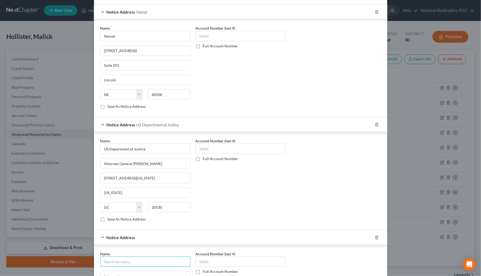
click at [108, 262] on input "text" at bounding box center [145, 262] width 90 height 10
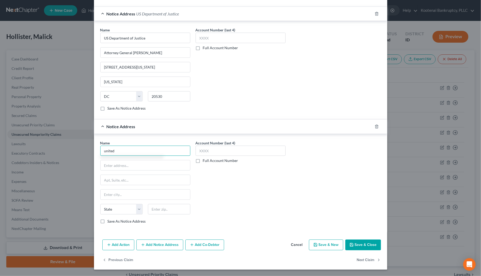
scroll to position [249, 0]
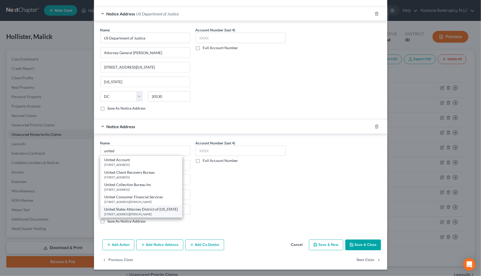
click at [134, 213] on div "[STREET_ADDRESS][PERSON_NAME]" at bounding box center [141, 214] width 74 height 4
type input "United States Attorney District of [US_STATE]"
type input "[STREET_ADDRESS][PERSON_NAME]"
type input "Suite 500"
type input "Boise"
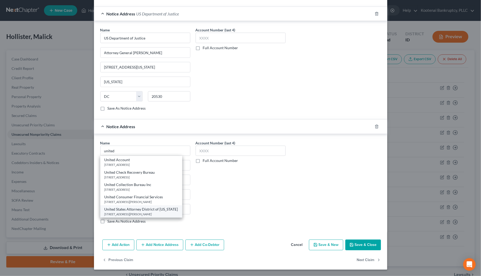
select select "13"
type input "83702-7788"
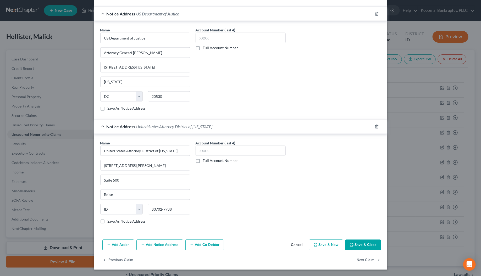
click at [150, 246] on button "Add Notice Address" at bounding box center [159, 245] width 47 height 11
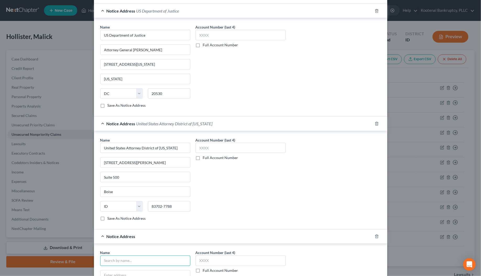
click at [131, 259] on input "text" at bounding box center [145, 261] width 90 height 10
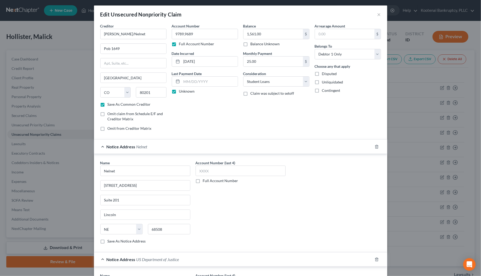
scroll to position [0, 0]
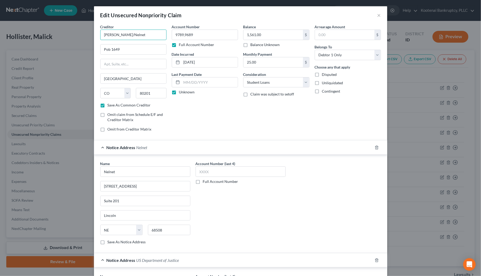
drag, startPoint x: 126, startPoint y: 32, endPoint x: 99, endPoint y: 33, distance: 26.7
click at [100, 33] on input "[PERSON_NAME]/Nelnet" at bounding box center [133, 35] width 66 height 10
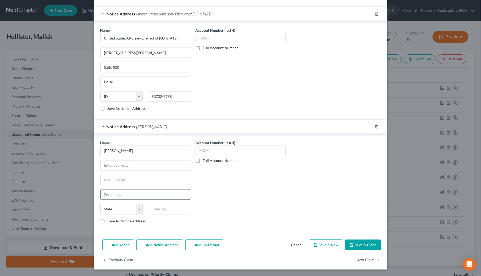
scroll to position [363, 0]
drag, startPoint x: 117, startPoint y: 150, endPoint x: 90, endPoint y: 151, distance: 27.0
click at [90, 151] on div "Edit Unsecured Nonpriority Claim × Creditor * [PERSON_NAME]/Nelnet Pob 1649 Den…" at bounding box center [240, 138] width 481 height 276
paste input "[PERSON_NAME]/Nelnet"
type input "[PERSON_NAME]/Nelnet"
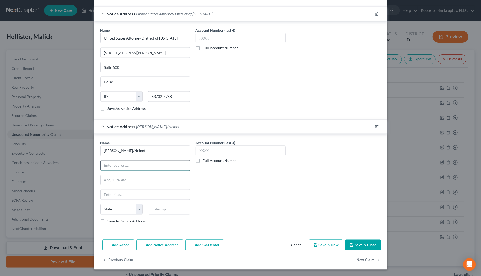
click at [104, 168] on input "text" at bounding box center [146, 166] width 90 height 10
drag, startPoint x: 118, startPoint y: 165, endPoint x: 126, endPoint y: 163, distance: 8.4
click at [126, 163] on input "PO Box 1639" at bounding box center [146, 166] width 90 height 10
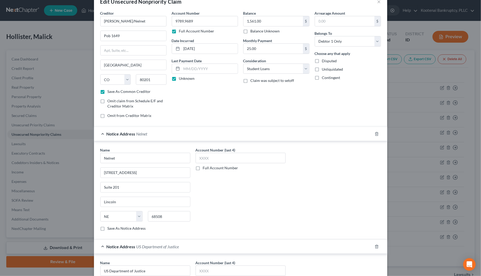
scroll to position [3, 0]
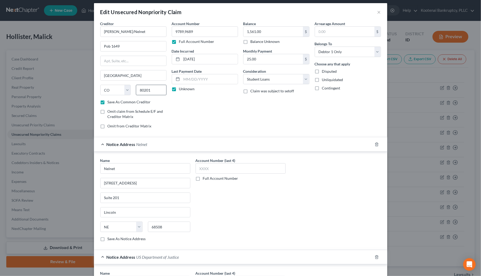
type input "PO Box 1649"
drag, startPoint x: 151, startPoint y: 89, endPoint x: 136, endPoint y: 91, distance: 15.0
click at [136, 91] on input "80201" at bounding box center [151, 90] width 31 height 10
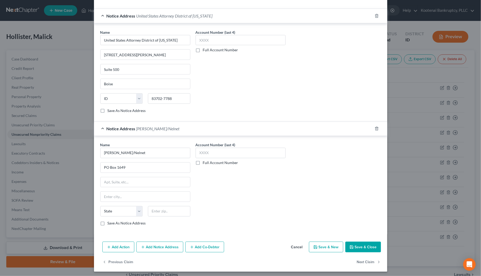
scroll to position [363, 0]
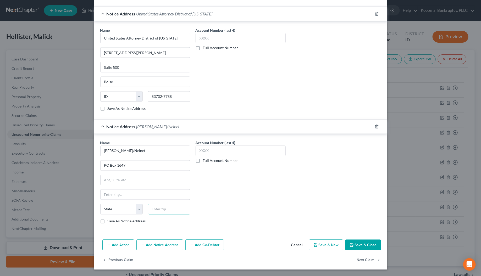
paste input "80201"
type input "80201"
type input "[GEOGRAPHIC_DATA]"
select select "5"
click at [243, 229] on div "Name * [PERSON_NAME]/Nelnet PO Box 1649 Denver State [US_STATE] AK AR AZ CA CO …" at bounding box center [240, 183] width 293 height 98
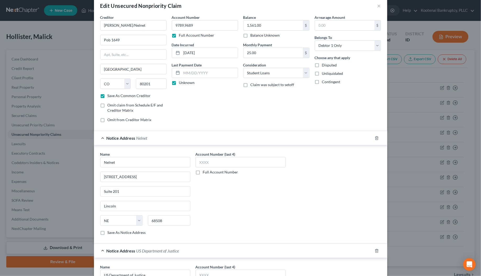
scroll to position [0, 0]
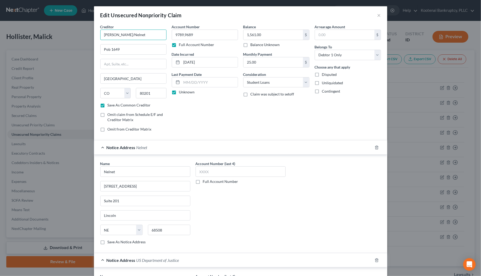
drag, startPoint x: 129, startPoint y: 35, endPoint x: 87, endPoint y: 32, distance: 41.9
click at [87, 32] on div "Edit Unsecured Nonpriority Claim × Creditor * [PERSON_NAME]/Nelnet Pob 1649 Den…" at bounding box center [240, 138] width 481 height 276
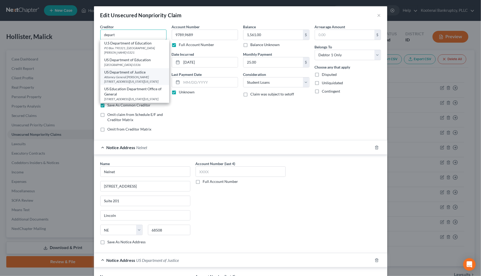
scroll to position [181, 0]
click at [121, 92] on div "US Education Department Office of General" at bounding box center [134, 91] width 60 height 10
type input "US Education Department Office of General"
type input "[STREET_ADDRESS][US_STATE]"
type input "Room 6E353"
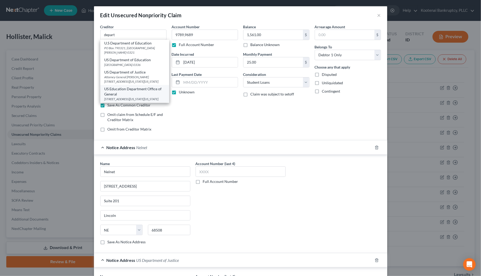
type input "[US_STATE]"
select select "8"
type input "20202-2110"
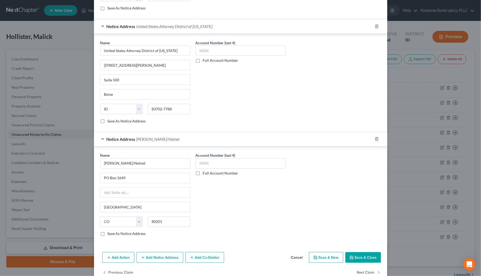
scroll to position [363, 0]
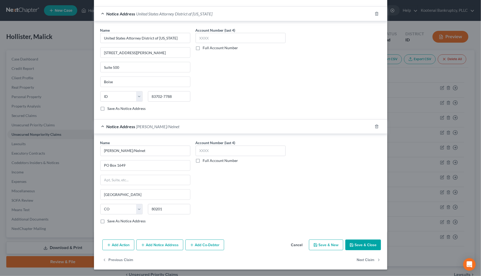
click at [358, 247] on button "Save & Close" at bounding box center [363, 245] width 36 height 11
checkbox input "false"
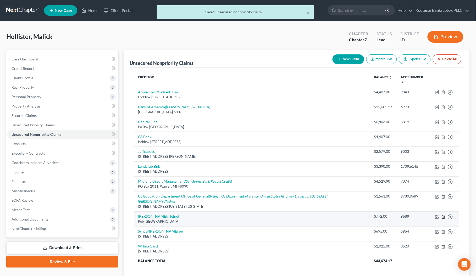
click at [444, 215] on icon "button" at bounding box center [443, 217] width 4 height 4
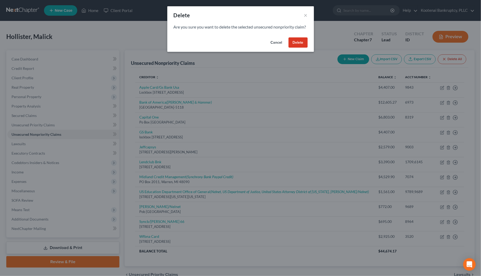
click at [294, 48] on button "Delete" at bounding box center [297, 42] width 19 height 10
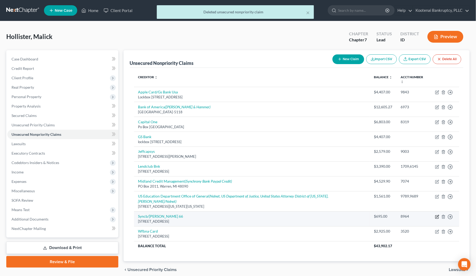
click at [437, 215] on icon "button" at bounding box center [437, 217] width 4 height 4
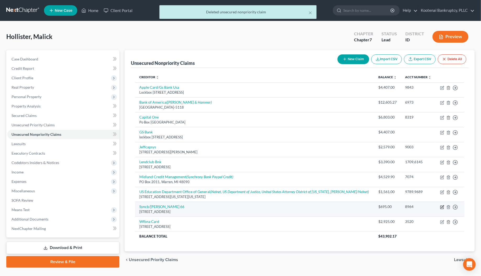
select select "10"
select select "2"
select select "0"
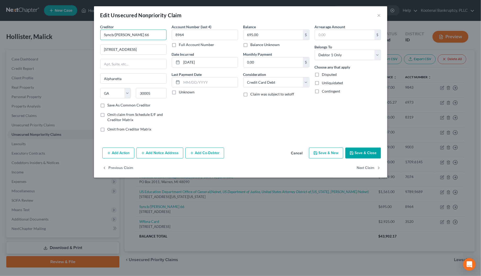
drag, startPoint x: 114, startPoint y: 33, endPoint x: 133, endPoint y: 34, distance: 18.3
click at [133, 34] on input "Syncb/[PERSON_NAME] 66" at bounding box center [133, 35] width 66 height 10
type input "/"
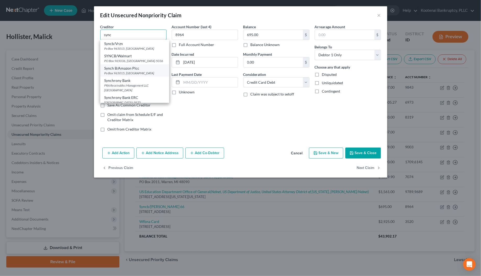
scroll to position [123, 0]
click at [121, 81] on div "PRA Receivables Management LLC [GEOGRAPHIC_DATA]" at bounding box center [134, 84] width 60 height 9
type input "Synchrony Bank"
type input "PRA Receivables Management LLC"
type input "PO Box 41021"
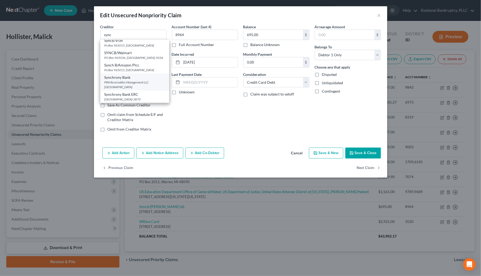
type input "[GEOGRAPHIC_DATA]"
select select "48"
type input "23541"
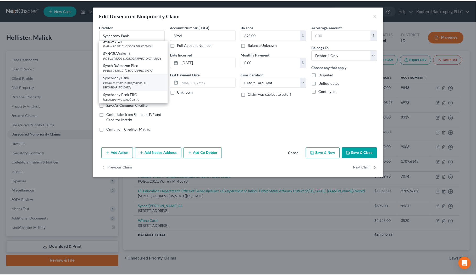
scroll to position [0, 0]
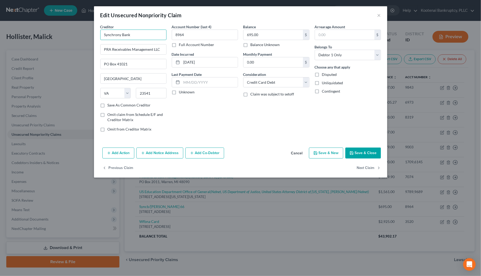
click at [137, 34] on input "Synchrony Bank" at bounding box center [133, 35] width 66 height 10
paste input "[PERSON_NAME] 66"
click at [130, 35] on input "Synchrony BankPhillips 66" at bounding box center [133, 35] width 66 height 10
type input "Synchrony Bank [PERSON_NAME] 66"
click at [179, 93] on label "Unknown" at bounding box center [187, 92] width 16 height 5
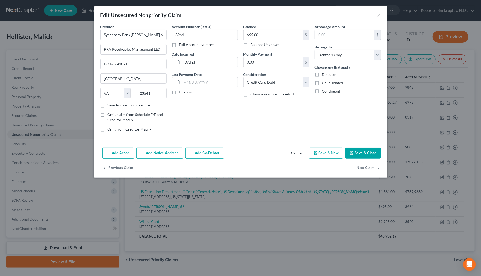
click at [181, 93] on input "Unknown" at bounding box center [182, 91] width 3 height 3
checkbox input "true"
click at [357, 151] on button "Save & Close" at bounding box center [363, 153] width 36 height 11
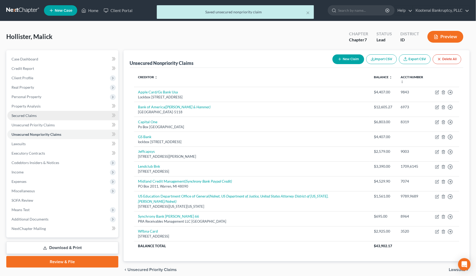
click at [25, 117] on span "Secured Claims" at bounding box center [24, 115] width 25 height 4
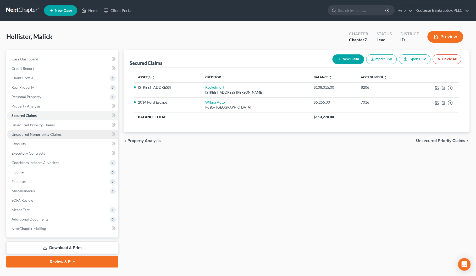
click at [25, 134] on span "Unsecured Nonpriority Claims" at bounding box center [37, 134] width 50 height 4
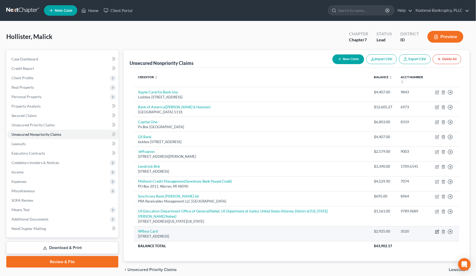
click at [438, 230] on icon "button" at bounding box center [436, 231] width 3 height 3
select select "38"
select select "2"
select select "0"
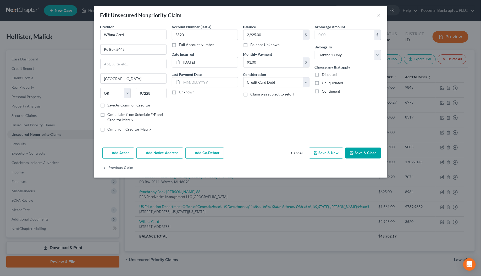
click at [179, 93] on label "Unknown" at bounding box center [187, 92] width 16 height 5
click at [181, 93] on input "Unknown" at bounding box center [182, 91] width 3 height 3
checkbox input "true"
click at [364, 156] on button "Save & Close" at bounding box center [363, 153] width 36 height 11
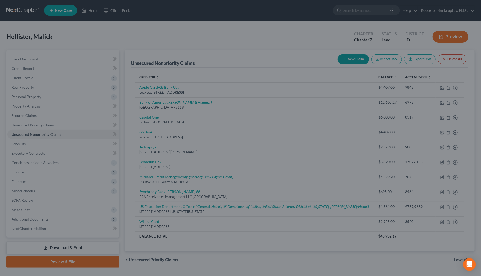
type input "0"
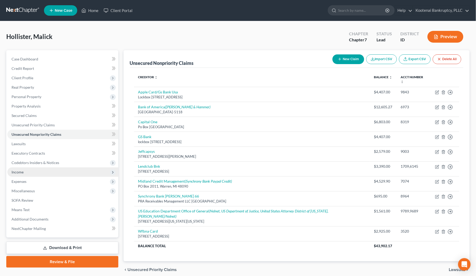
click at [23, 172] on span "Income" at bounding box center [18, 172] width 12 height 4
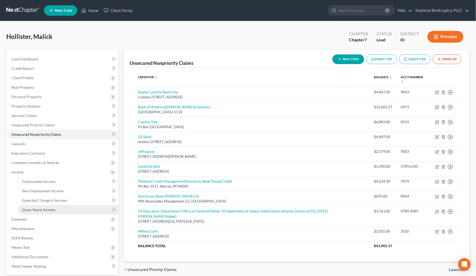
click at [28, 209] on span "Gross Yearly Income" at bounding box center [38, 210] width 33 height 4
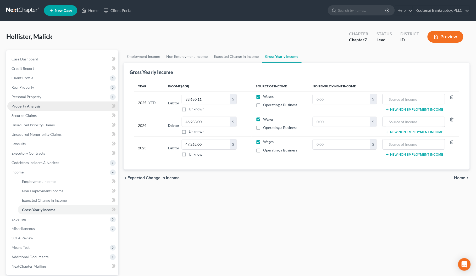
click at [23, 104] on span "Property Analysis" at bounding box center [26, 106] width 29 height 4
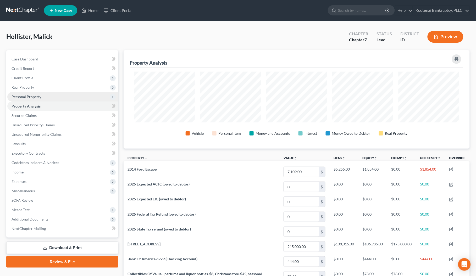
click at [19, 96] on span "Personal Property" at bounding box center [27, 96] width 30 height 4
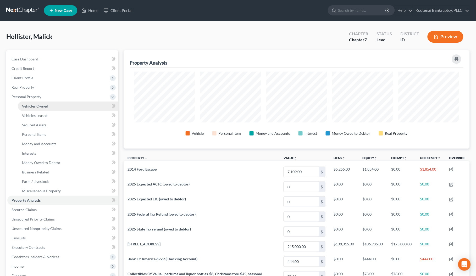
click at [28, 108] on link "Vehicles Owned" at bounding box center [68, 106] width 101 height 9
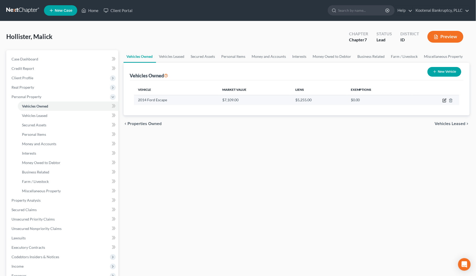
click at [444, 100] on icon "button" at bounding box center [444, 100] width 4 height 4
select select "0"
select select "12"
select select "3"
select select "0"
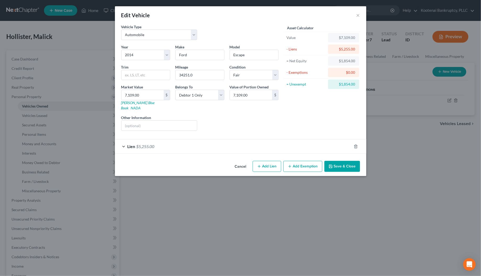
click at [190, 140] on div "Lien $5,255.00" at bounding box center [233, 147] width 237 height 14
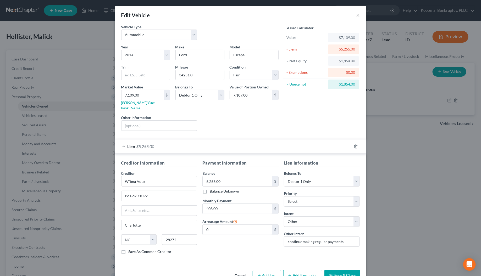
scroll to position [12, 0]
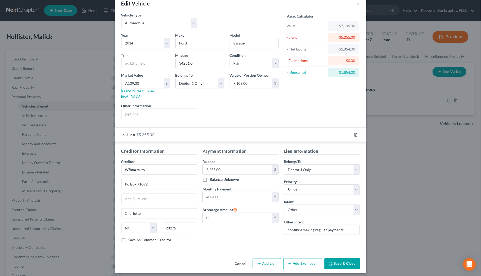
click at [293, 261] on button "Add Exemption" at bounding box center [302, 263] width 39 height 11
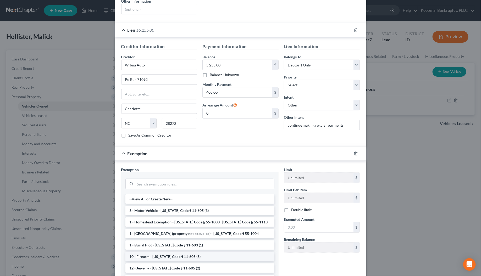
scroll to position [152, 0]
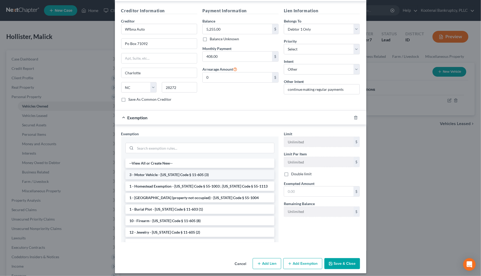
click at [146, 170] on li "3 - Motor Vehicle - [US_STATE] Code § 11-605 (3)" at bounding box center [199, 174] width 149 height 9
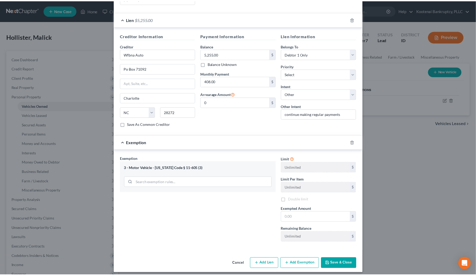
scroll to position [128, 0]
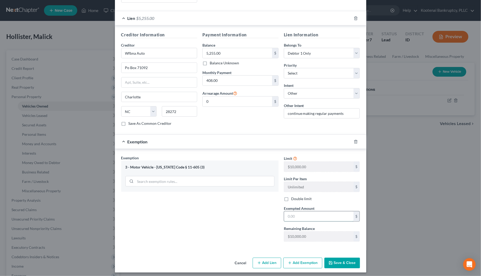
click at [286, 215] on input "text" at bounding box center [318, 217] width 69 height 10
type input "0"
type input "10,000.00"
click at [330, 262] on polyline "button" at bounding box center [330, 262] width 1 height 1
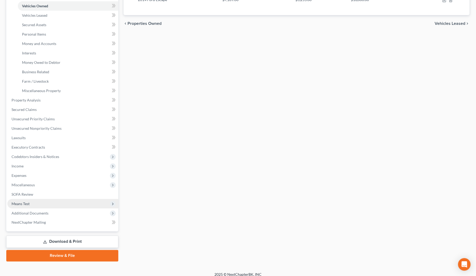
scroll to position [105, 0]
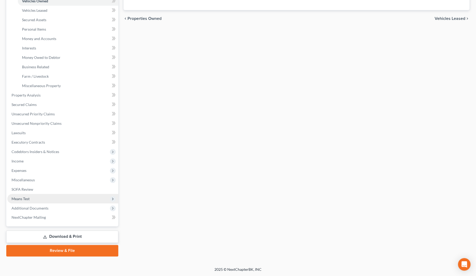
click at [22, 197] on span "Means Test" at bounding box center [21, 199] width 18 height 4
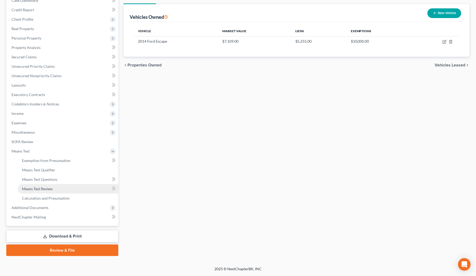
scroll to position [58, 0]
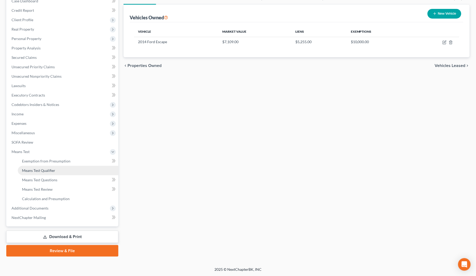
click at [32, 168] on span "Means Test Qualifier" at bounding box center [38, 170] width 33 height 4
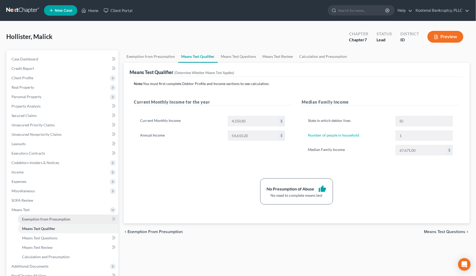
click at [38, 217] on span "Exemption from Presumption" at bounding box center [46, 219] width 48 height 4
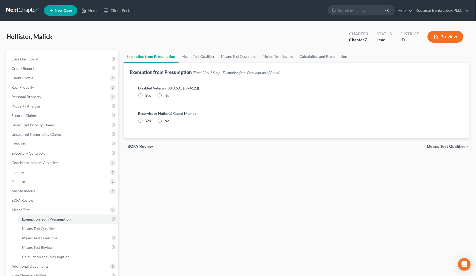
drag, startPoint x: 160, startPoint y: 94, endPoint x: 160, endPoint y: 102, distance: 7.3
click at [165, 94] on label "No" at bounding box center [167, 95] width 5 height 5
click at [167, 94] on input "No" at bounding box center [168, 94] width 3 height 3
radio input "true"
click at [165, 121] on label "No" at bounding box center [167, 120] width 5 height 5
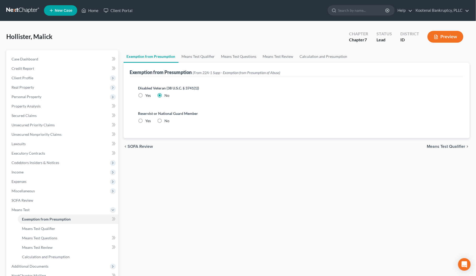
click at [167, 121] on input "No" at bounding box center [168, 119] width 3 height 3
radio input "true"
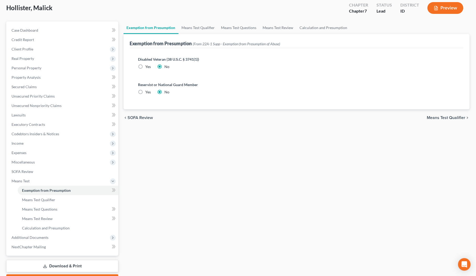
scroll to position [58, 0]
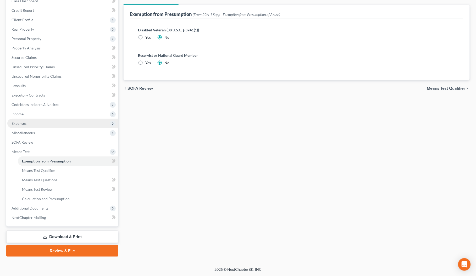
click at [17, 122] on span "Expenses" at bounding box center [19, 123] width 15 height 4
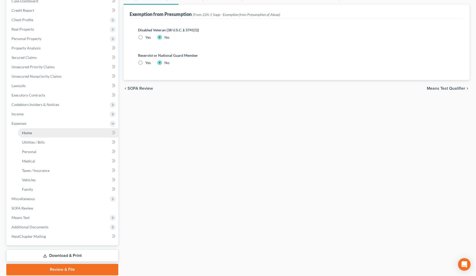
click at [24, 132] on span "Home" at bounding box center [27, 133] width 10 height 4
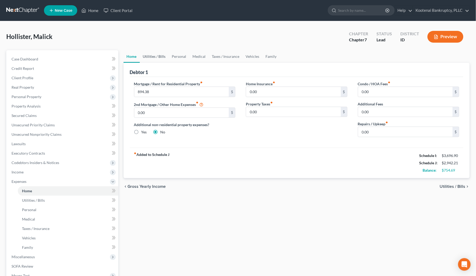
click at [153, 55] on link "Utilities / Bills" at bounding box center [154, 56] width 29 height 13
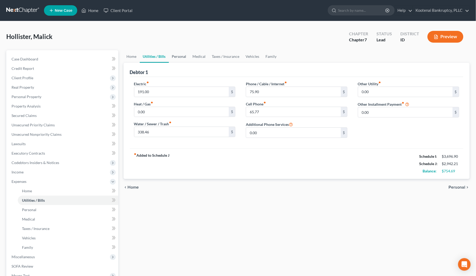
click at [176, 56] on link "Personal" at bounding box center [179, 56] width 21 height 13
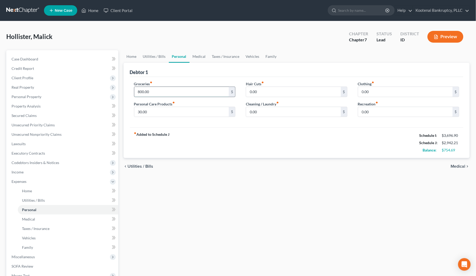
click at [152, 92] on input "800.00" at bounding box center [181, 92] width 95 height 10
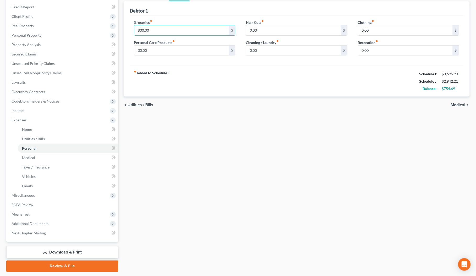
scroll to position [77, 0]
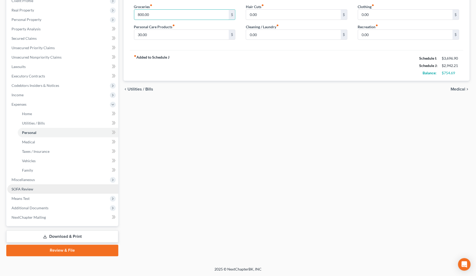
click at [25, 188] on span "SOFA Review" at bounding box center [23, 189] width 22 height 4
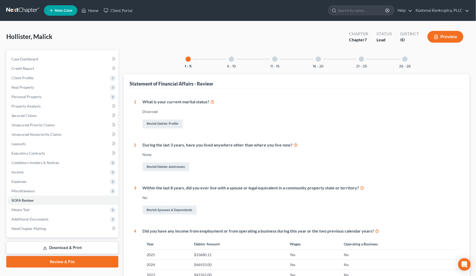
click at [232, 59] on div at bounding box center [231, 59] width 5 height 5
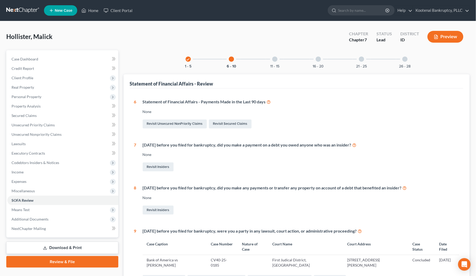
click at [273, 60] on div at bounding box center [274, 59] width 5 height 5
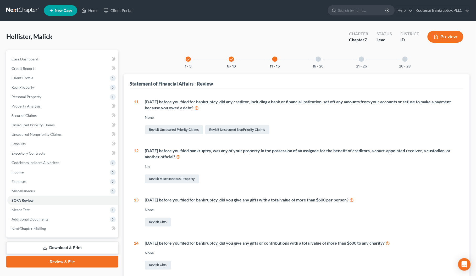
click at [318, 59] on div at bounding box center [318, 59] width 5 height 5
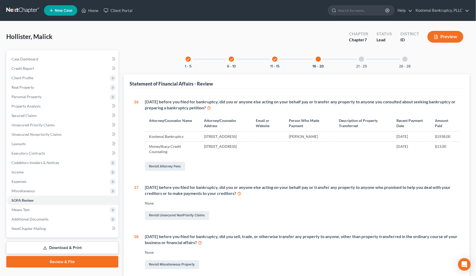
drag, startPoint x: 362, startPoint y: 58, endPoint x: 372, endPoint y: 59, distance: 10.3
click at [362, 58] on div at bounding box center [361, 59] width 5 height 5
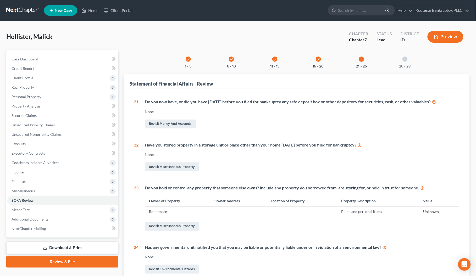
click at [405, 60] on div at bounding box center [404, 59] width 5 height 5
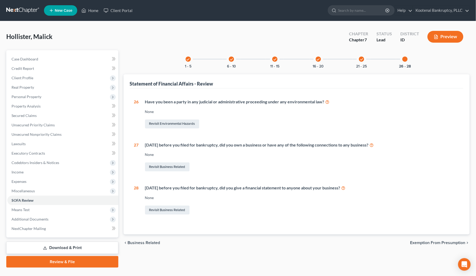
click at [364, 59] on div "check" at bounding box center [361, 59] width 5 height 5
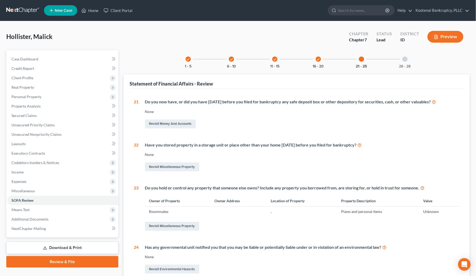
click at [319, 59] on icon "check" at bounding box center [318, 60] width 4 height 4
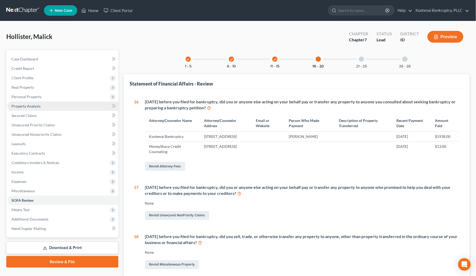
click at [19, 105] on span "Property Analysis" at bounding box center [26, 106] width 29 height 4
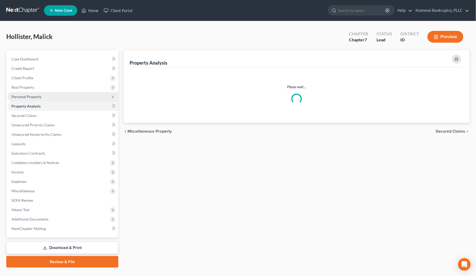
click at [18, 98] on span "Personal Property" at bounding box center [62, 96] width 111 height 9
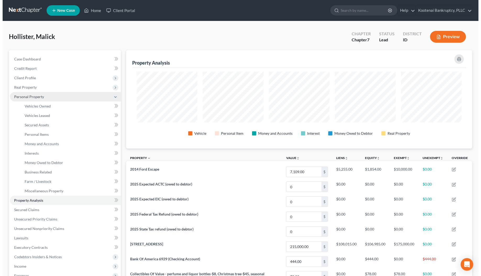
scroll to position [98, 346]
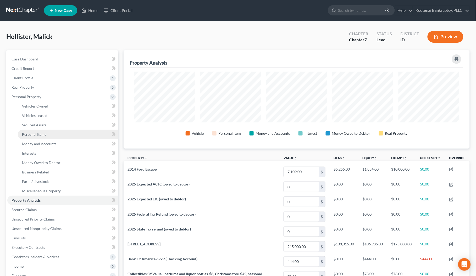
click at [29, 137] on link "Personal Items" at bounding box center [68, 134] width 101 height 9
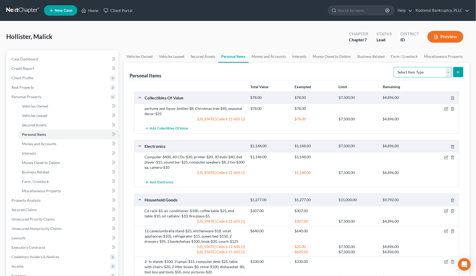
click at [449, 71] on select "Select Item Type Clothing Collectibles Of Value Electronics Firearms Household …" at bounding box center [423, 72] width 58 height 10
select select "clothing"
click at [394, 67] on select "Select Item Type Clothing Collectibles Of Value Electronics Firearms Household …" at bounding box center [423, 72] width 58 height 10
click at [458, 70] on icon "submit" at bounding box center [458, 72] width 4 height 4
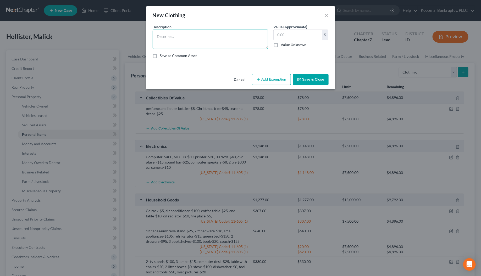
click at [158, 37] on textarea at bounding box center [210, 39] width 115 height 19
type textarea "Clothes"
click at [274, 81] on button "Add Exemption" at bounding box center [271, 79] width 39 height 11
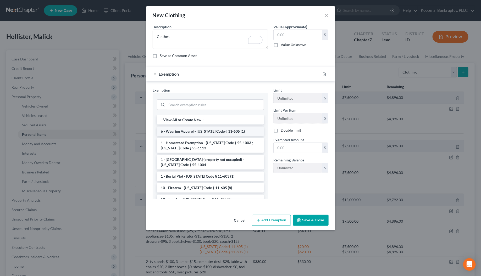
click at [175, 130] on li "6 - Wearing Apparel - [US_STATE] Code § 11-605 (1)" at bounding box center [210, 131] width 107 height 9
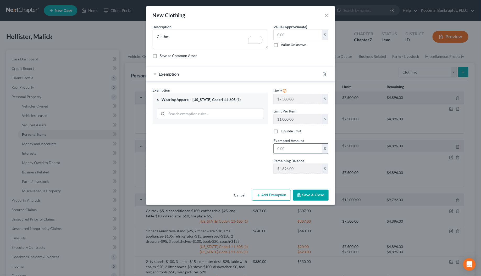
click at [275, 150] on input "text" at bounding box center [298, 149] width 48 height 10
type input "0"
click at [245, 156] on div "Exemption Set must be selected for CA. Exemption * 6 - Wearing Apparel - [US_ST…" at bounding box center [210, 132] width 121 height 91
click at [303, 198] on button "Save & Close" at bounding box center [311, 195] width 36 height 11
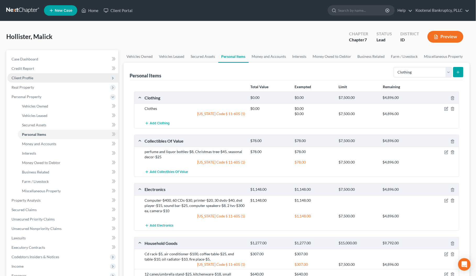
click at [18, 74] on span "Client Profile" at bounding box center [62, 77] width 111 height 9
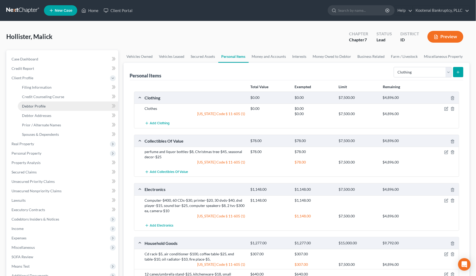
click at [29, 105] on span "Debtor Profile" at bounding box center [34, 106] width 24 height 4
select select "3"
select select "0"
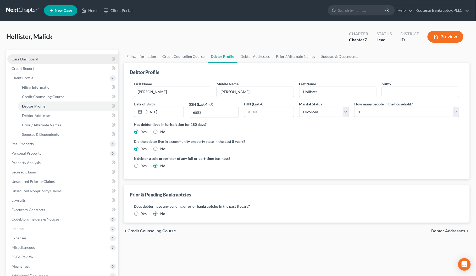
click at [30, 58] on span "Case Dashboard" at bounding box center [25, 59] width 27 height 4
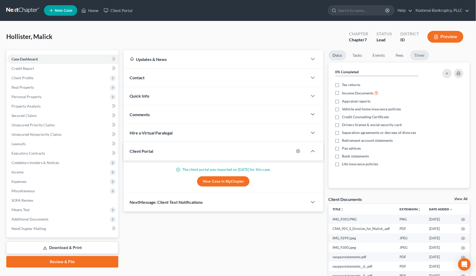
click at [419, 57] on link "Timer" at bounding box center [419, 55] width 19 height 10
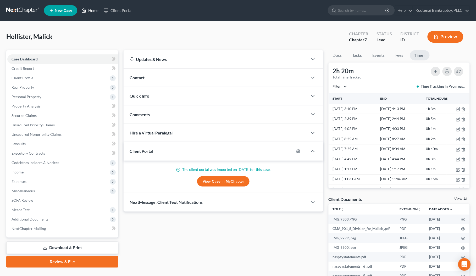
click at [96, 10] on link "Home" at bounding box center [90, 10] width 22 height 9
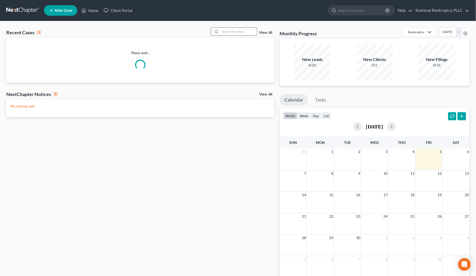
click at [221, 30] on input "search" at bounding box center [238, 32] width 37 height 8
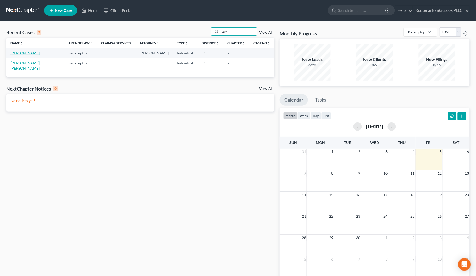
type input "salv"
click at [33, 52] on link "[PERSON_NAME]" at bounding box center [24, 53] width 29 height 4
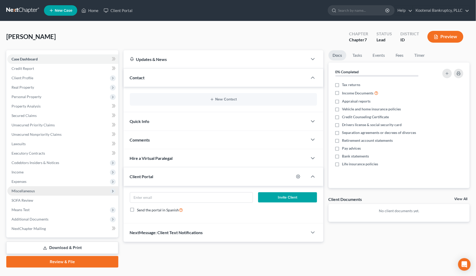
click at [23, 193] on span "Miscellaneous" at bounding box center [62, 190] width 111 height 9
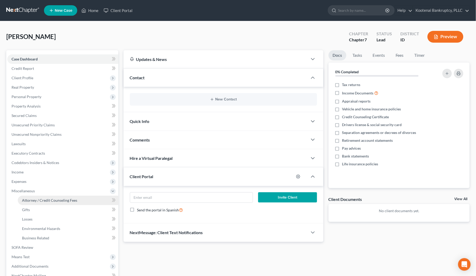
click at [28, 199] on span "Attorney / Credit Counseling Fees" at bounding box center [49, 200] width 55 height 4
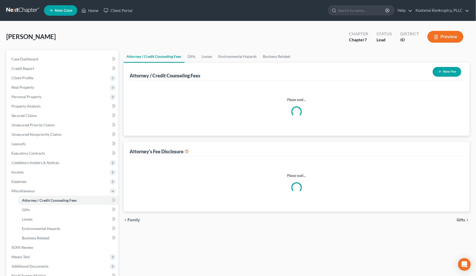
select select "3"
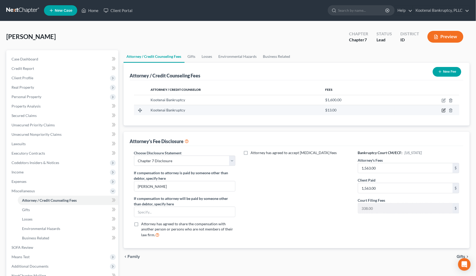
click at [443, 110] on icon "button" at bounding box center [444, 110] width 4 height 4
select select "13"
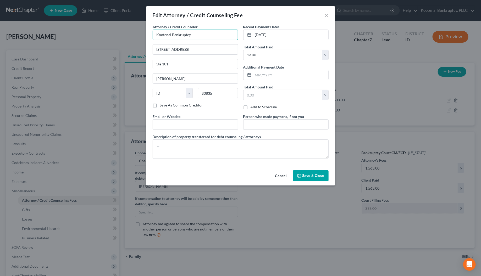
drag, startPoint x: 203, startPoint y: 37, endPoint x: 145, endPoint y: 38, distance: 57.6
click at [145, 38] on div "Edit Attorney / Credit Counseling Fee × Attorney / Credit Counselor * Kootenai …" at bounding box center [240, 138] width 481 height 276
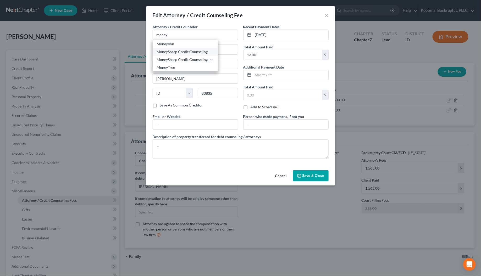
click at [171, 52] on div "MoneySharp Credit Counseling" at bounding box center [185, 51] width 57 height 5
type input "MoneySharp Credit Counseling"
type input "[GEOGRAPHIC_DATA]"
type input "Suite 2100"
type input "[GEOGRAPHIC_DATA]"
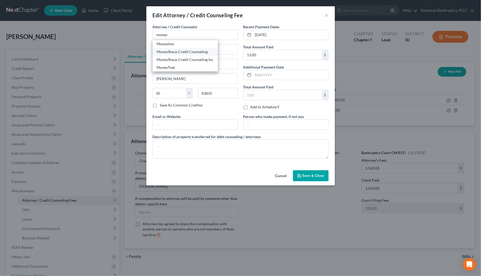
select select "14"
type input "60601"
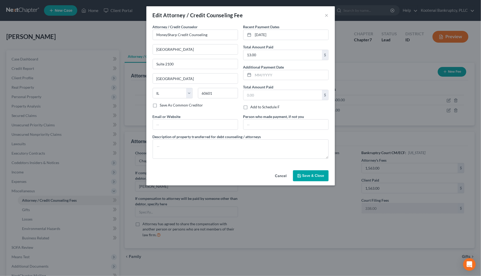
click at [317, 183] on div "Cancel Save & Close" at bounding box center [240, 176] width 188 height 17
click at [316, 179] on button "Save & Close" at bounding box center [311, 175] width 36 height 11
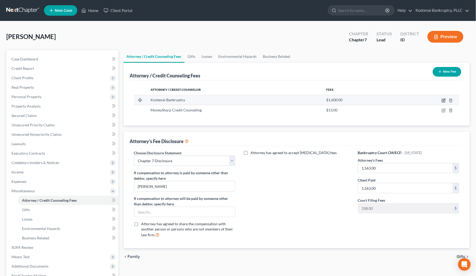
click at [443, 100] on icon "button" at bounding box center [444, 100] width 4 height 4
select select "13"
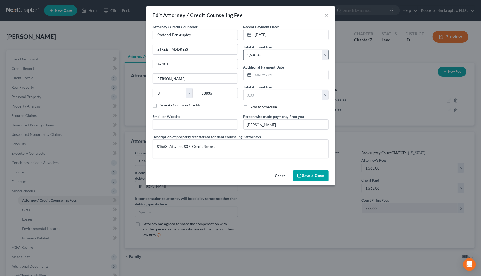
click at [264, 53] on input "1,600.00" at bounding box center [282, 55] width 79 height 10
drag, startPoint x: 265, startPoint y: 54, endPoint x: 241, endPoint y: 54, distance: 23.6
click at [241, 54] on div "Recent Payment Dates [DATE] Total Amount Paid 1,600.00 $ Additional Payment Dat…" at bounding box center [286, 69] width 91 height 90
type input "1,938.00"
click at [215, 147] on textarea "$1563- Atty fee, $37- Credit Report" at bounding box center [241, 149] width 176 height 19
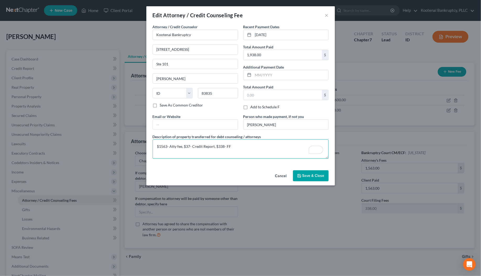
type textarea "$1563- Atty fee, $37- Credit Report, $338- FF"
click at [311, 181] on button "Save & Close" at bounding box center [311, 175] width 36 height 11
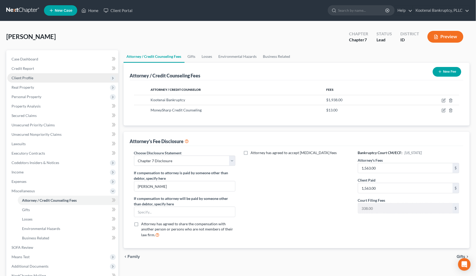
drag, startPoint x: 18, startPoint y: 77, endPoint x: 19, endPoint y: 81, distance: 3.7
click at [18, 78] on span "Client Profile" at bounding box center [23, 78] width 22 height 4
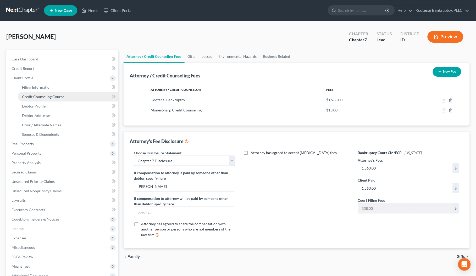
click at [26, 96] on span "Credit Counseling Course" at bounding box center [43, 96] width 42 height 4
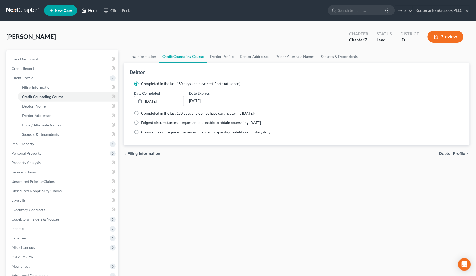
click at [92, 14] on link "Home" at bounding box center [90, 10] width 22 height 9
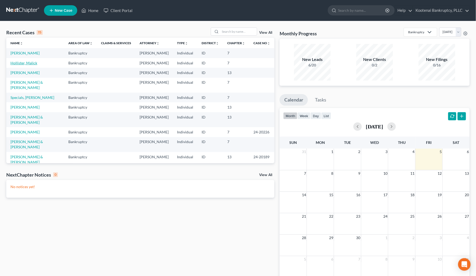
click at [20, 65] on link "Hollister, Malick" at bounding box center [23, 63] width 27 height 4
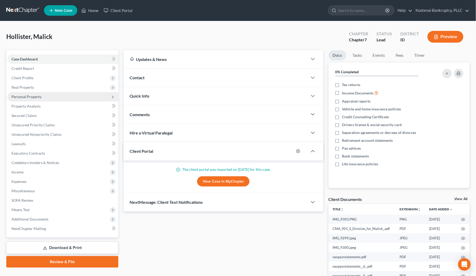
click at [19, 96] on span "Personal Property" at bounding box center [27, 96] width 30 height 4
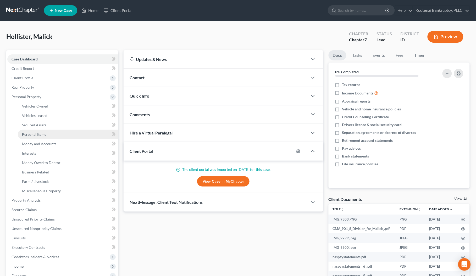
click at [30, 136] on span "Personal Items" at bounding box center [34, 134] width 24 height 4
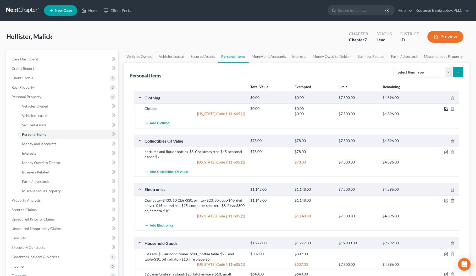
click at [445, 108] on icon "button" at bounding box center [446, 109] width 4 height 4
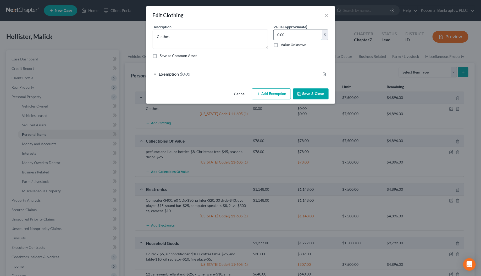
click at [285, 33] on input "0.00" at bounding box center [298, 35] width 48 height 10
type input "45.00"
click at [153, 73] on div "Exemption $0.00" at bounding box center [233, 74] width 174 height 14
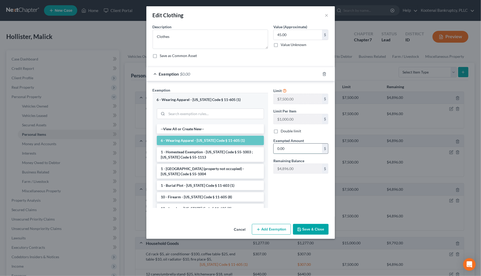
click at [285, 151] on input "0.00" at bounding box center [298, 149] width 48 height 10
type input "45.00"
click at [312, 232] on button "Save & Close" at bounding box center [311, 229] width 36 height 11
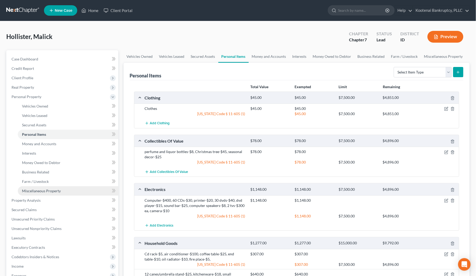
click at [45, 191] on span "Miscellaneous Property" at bounding box center [41, 191] width 39 height 4
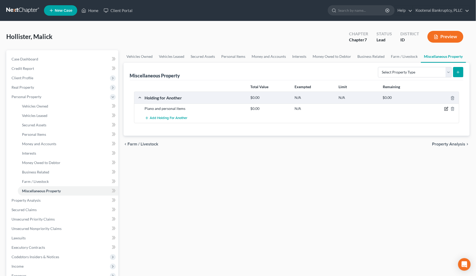
click at [447, 109] on icon "button" at bounding box center [446, 109] width 4 height 4
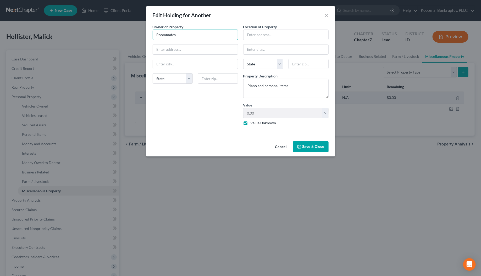
drag, startPoint x: 178, startPoint y: 35, endPoint x: 145, endPoint y: 36, distance: 33.3
click at [145, 35] on div "Edit Holding for Another × An exemption set must first be selected from the Fil…" at bounding box center [240, 138] width 481 height 276
type input "[PERSON_NAME]"
click at [170, 49] on input "text" at bounding box center [195, 50] width 85 height 10
type input "[STREET_ADDRESS]"
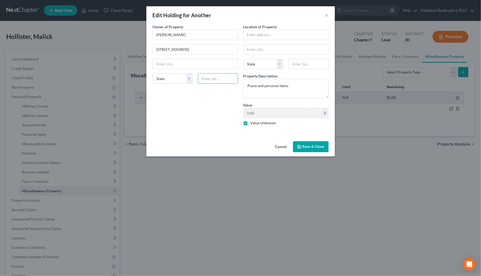
click at [203, 76] on input "text" at bounding box center [218, 78] width 40 height 10
type input "83837"
type input "[PERSON_NAME]"
select select "13"
click at [198, 106] on div "Owner of Property * [PERSON_NAME] 901 S Division St [PERSON_NAME] State [US_STA…" at bounding box center [195, 77] width 91 height 106
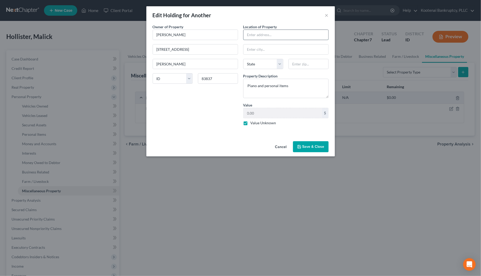
click at [254, 36] on input "text" at bounding box center [285, 35] width 85 height 10
type input "[STREET_ADDRESS]"
click at [294, 67] on input "text" at bounding box center [308, 64] width 40 height 10
type input "83837"
type input "[PERSON_NAME]"
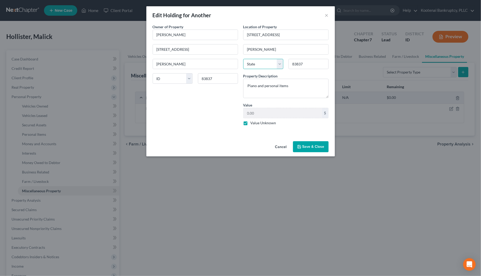
select select "13"
type input "83837"
click at [309, 144] on button "Save & Close" at bounding box center [311, 146] width 36 height 11
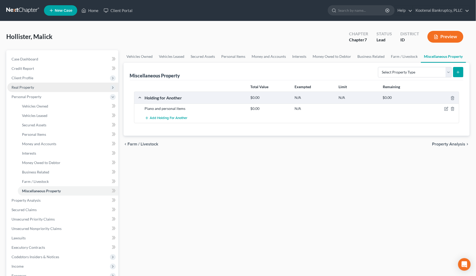
click at [16, 86] on span "Real Property" at bounding box center [23, 87] width 23 height 4
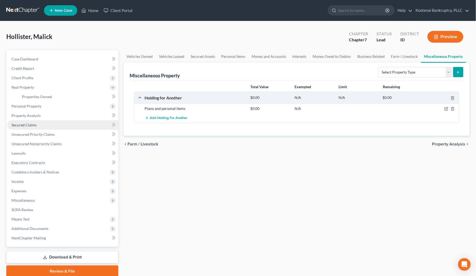
click at [20, 127] on link "Secured Claims" at bounding box center [62, 124] width 111 height 9
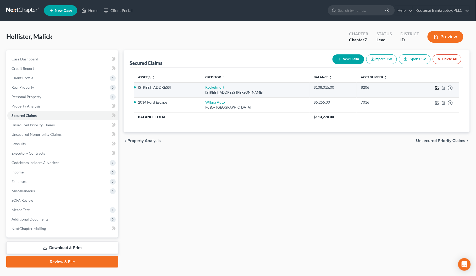
click at [438, 89] on icon "button" at bounding box center [437, 88] width 4 height 4
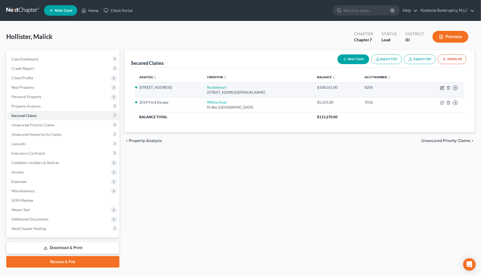
select select "23"
select select "4"
select select "0"
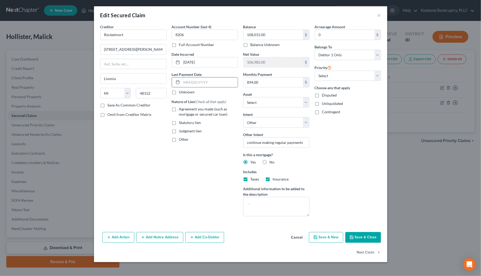
click at [189, 83] on input "text" at bounding box center [210, 82] width 56 height 10
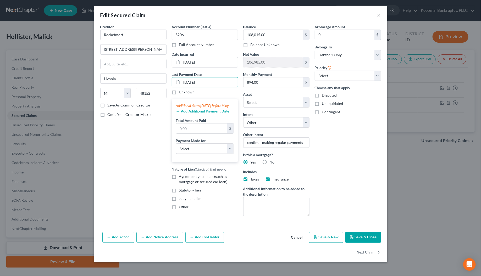
type input "[DATE]"
click at [193, 134] on input "text" at bounding box center [201, 129] width 51 height 10
type input "2,682.00"
click at [191, 154] on select "Select Car Credit Card Loan Repayment Mortgage Other Suppliers Or Vendors" at bounding box center [205, 148] width 58 height 10
select select "3"
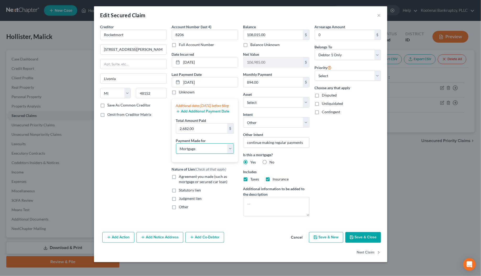
click at [176, 149] on select "Select Car Credit Card Loan Repayment Mortgage Other Suppliers Or Vendors" at bounding box center [205, 148] width 58 height 10
click at [186, 114] on button "Add Additional Payment Date" at bounding box center [203, 111] width 54 height 4
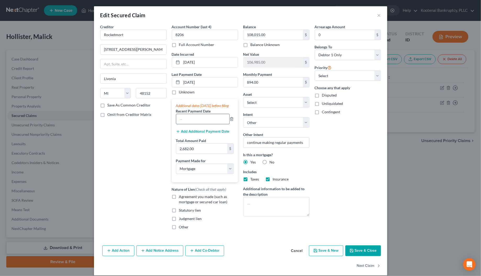
click at [184, 124] on input "text" at bounding box center [202, 119] width 53 height 10
type input "[DATE]"
click at [185, 134] on button "Add Additional Payment Date" at bounding box center [203, 132] width 54 height 4
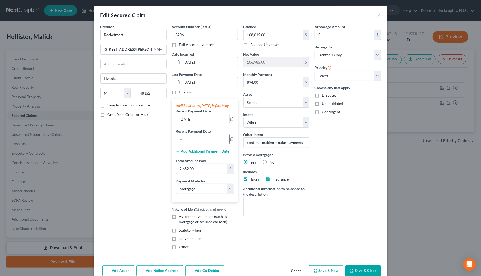
click at [185, 144] on input "text" at bounding box center [202, 139] width 53 height 10
type input "[DATE]"
click at [194, 124] on input "[DATE]" at bounding box center [202, 119] width 53 height 10
drag, startPoint x: 199, startPoint y: 123, endPoint x: 174, endPoint y: 124, distance: 25.7
click at [176, 124] on input "[DATE]" at bounding box center [202, 119] width 53 height 10
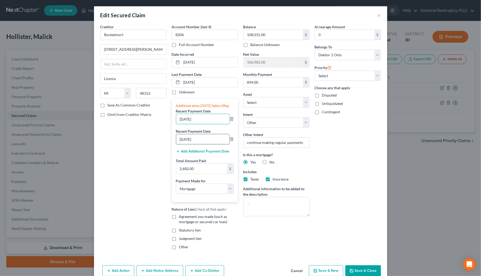
type input "[DATE]"
drag, startPoint x: 199, startPoint y: 146, endPoint x: 171, endPoint y: 147, distance: 28.8
click at [172, 147] on div "Additional dates [DATE] before filing Recent Payment Date [DATE] Recent Payment…" at bounding box center [205, 150] width 66 height 103
type input "[DATE]"
click at [192, 154] on button "Add Additional Payment Date" at bounding box center [203, 151] width 54 height 4
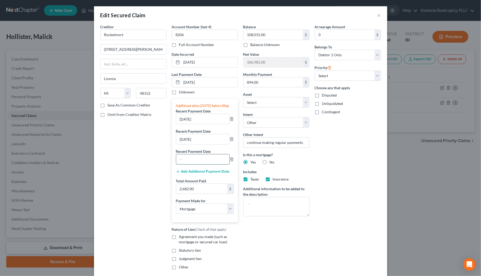
click at [182, 164] on input "text" at bounding box center [202, 159] width 53 height 10
type input "[DATE]"
click at [193, 192] on input "2,682.00" at bounding box center [201, 189] width 51 height 10
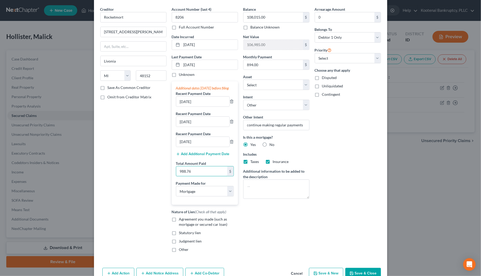
scroll to position [52, 0]
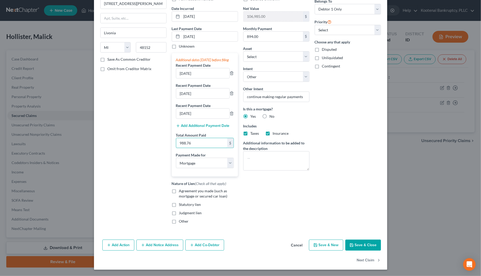
type input "988.76"
drag, startPoint x: 173, startPoint y: 190, endPoint x: 177, endPoint y: 194, distance: 5.6
click at [179, 190] on label "Agreement you made (such as mortgage or secured car loan)" at bounding box center [208, 193] width 59 height 10
click at [181, 190] on input "Agreement you made (such as mortgage or secured car loan)" at bounding box center [182, 189] width 3 height 3
checkbox input "true"
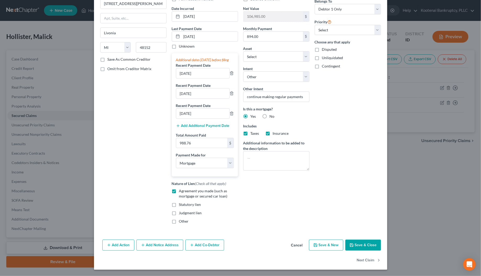
click at [349, 243] on icon "button" at bounding box center [351, 245] width 4 height 4
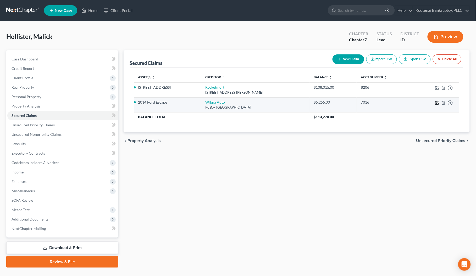
click at [435, 103] on icon "button" at bounding box center [436, 103] width 3 height 3
select select "28"
select select "2"
select select "4"
select select "0"
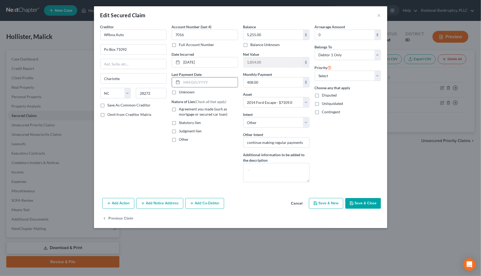
click at [185, 84] on input "text" at bounding box center [210, 82] width 56 height 10
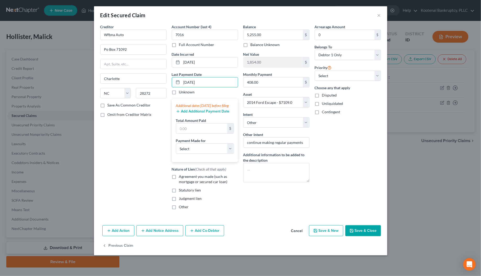
type input "[DATE]"
click at [190, 114] on button "Add Additional Payment Date" at bounding box center [203, 111] width 54 height 4
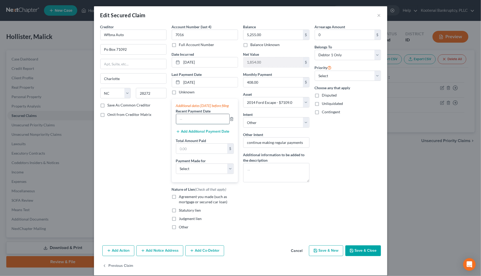
click at [183, 124] on input "text" at bounding box center [202, 119] width 53 height 10
type input "[DATE]"
click at [184, 153] on input "text" at bounding box center [201, 149] width 51 height 10
type input "1,224.60"
click at [185, 134] on button "Add Additional Payment Date" at bounding box center [203, 132] width 54 height 4
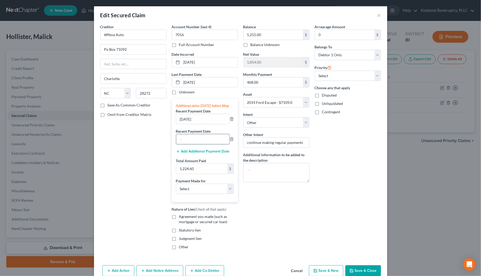
click at [183, 144] on input "text" at bounding box center [202, 139] width 53 height 10
type input "[DATE]"
click at [201, 194] on select "Select Car Credit Card Loan Repayment Mortgage Other Suppliers Or Vendors" at bounding box center [205, 189] width 58 height 10
select select "0"
click at [176, 190] on select "Select Car Credit Card Loan Repayment Mortgage Other Suppliers Or Vendors" at bounding box center [205, 189] width 58 height 10
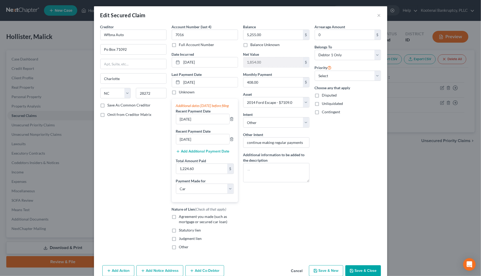
click at [179, 224] on label "Agreement you made (such as mortgage or secured car loan)" at bounding box center [208, 219] width 59 height 10
click at [181, 218] on input "Agreement you made (such as mortgage or secured car loan)" at bounding box center [182, 215] width 3 height 3
checkbox input "true"
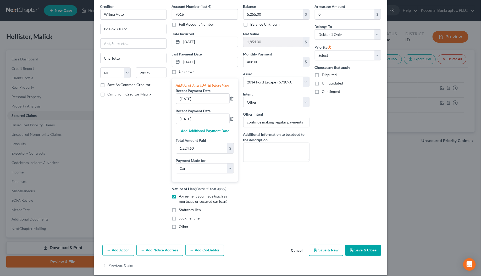
scroll to position [32, 0]
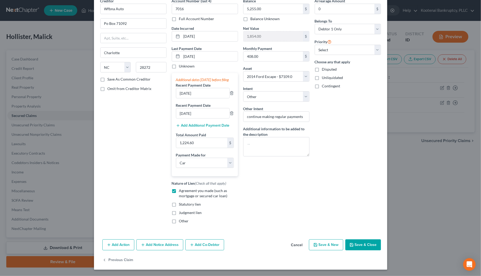
click at [355, 247] on button "Save & Close" at bounding box center [363, 245] width 36 height 11
select select
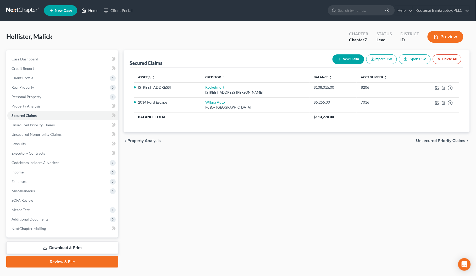
click at [89, 13] on link "Home" at bounding box center [90, 10] width 22 height 9
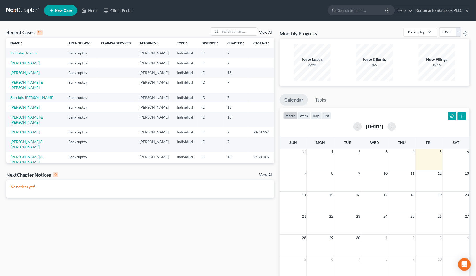
click at [27, 65] on link "[PERSON_NAME]" at bounding box center [24, 63] width 29 height 4
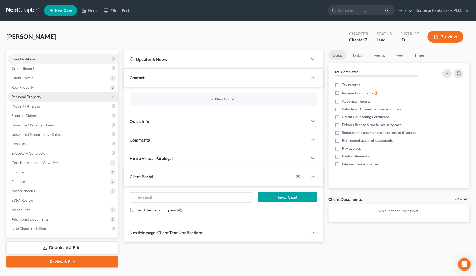
click at [10, 97] on span "Personal Property" at bounding box center [62, 96] width 111 height 9
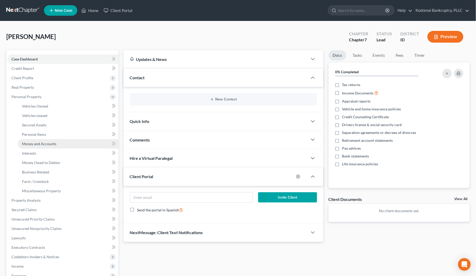
click at [36, 143] on span "Money and Accounts" at bounding box center [39, 144] width 34 height 4
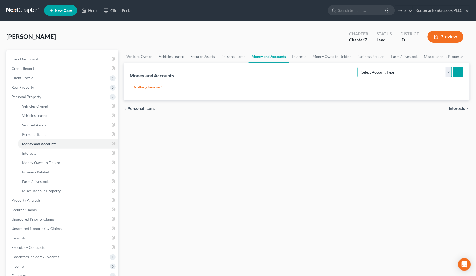
click at [446, 71] on select "Select Account Type Brokerage Cash on Hand Certificates of Deposit Checking Acc…" at bounding box center [405, 72] width 94 height 10
select select "checking"
click at [359, 67] on select "Select Account Type Brokerage Cash on Hand Certificates of Deposit Checking Acc…" at bounding box center [405, 72] width 94 height 10
click at [456, 71] on icon "submit" at bounding box center [458, 72] width 4 height 4
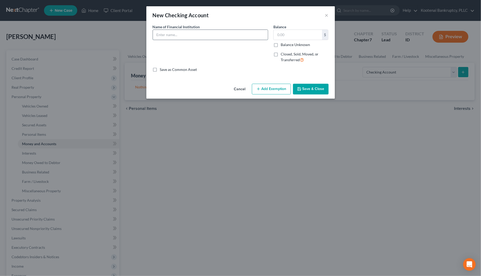
click at [164, 37] on input "text" at bounding box center [210, 35] width 115 height 10
type input "ICCU 1956"
click at [280, 38] on input "text" at bounding box center [298, 35] width 48 height 10
type input "0"
click at [276, 92] on button "Add Exemption" at bounding box center [271, 89] width 39 height 11
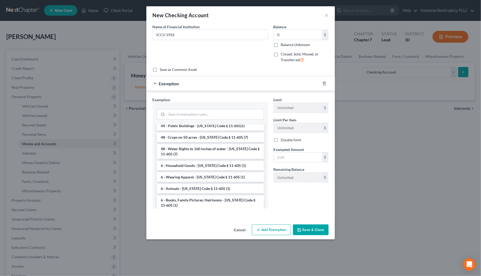
scroll to position [670, 0]
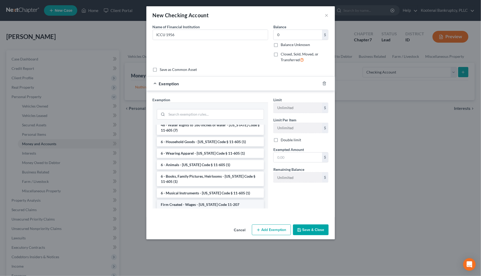
drag, startPoint x: 174, startPoint y: 185, endPoint x: 212, endPoint y: 181, distance: 38.2
click at [176, 200] on li "Firm Created - Wages - [US_STATE] Code 11-207" at bounding box center [210, 204] width 107 height 9
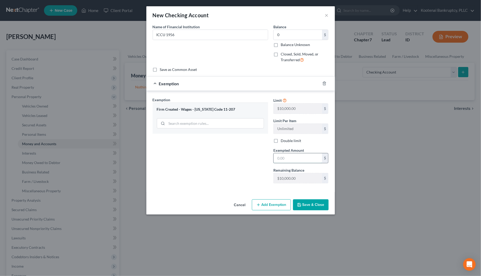
click at [284, 157] on input "text" at bounding box center [298, 158] width 48 height 10
type input "0"
click at [224, 186] on div "Exemption Set must be selected for CA. Exemption * Firm Created - Wages - [US_S…" at bounding box center [210, 142] width 121 height 91
click at [299, 205] on icon "button" at bounding box center [299, 205] width 4 height 4
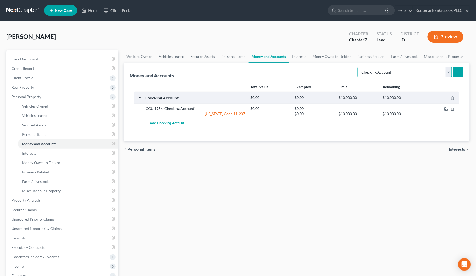
click at [448, 69] on select "Select Account Type Brokerage Cash on Hand Certificates of Deposit Checking Acc…" at bounding box center [405, 72] width 94 height 10
select select "savings"
click at [359, 67] on select "Select Account Type Brokerage Cash on Hand Certificates of Deposit Checking Acc…" at bounding box center [405, 72] width 94 height 10
click at [461, 69] on button "submit" at bounding box center [458, 72] width 10 height 10
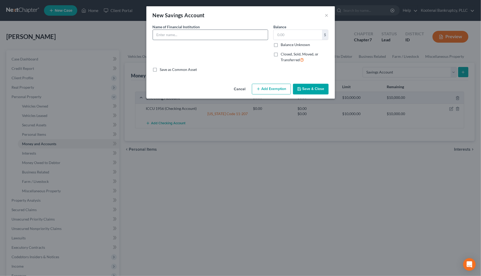
click at [167, 36] on input "text" at bounding box center [210, 35] width 115 height 10
type input "ICCU 1948"
click at [283, 34] on input "text" at bounding box center [298, 35] width 48 height 10
type input "0"
click at [282, 88] on button "Add Exemption" at bounding box center [271, 89] width 39 height 11
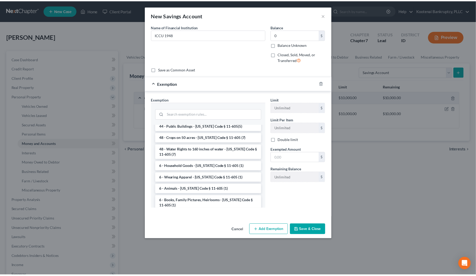
scroll to position [687, 0]
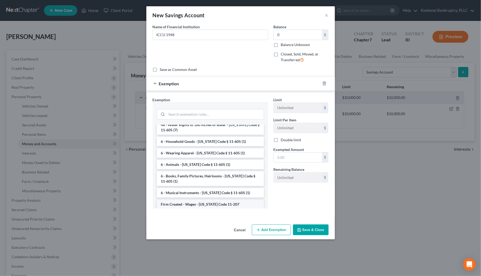
click at [192, 200] on li "Firm Created - Wages - [US_STATE] Code 11-207" at bounding box center [210, 204] width 107 height 9
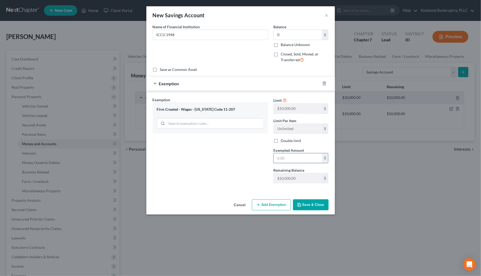
click at [277, 158] on input "text" at bounding box center [298, 158] width 48 height 10
type input "0"
click at [243, 162] on div "Exemption Set must be selected for CA. Exemption * Firm Created - Wages - [US_S…" at bounding box center [210, 142] width 121 height 91
click at [305, 210] on button "Save & Close" at bounding box center [311, 204] width 36 height 11
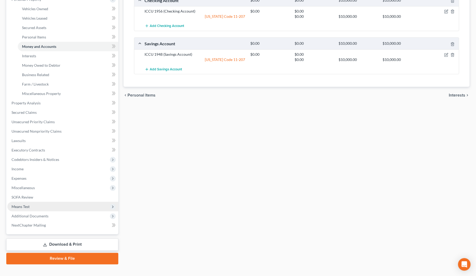
scroll to position [98, 0]
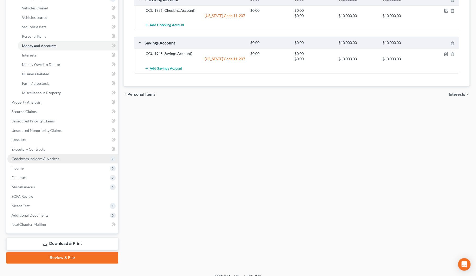
click at [14, 163] on span "Codebtors Insiders & Notices" at bounding box center [62, 158] width 111 height 9
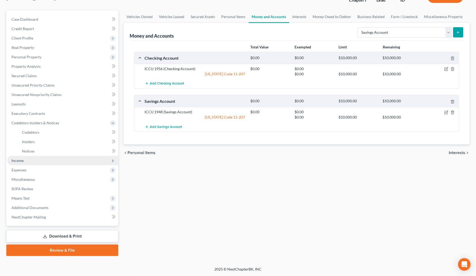
scroll to position [39, 0]
click at [15, 163] on span "Income" at bounding box center [18, 161] width 12 height 4
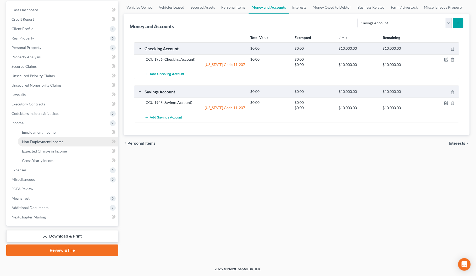
scroll to position [49, 0]
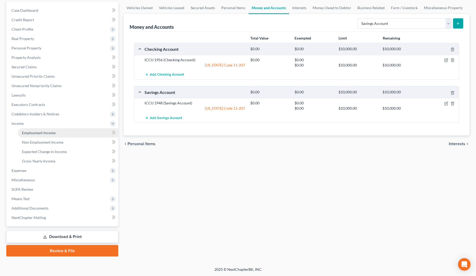
click at [30, 132] on span "Employment Income" at bounding box center [39, 133] width 34 height 4
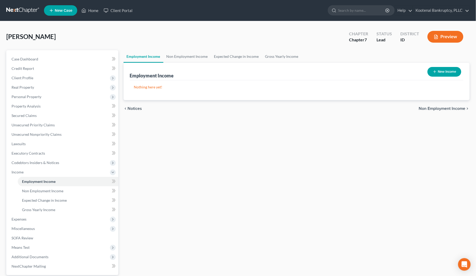
click at [448, 74] on button "New Income" at bounding box center [444, 72] width 34 height 10
select select "0"
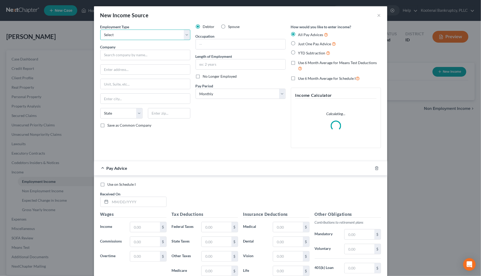
drag, startPoint x: 110, startPoint y: 37, endPoint x: 109, endPoint y: 40, distance: 3.3
click at [109, 37] on select "Select Full or [DEMOGRAPHIC_DATA] Employment Self Employment" at bounding box center [145, 35] width 90 height 10
select select "0"
click at [100, 30] on select "Select Full or [DEMOGRAPHIC_DATA] Employment Self Employment" at bounding box center [145, 35] width 90 height 10
click at [105, 56] on input "text" at bounding box center [145, 55] width 90 height 10
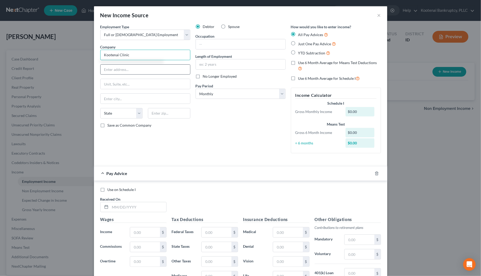
type input "Kootenai Clinic"
click at [102, 71] on input "text" at bounding box center [146, 70] width 90 height 10
type input "2003 Kootenai Health Way"
click at [152, 116] on input "text" at bounding box center [169, 113] width 42 height 10
type input "83814"
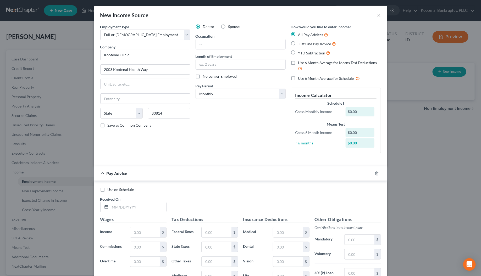
type input "Coeur D Alene"
select select "13"
click at [147, 142] on div "Employment Type * Select Full or [DEMOGRAPHIC_DATA] Employment Self Employment …" at bounding box center [145, 91] width 95 height 134
click at [110, 208] on input "text" at bounding box center [138, 207] width 56 height 10
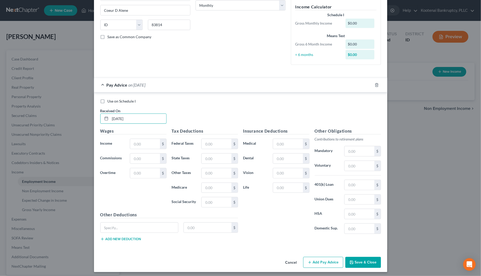
scroll to position [92, 0]
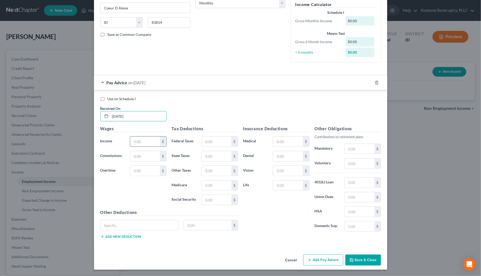
type input "[DATE]"
click at [134, 139] on input "text" at bounding box center [145, 142] width 30 height 10
type input "4,156.90"
click at [204, 139] on input "text" at bounding box center [217, 142] width 30 height 10
type input "626.98"
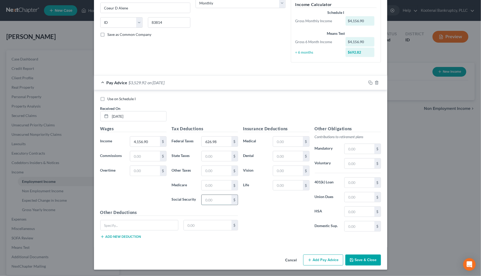
click at [205, 198] on input "text" at bounding box center [217, 200] width 30 height 10
type input "249.72"
click at [206, 185] on input "text" at bounding box center [217, 186] width 30 height 10
type input "58.40"
click at [207, 156] on input "text" at bounding box center [217, 156] width 30 height 10
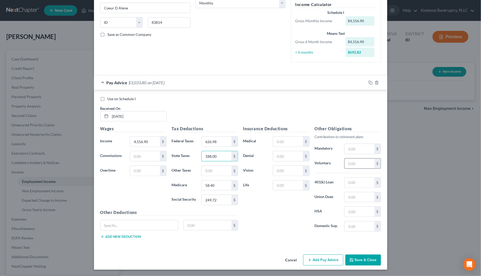
type input "188.00"
click at [349, 166] on input "text" at bounding box center [359, 164] width 30 height 10
type input "166.28"
click at [275, 160] on input "text" at bounding box center [288, 156] width 30 height 10
type input "29.50"
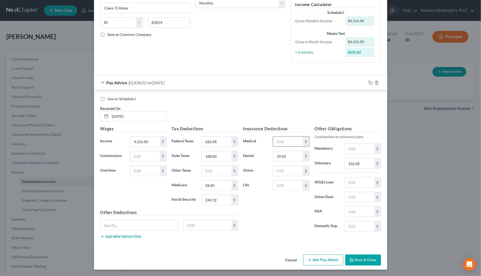
click at [274, 139] on input "text" at bounding box center [288, 142] width 30 height 10
type input "90.15"
click at [273, 169] on input "text" at bounding box center [288, 171] width 30 height 10
type input "9.50"
click at [197, 225] on input "text" at bounding box center [208, 225] width 48 height 10
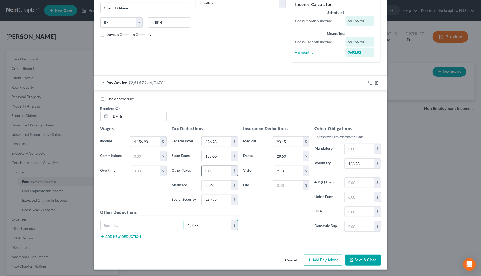
type input "123.58"
click at [219, 173] on input "text" at bounding box center [217, 171] width 30 height 10
type input "50.02"
click at [213, 140] on input "626.98" at bounding box center [217, 142] width 30 height 10
type input "526.98"
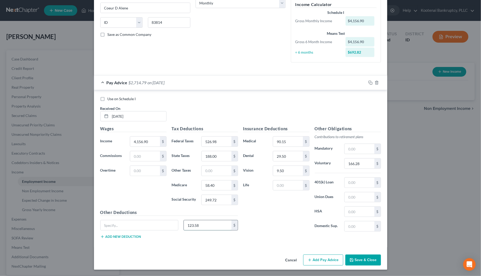
click at [203, 220] on input "123.58" at bounding box center [208, 225] width 48 height 10
click at [370, 83] on div at bounding box center [376, 83] width 21 height 8
click at [368, 81] on icon "button" at bounding box center [370, 83] width 4 height 4
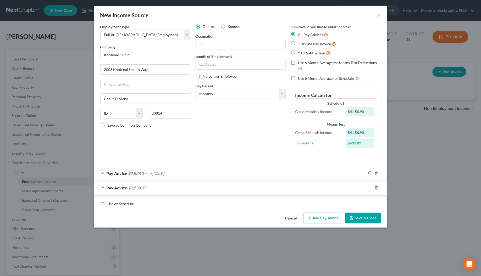
scroll to position [0, 0]
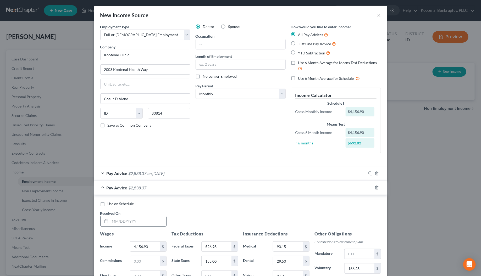
click at [116, 227] on div at bounding box center [133, 221] width 66 height 10
click at [117, 223] on input "text" at bounding box center [138, 221] width 56 height 10
type input "[DATE]"
drag, startPoint x: 140, startPoint y: 246, endPoint x: 138, endPoint y: 247, distance: 2.8
click at [140, 246] on input "4,156.90" at bounding box center [145, 247] width 30 height 10
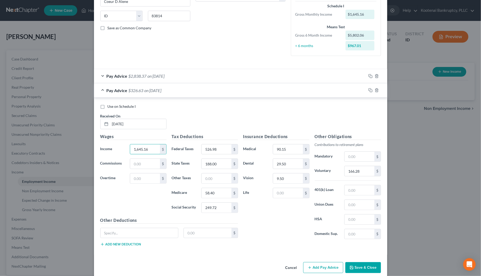
scroll to position [98, 0]
type input "1,645.16"
click at [218, 151] on input "526.98" at bounding box center [217, 149] width 30 height 10
type input "95.62"
click at [224, 212] on input "249.72" at bounding box center [217, 207] width 30 height 10
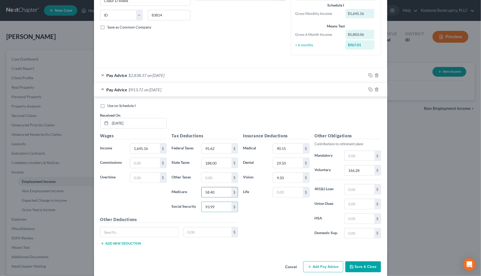
type input "93.99"
click at [220, 191] on input "58.40" at bounding box center [217, 192] width 30 height 10
type input "21.98"
click at [215, 166] on input "188.00" at bounding box center [217, 163] width 30 height 10
type input "51.00"
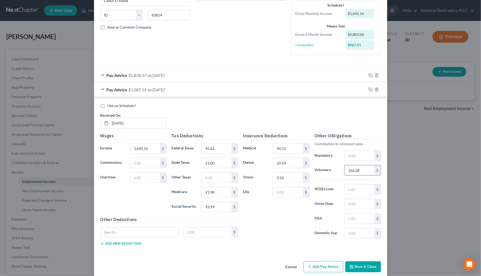
click at [366, 175] on input "166.28" at bounding box center [359, 170] width 30 height 10
type input "65.81"
click at [213, 177] on input "text" at bounding box center [217, 178] width 30 height 10
type input "11.30"
click at [189, 234] on input "text" at bounding box center [208, 232] width 48 height 10
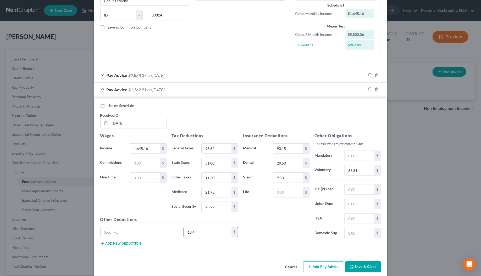
type input "13.44"
drag, startPoint x: 201, startPoint y: 236, endPoint x: 180, endPoint y: 237, distance: 21.0
click at [181, 237] on div "13.44 $" at bounding box center [211, 232] width 60 height 10
click at [359, 266] on button "Save & Close" at bounding box center [363, 267] width 36 height 11
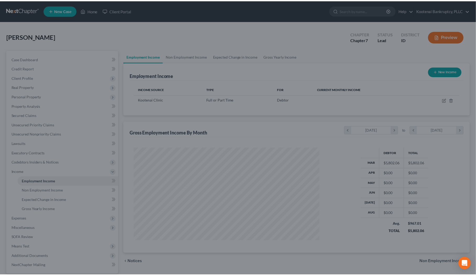
scroll to position [94, 196]
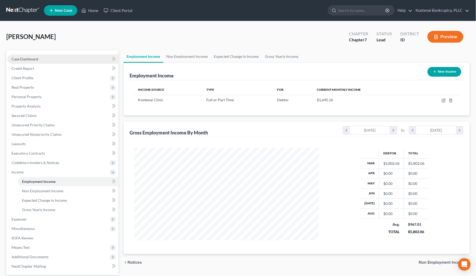
drag, startPoint x: 12, startPoint y: 58, endPoint x: 1, endPoint y: 56, distance: 10.6
click at [12, 58] on span "Case Dashboard" at bounding box center [25, 59] width 27 height 4
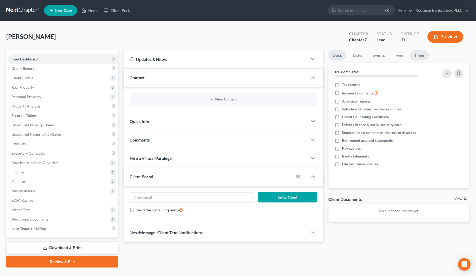
click at [419, 52] on link "Timer" at bounding box center [419, 55] width 19 height 10
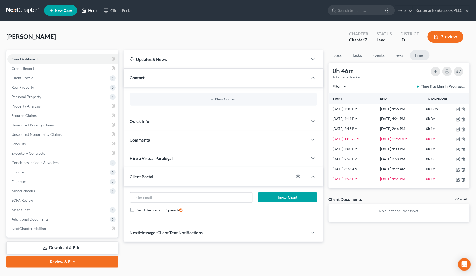
click at [91, 9] on link "Home" at bounding box center [90, 10] width 22 height 9
